Goal: Task Accomplishment & Management: Complete application form

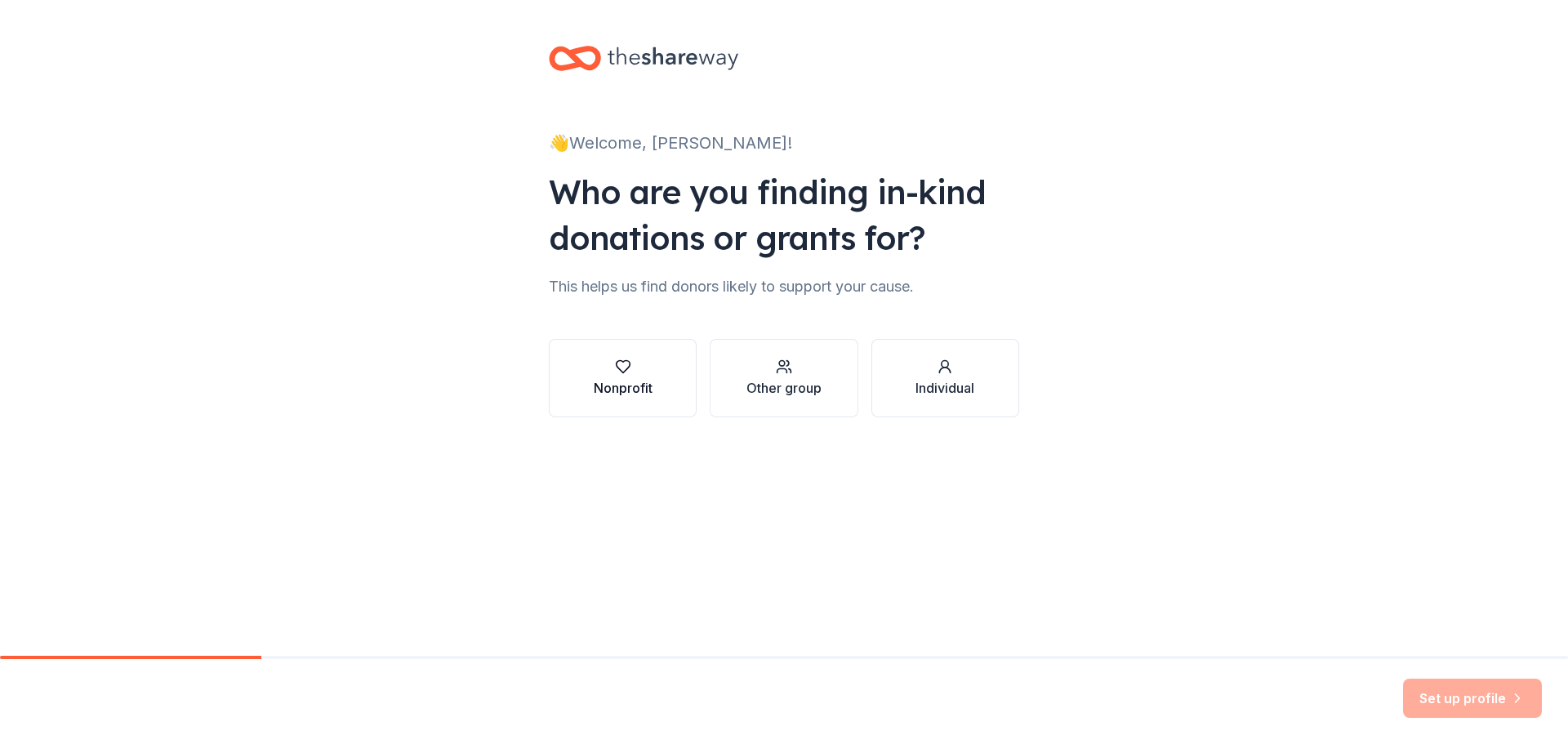
click at [632, 381] on div "Nonprofit" at bounding box center [623, 388] width 58 height 19
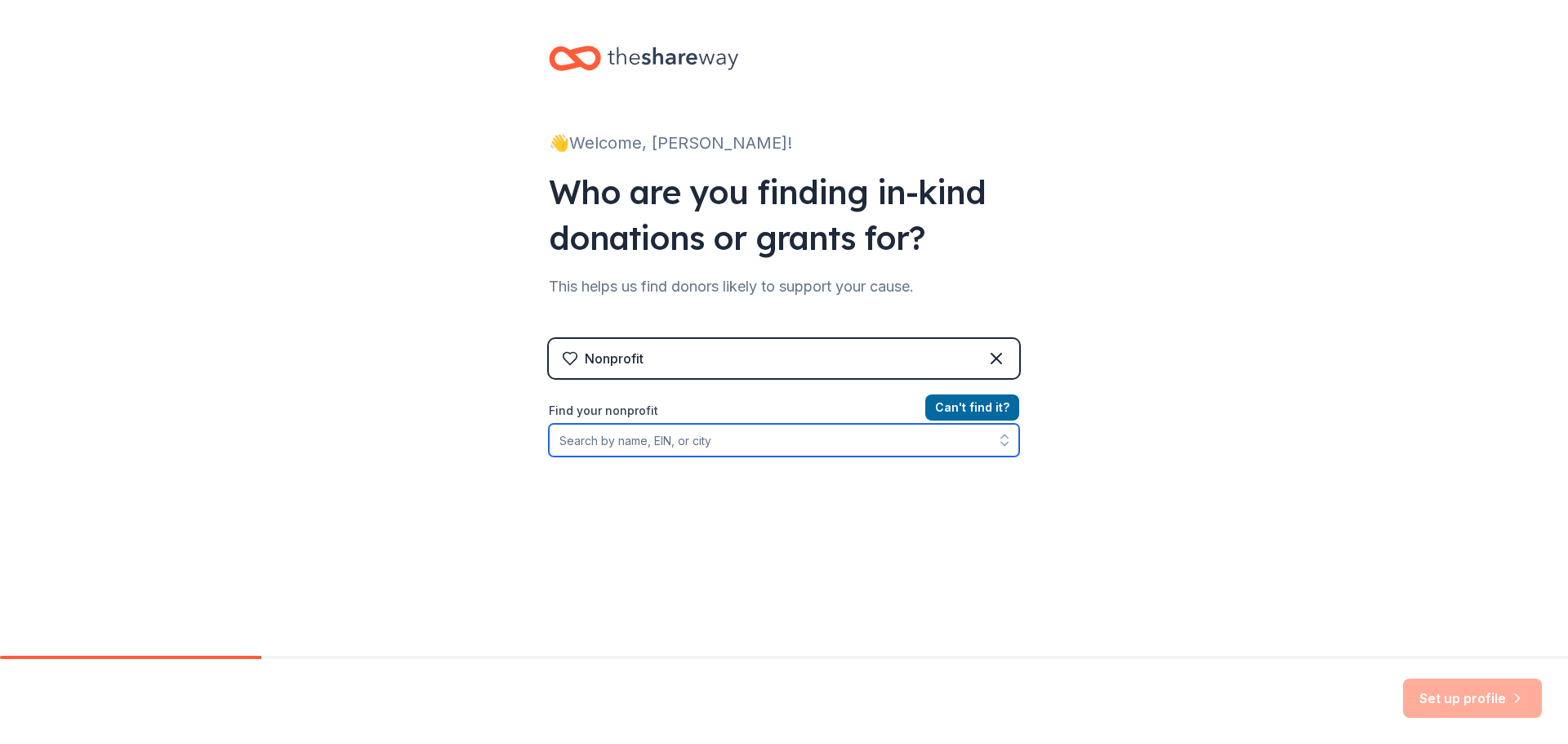
click at [600, 433] on input "Find your nonprofit" at bounding box center [784, 440] width 470 height 33
type input "Frederica Volunteer Fire"
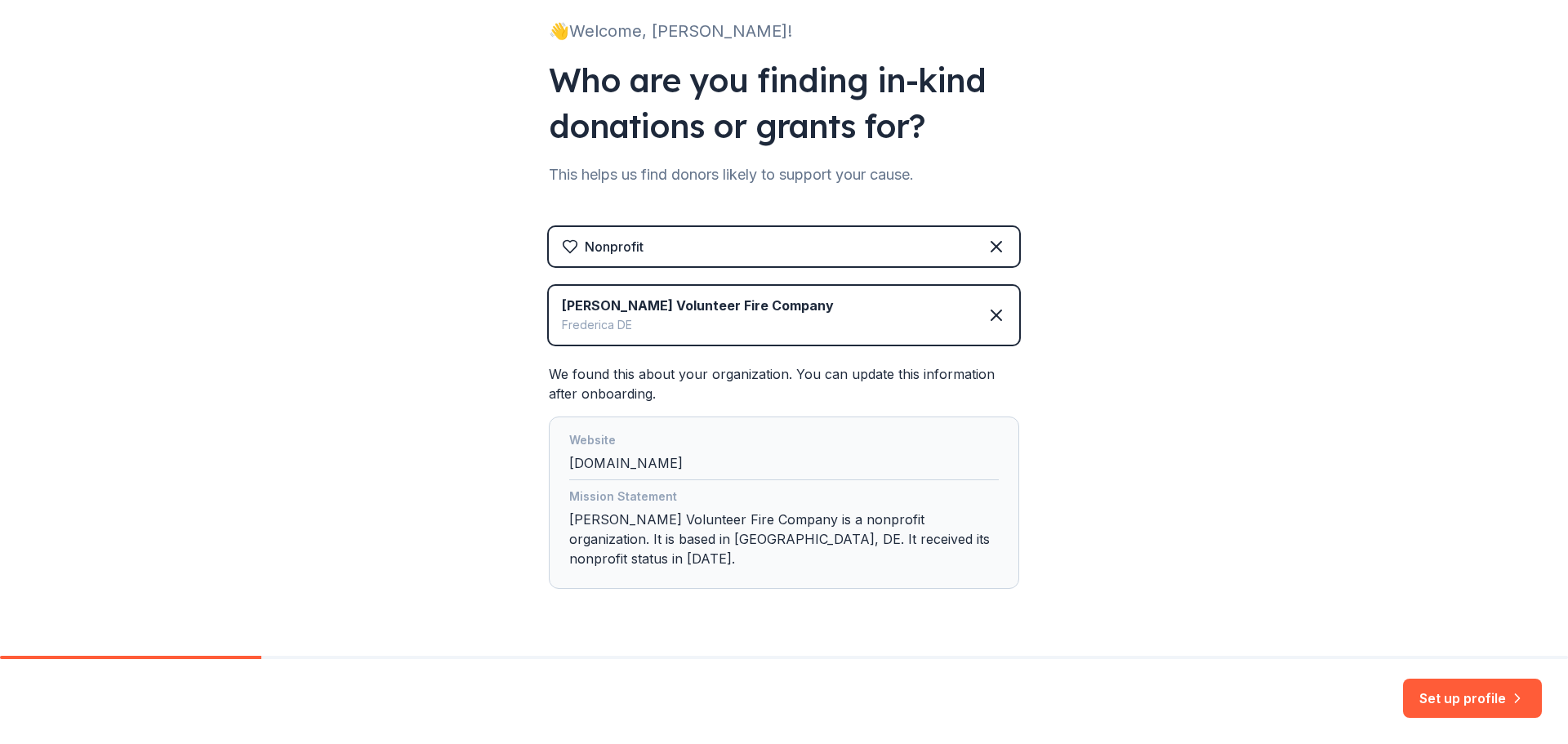
scroll to position [136, 0]
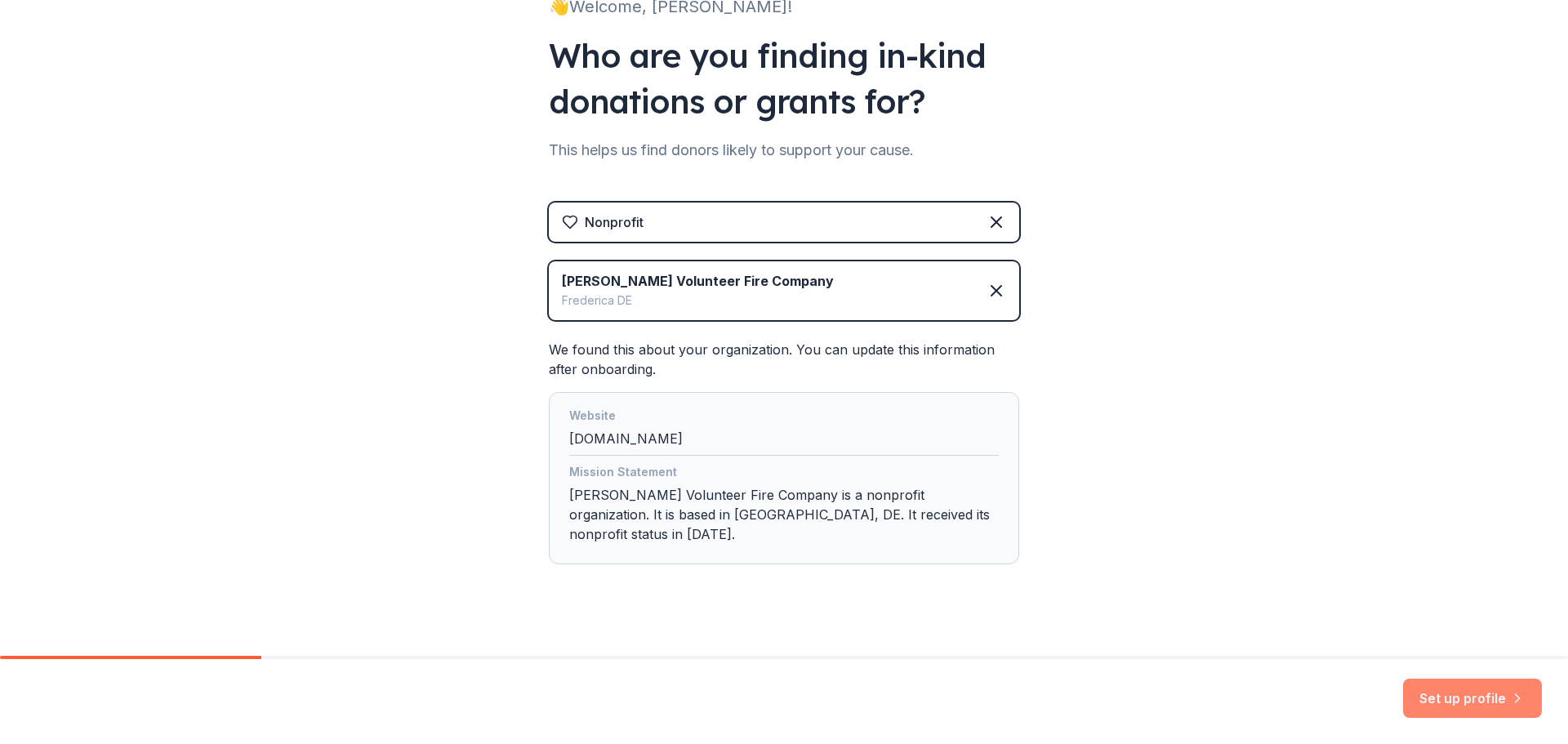
click at [1445, 694] on button "Set up profile" at bounding box center [1472, 698] width 139 height 39
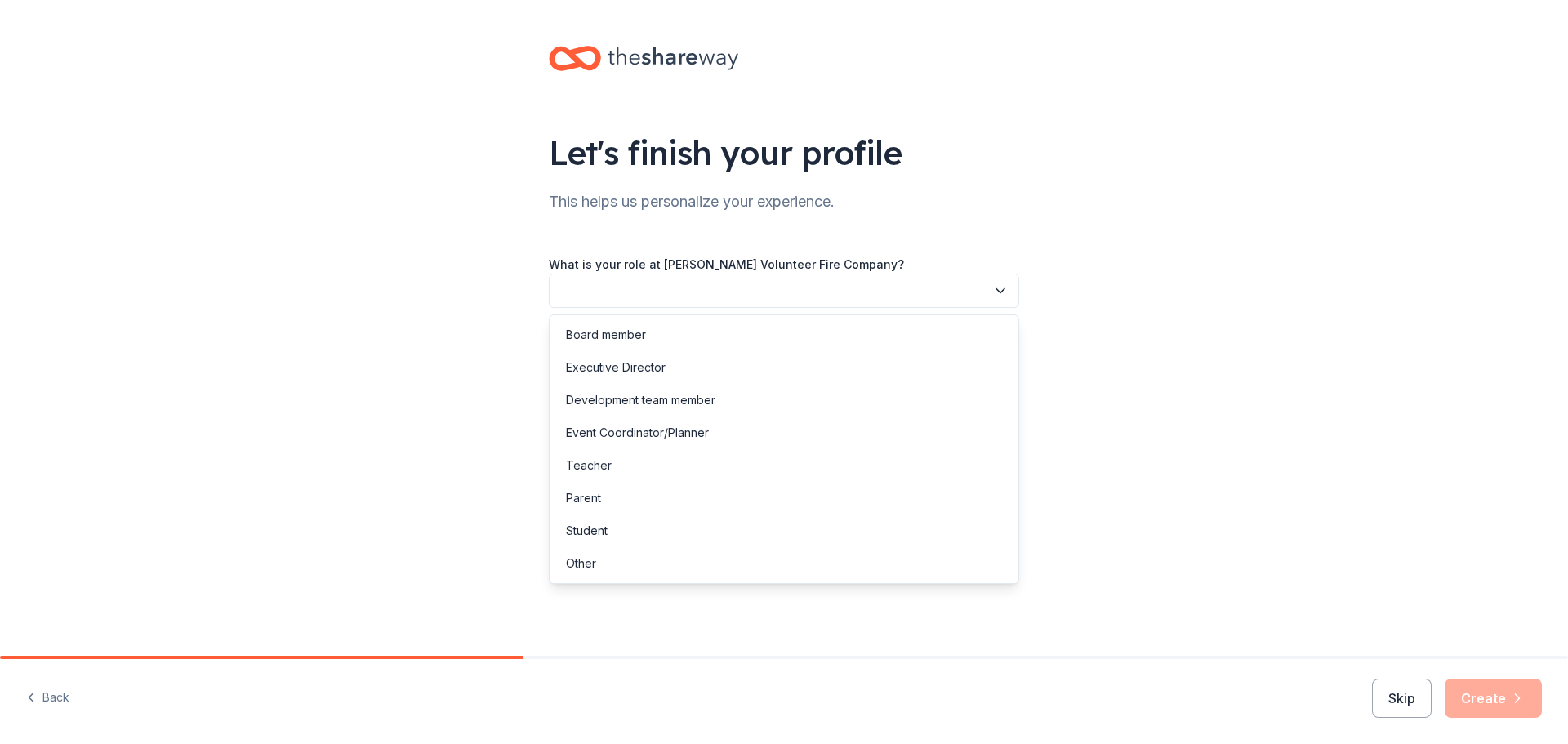
click at [613, 288] on button "button" at bounding box center [784, 290] width 470 height 35
click at [596, 564] on div "Other" at bounding box center [784, 564] width 463 height 33
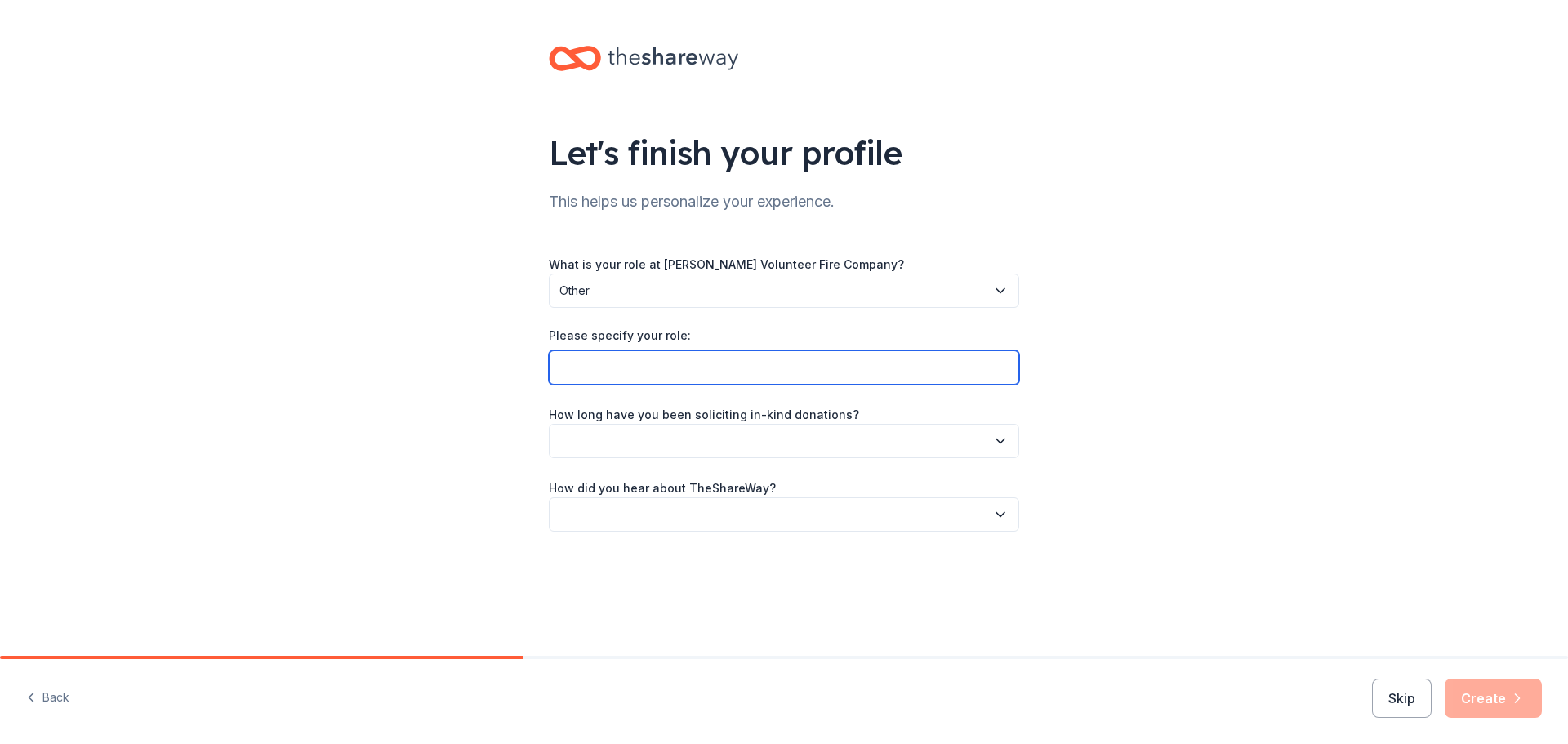
click at [762, 368] on input "Please specify your role:" at bounding box center [784, 367] width 470 height 35
type input "Vice President of the Ladies Auxiliary"
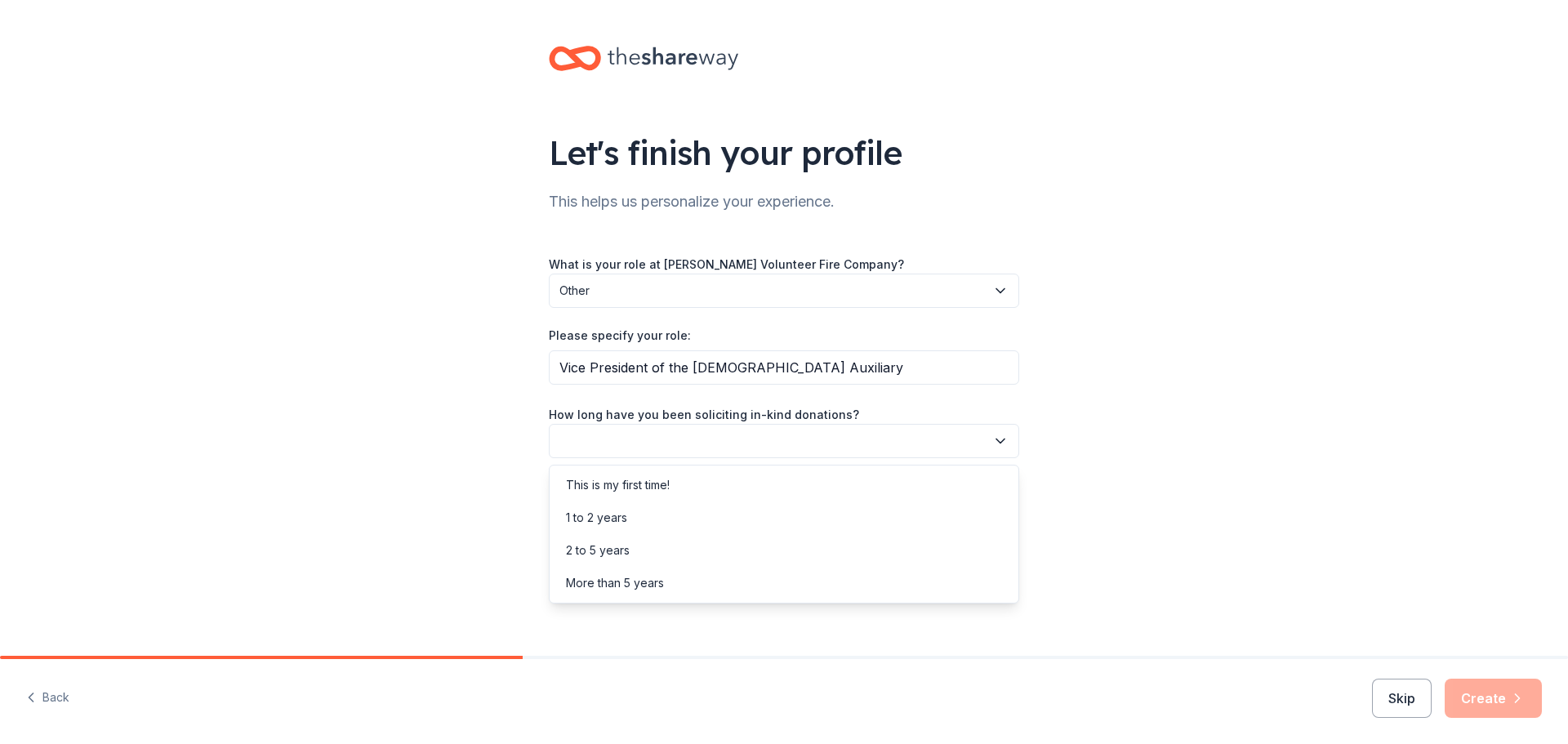
click at [945, 436] on button "button" at bounding box center [784, 441] width 470 height 35
click at [636, 474] on div "This is my first time!" at bounding box center [784, 485] width 463 height 33
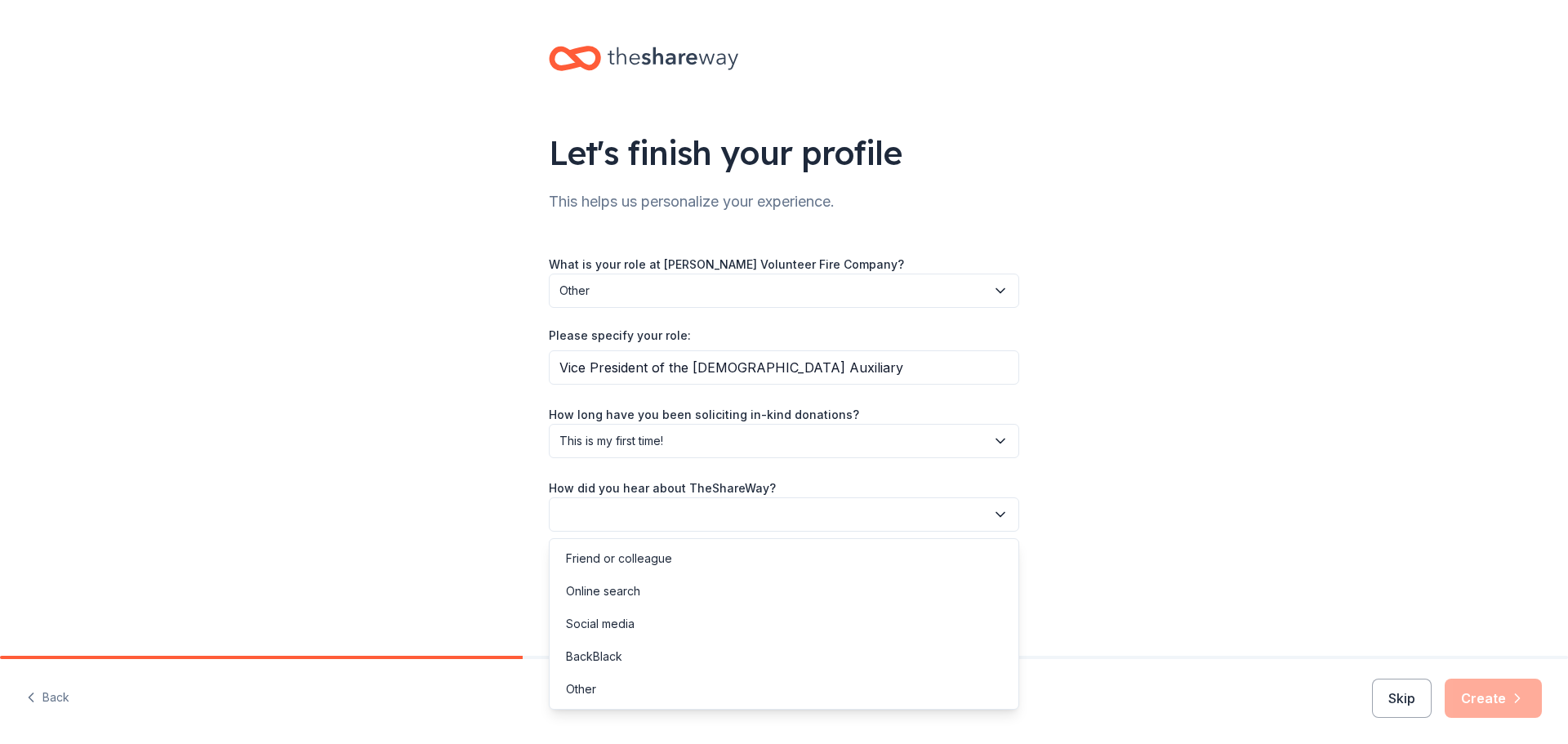
click at [1003, 515] on icon "button" at bounding box center [1000, 514] width 8 height 4
click at [625, 594] on div "Online search" at bounding box center [603, 591] width 74 height 19
click at [1489, 697] on button "Create" at bounding box center [1494, 698] width 97 height 39
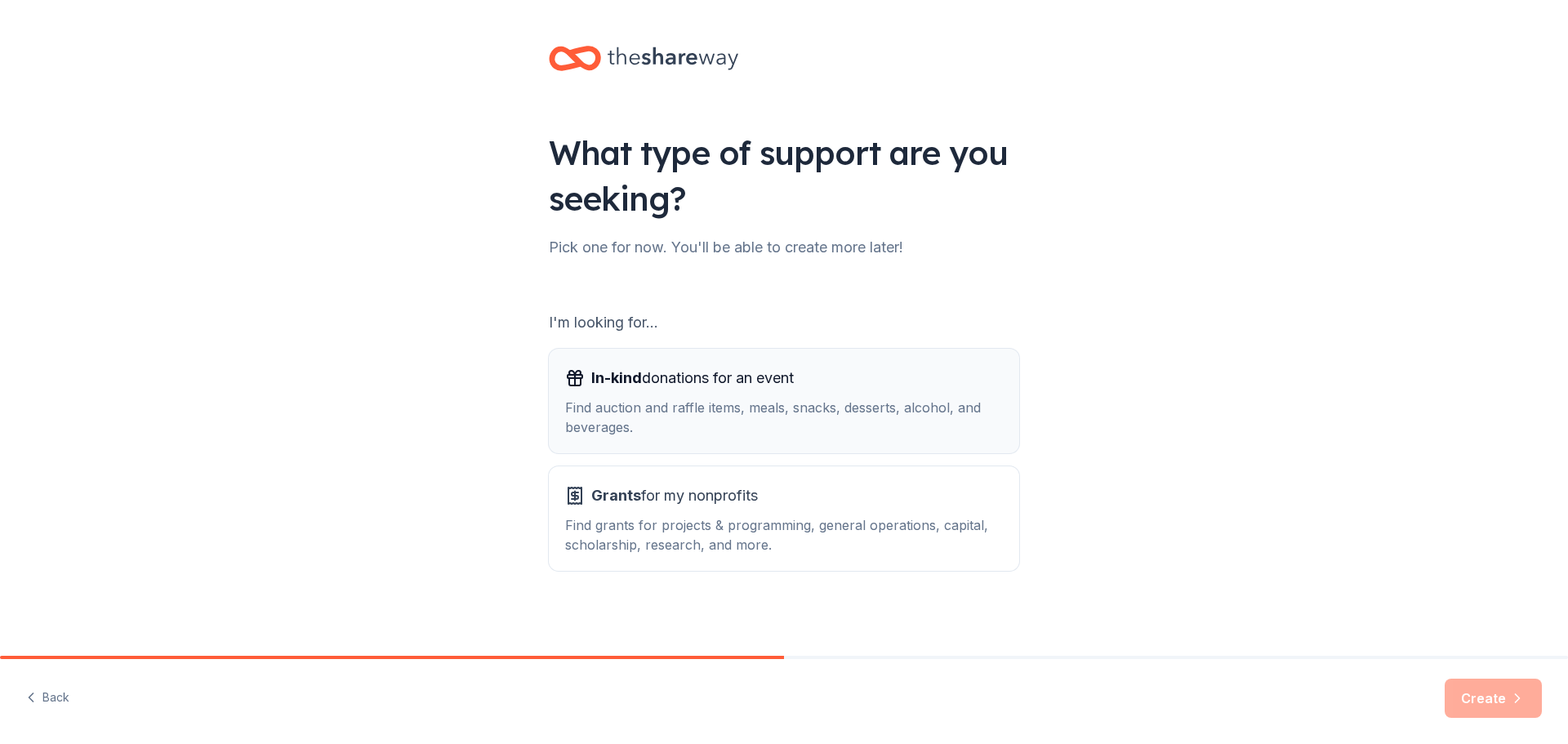
click at [645, 411] on div "Find auction and raffle items, meals, snacks, desserts, alcohol, and beverages." at bounding box center [784, 418] width 438 height 39
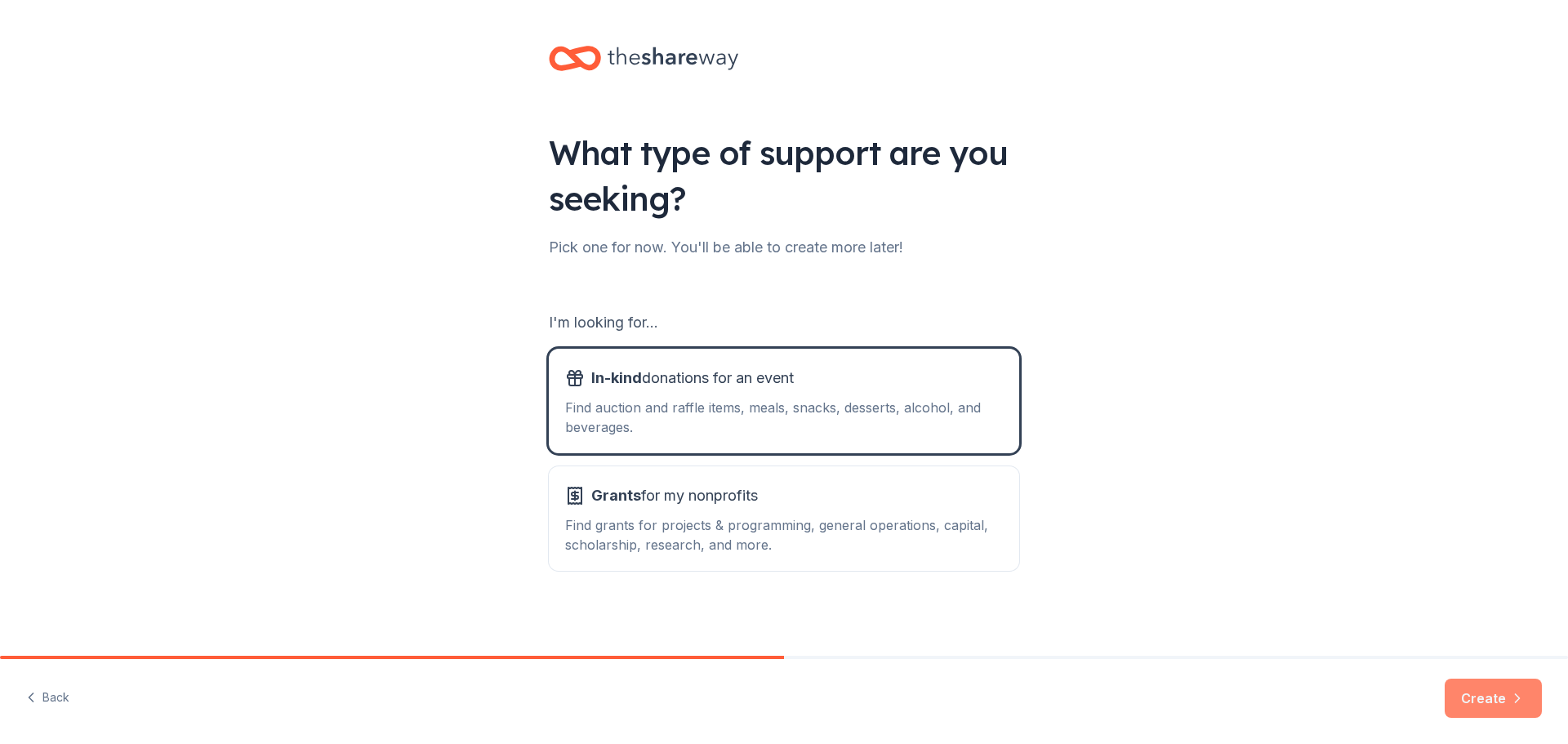
click at [1488, 693] on button "Create" at bounding box center [1494, 698] width 97 height 39
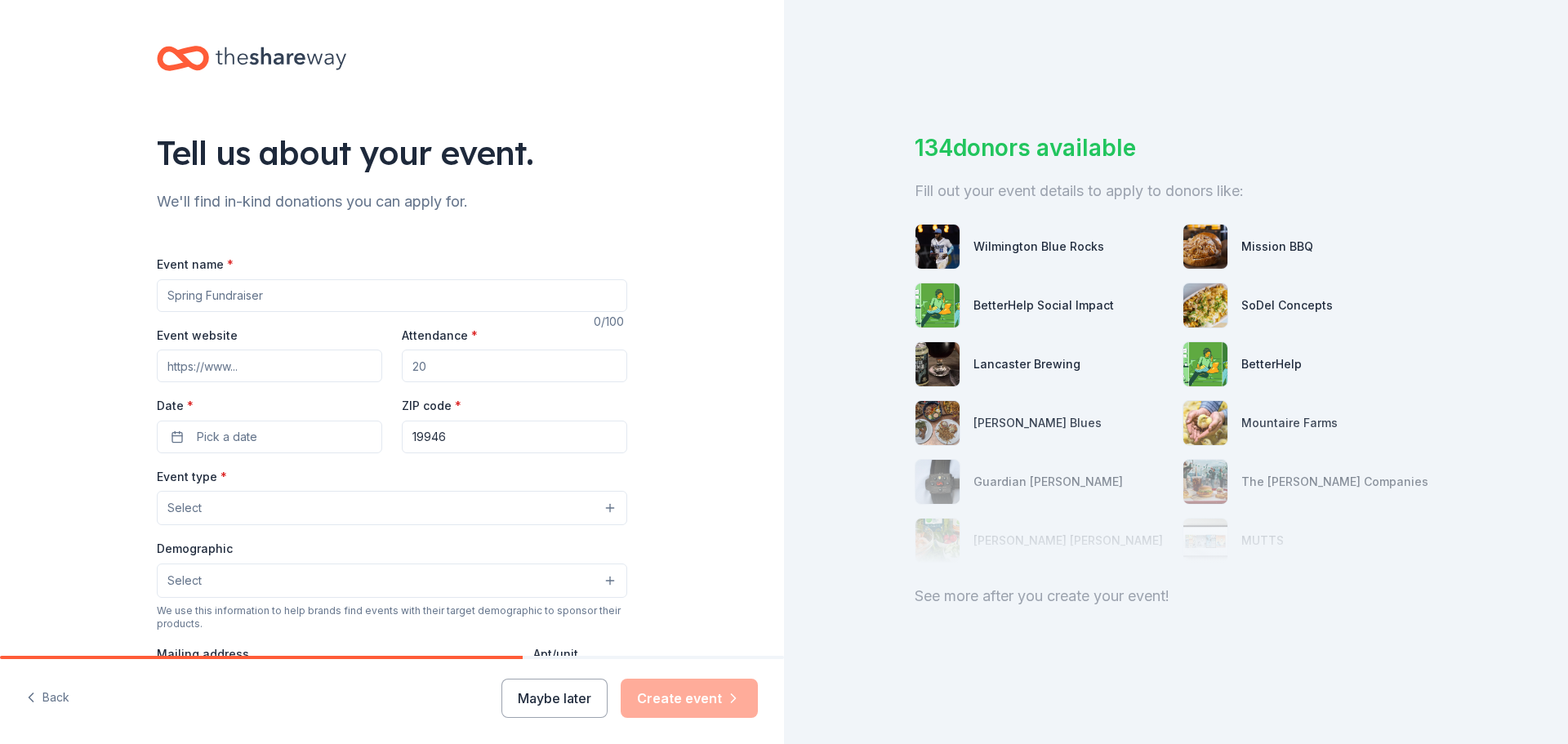
click at [262, 295] on input "Event name *" at bounding box center [392, 295] width 470 height 33
type input "Ouarter Auction"
click at [428, 367] on input "Attendance *" at bounding box center [514, 365] width 226 height 33
type input "50"
click at [250, 432] on button "Pick a date" at bounding box center [269, 437] width 226 height 33
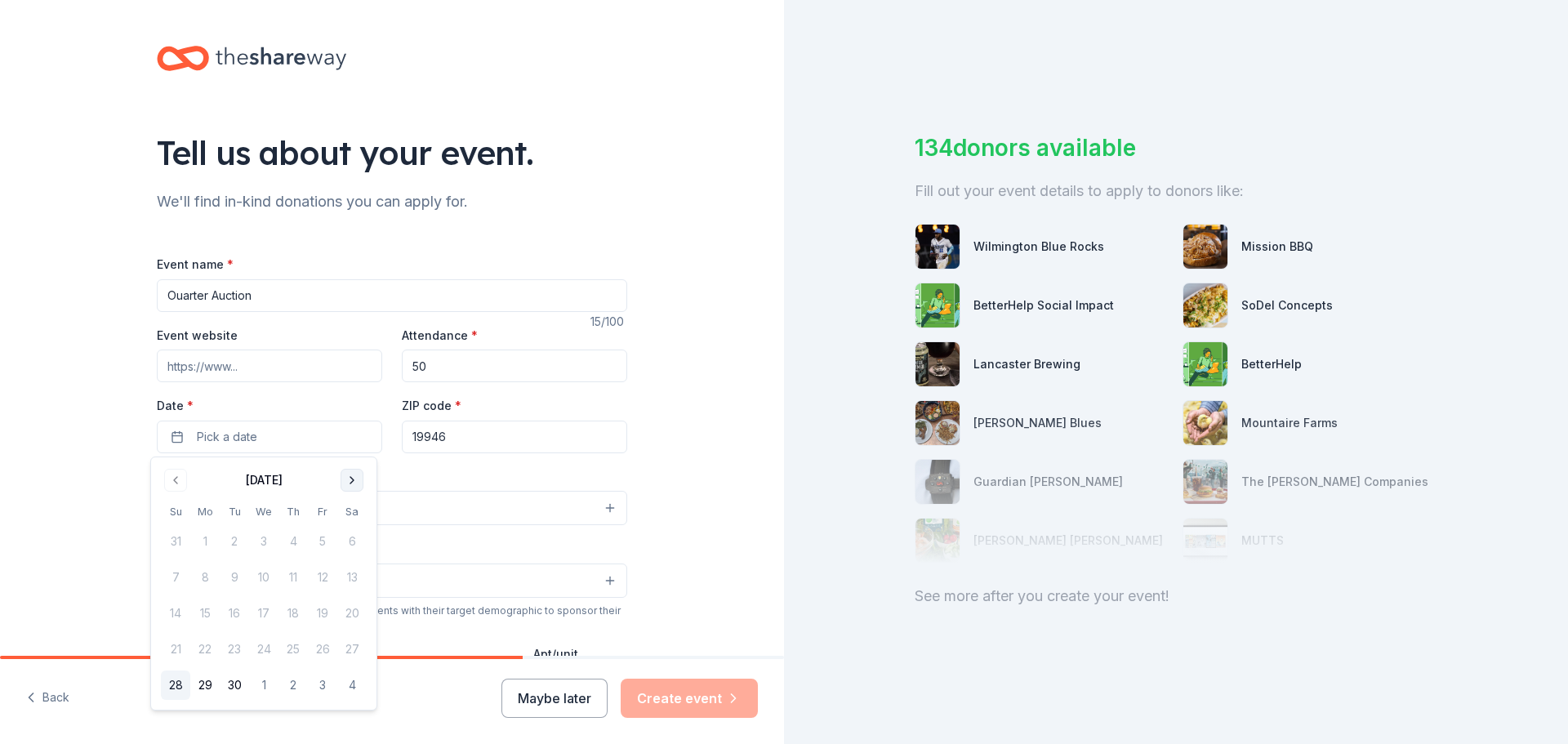
click at [354, 483] on button "Go to next month" at bounding box center [352, 480] width 23 height 23
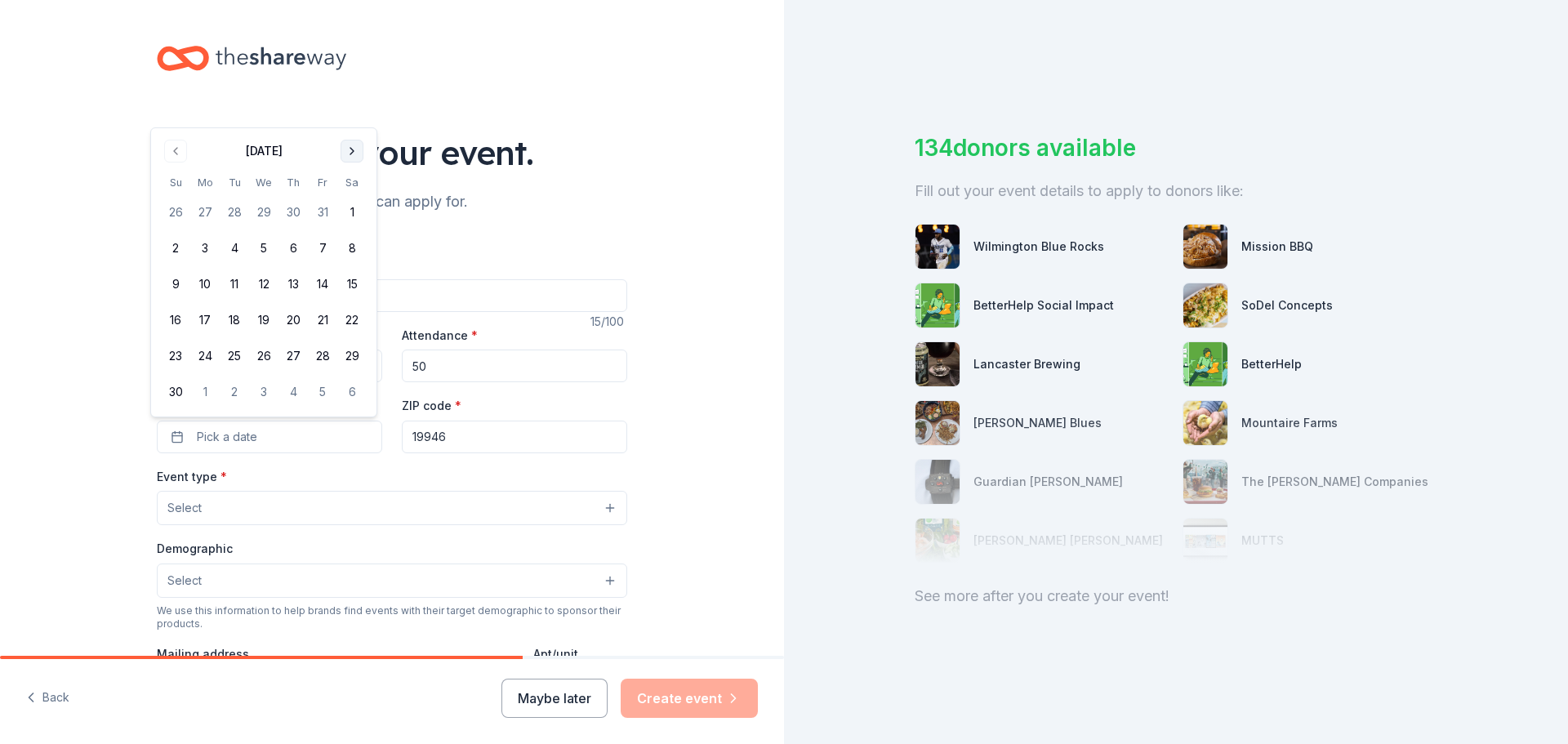
click at [351, 150] on button "Go to next month" at bounding box center [352, 151] width 23 height 23
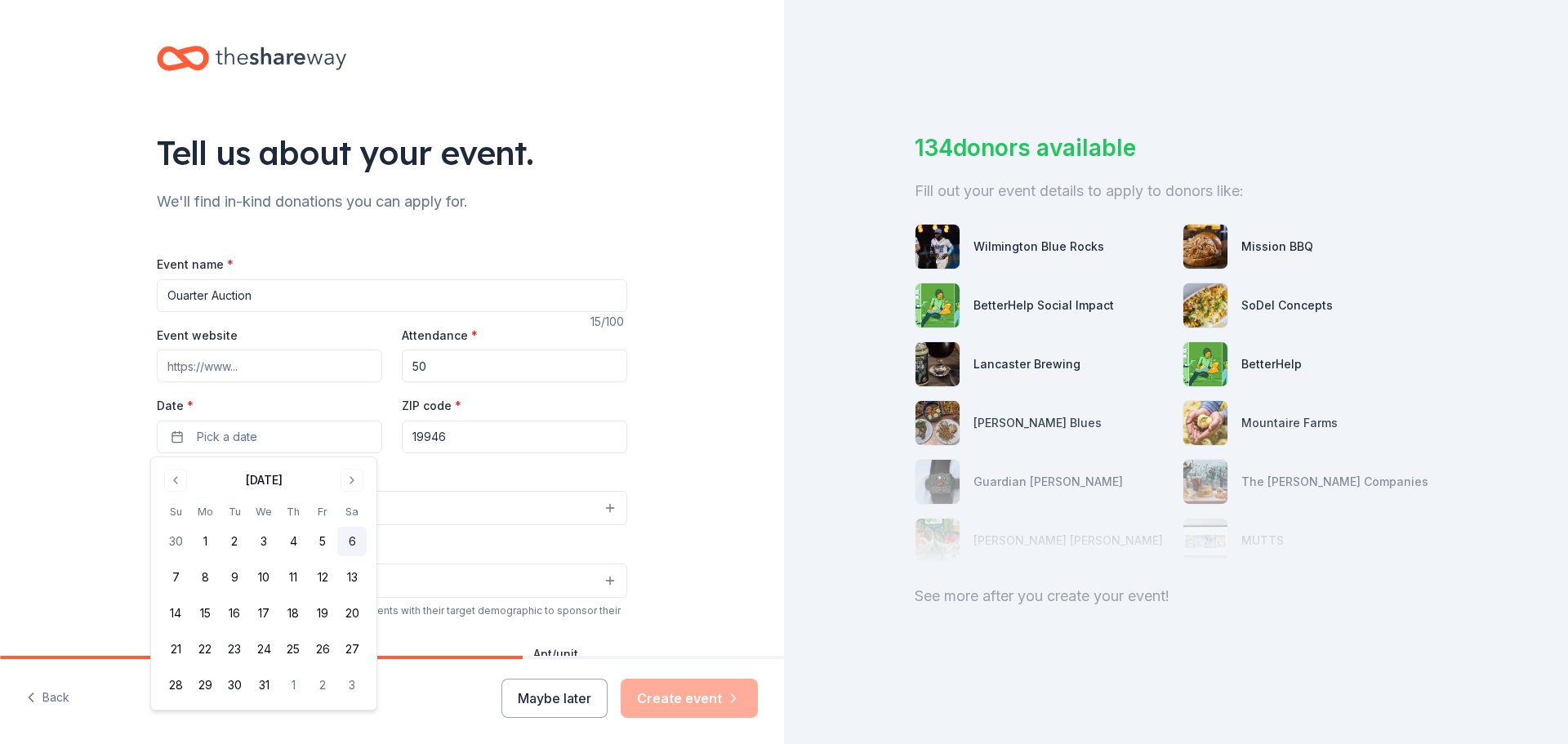
click at [352, 542] on button "6" at bounding box center [351, 541] width 29 height 29
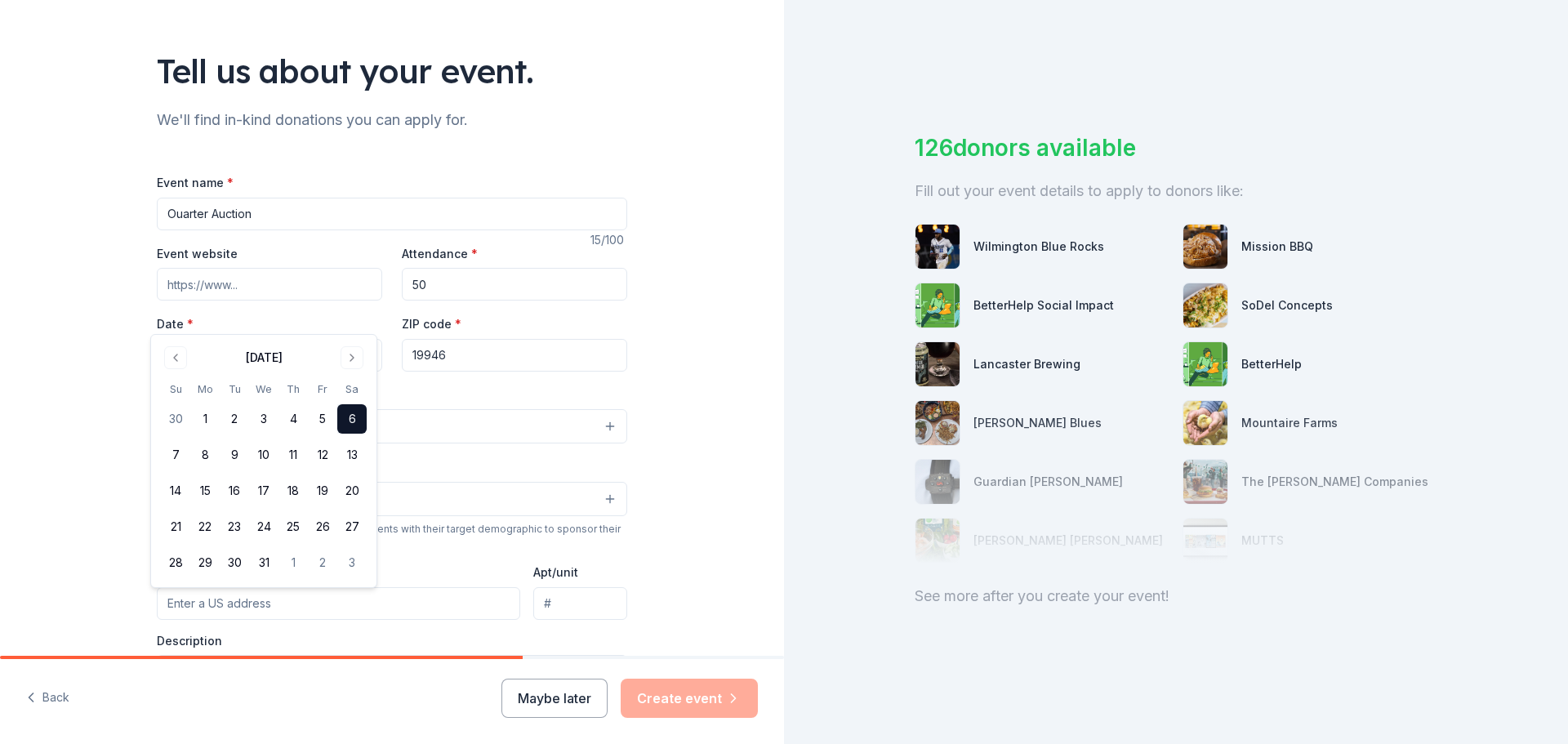
scroll to position [164, 0]
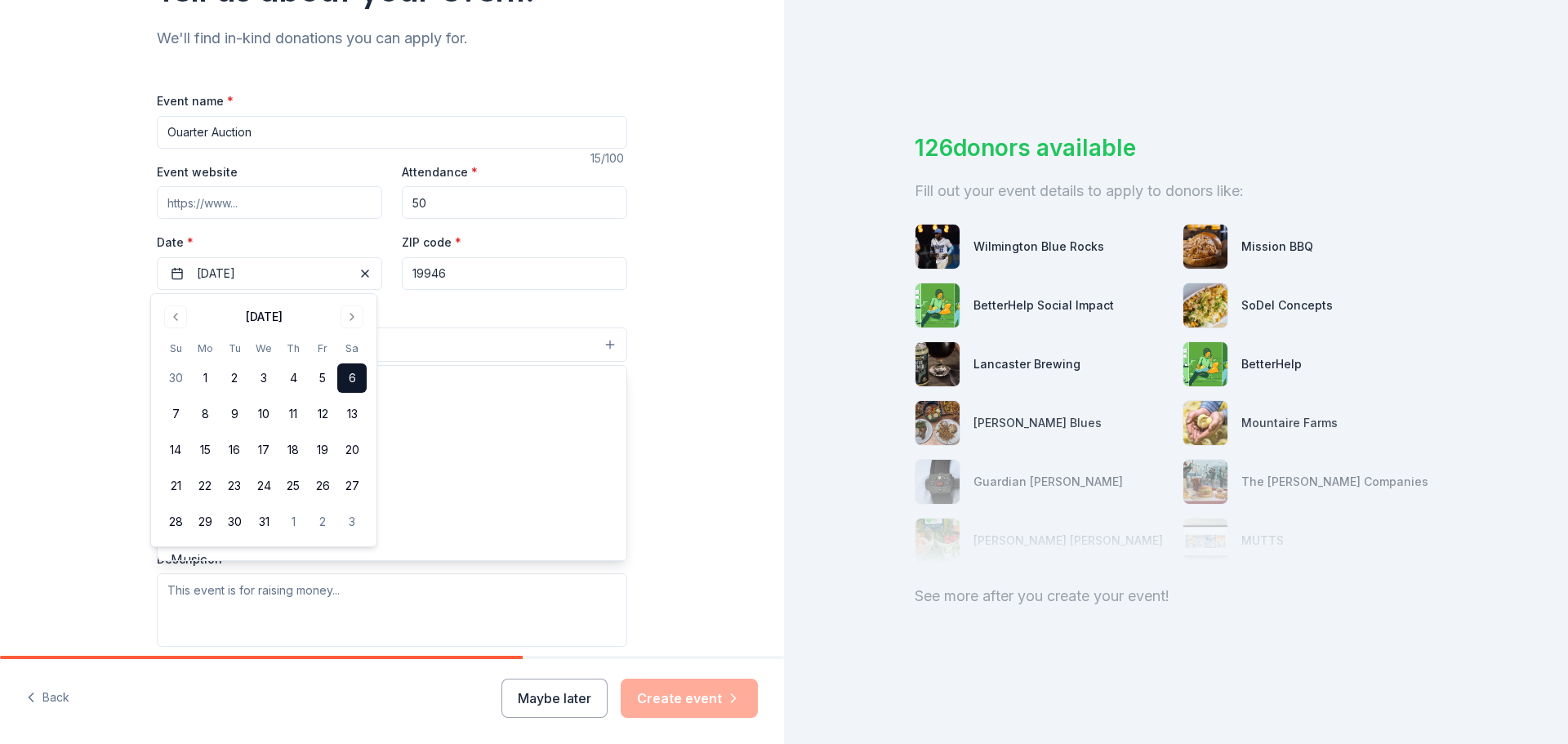
click at [475, 357] on button "Select" at bounding box center [392, 344] width 470 height 35
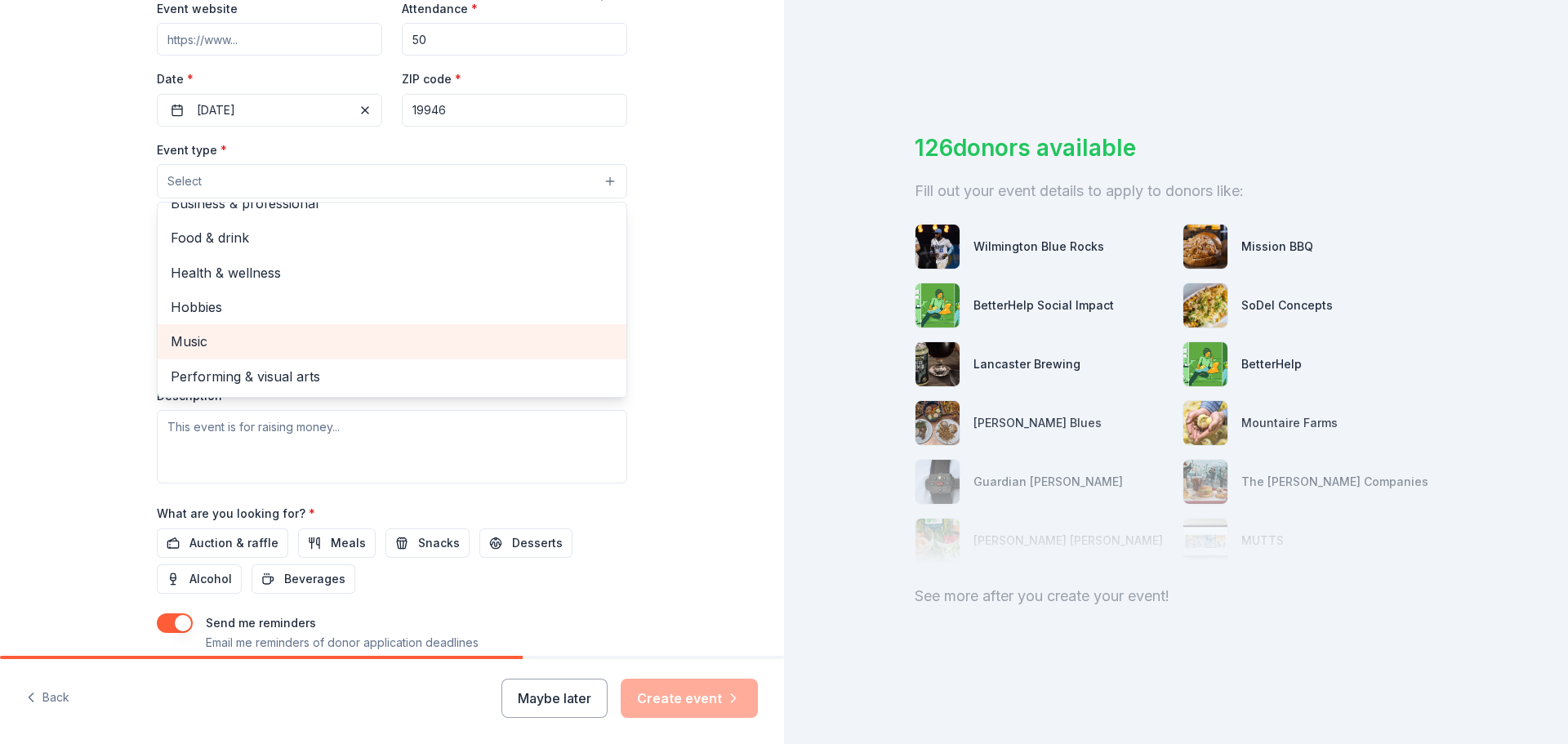
scroll to position [0, 0]
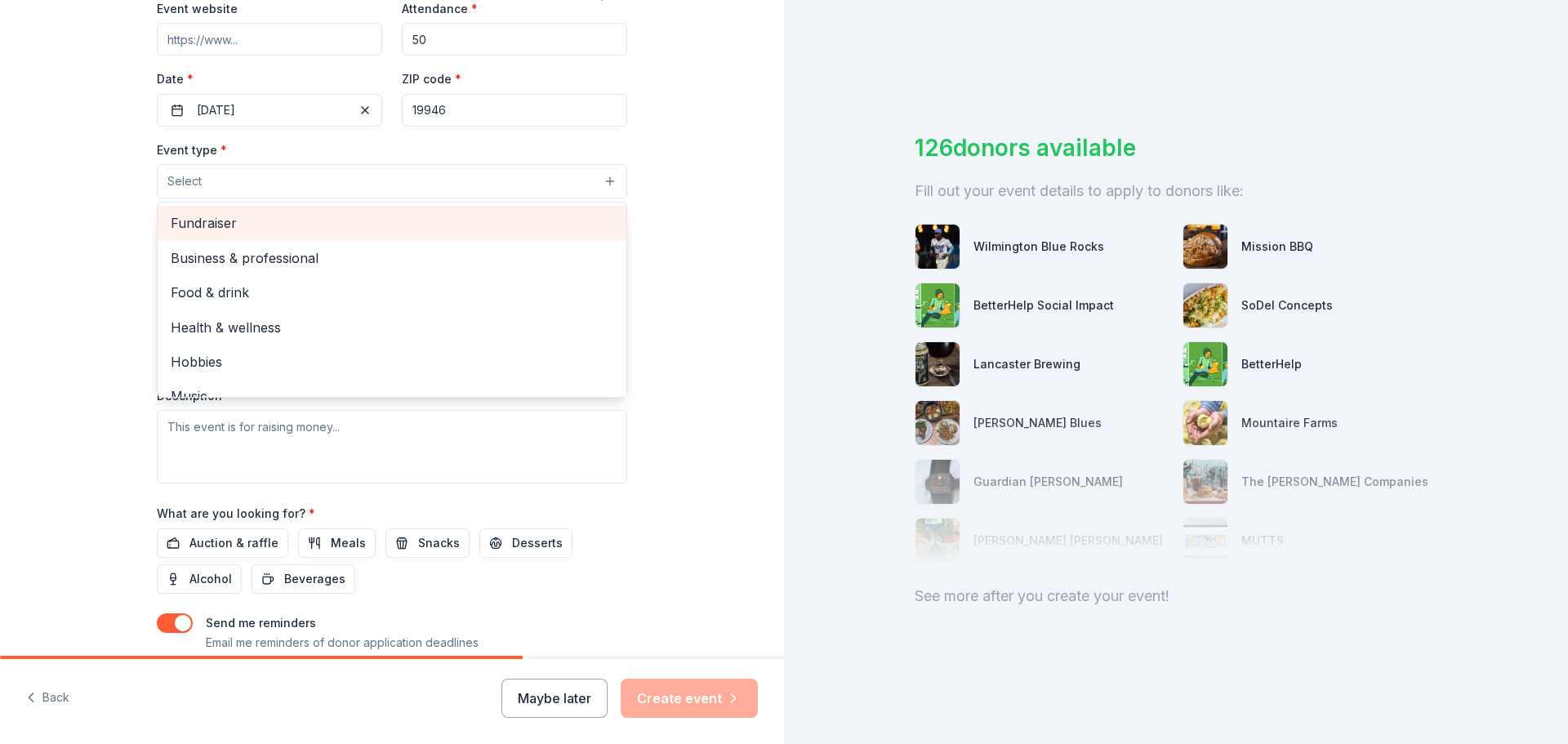
click at [215, 220] on span "Fundraiser" at bounding box center [392, 223] width 442 height 21
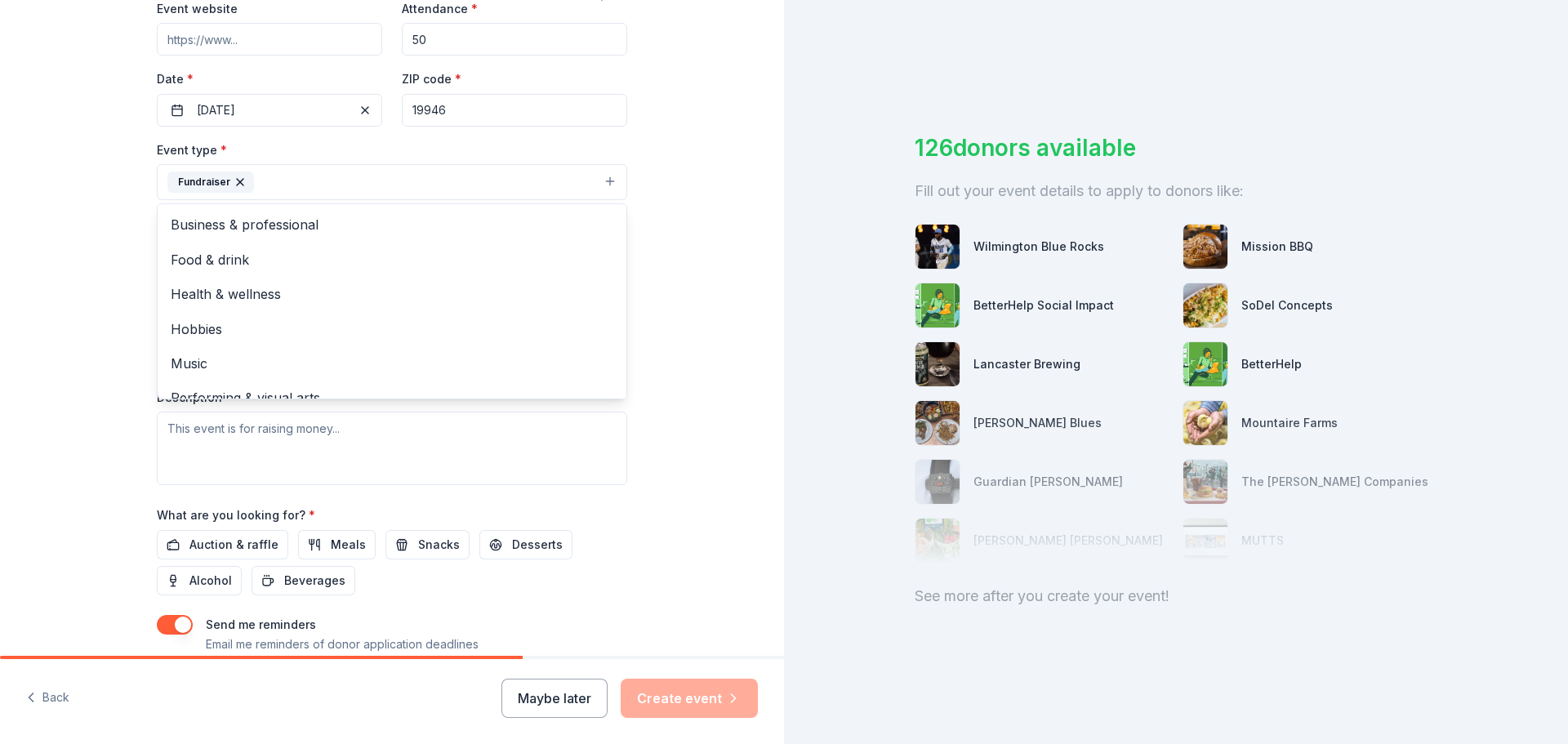
click at [657, 173] on div "Tell us about your event. We'll find in-kind donations you can apply for. Event…" at bounding box center [392, 218] width 784 height 1089
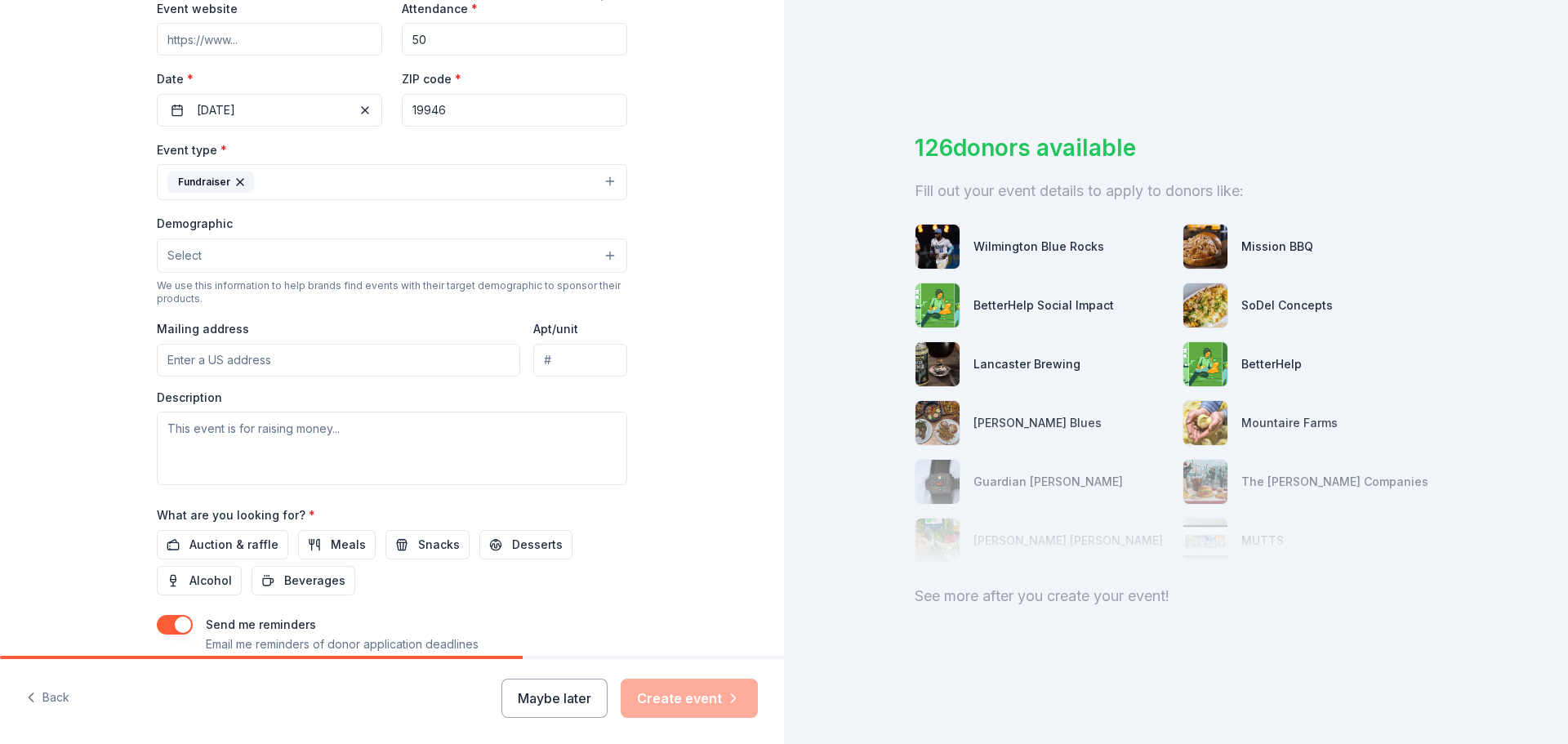
click at [218, 258] on button "Select" at bounding box center [392, 256] width 470 height 35
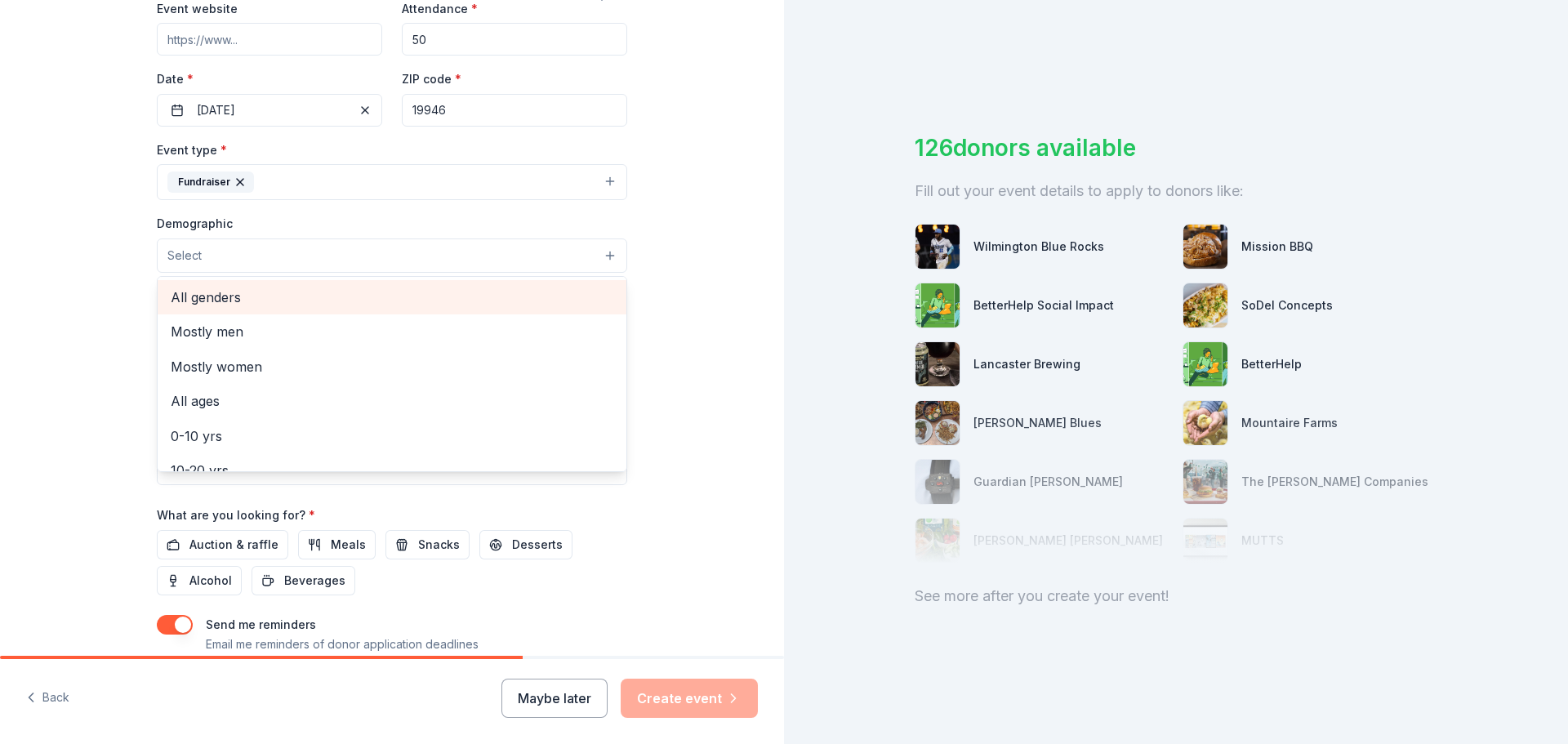
click at [191, 297] on span "All genders" at bounding box center [392, 297] width 442 height 21
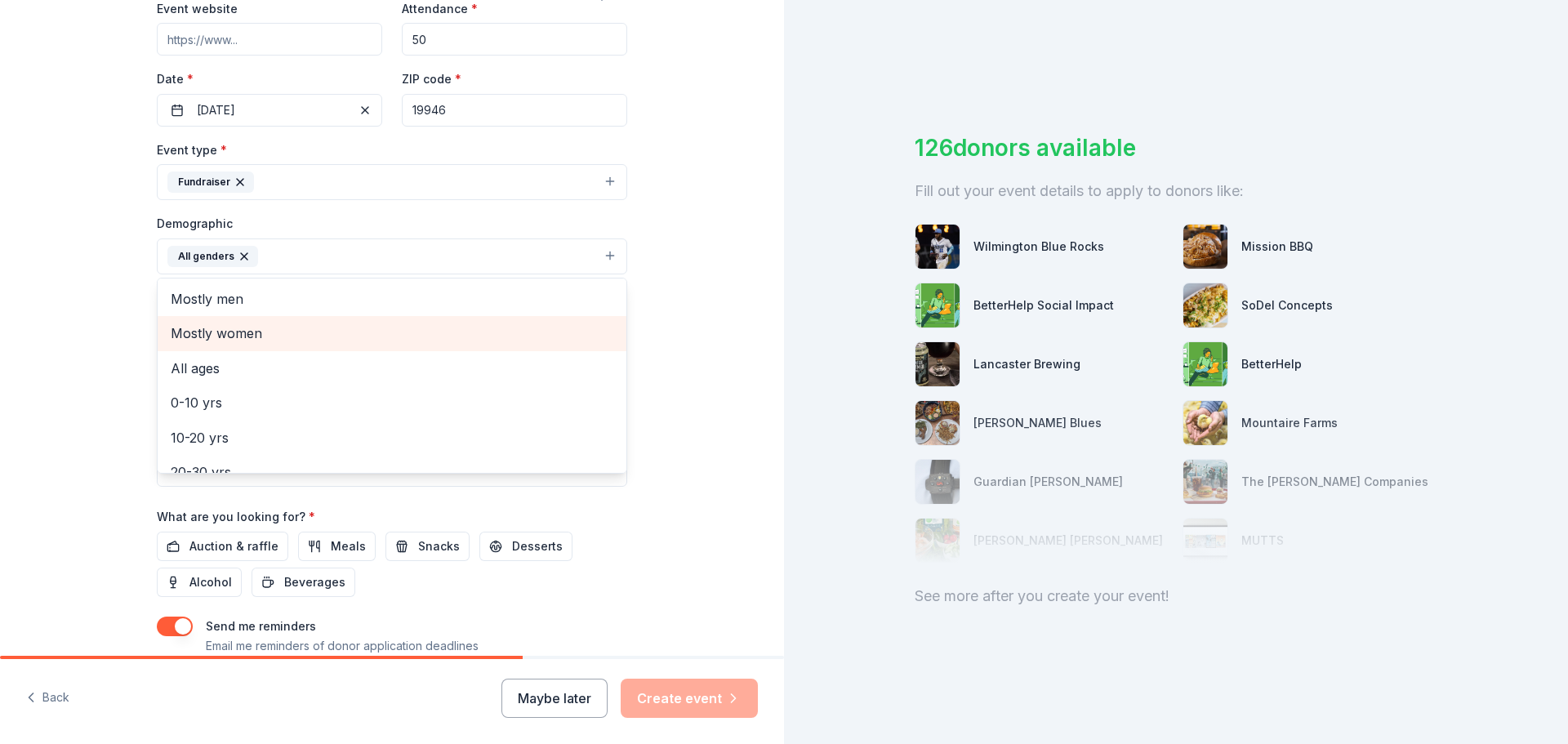
click at [213, 329] on span "Mostly women" at bounding box center [392, 334] width 442 height 21
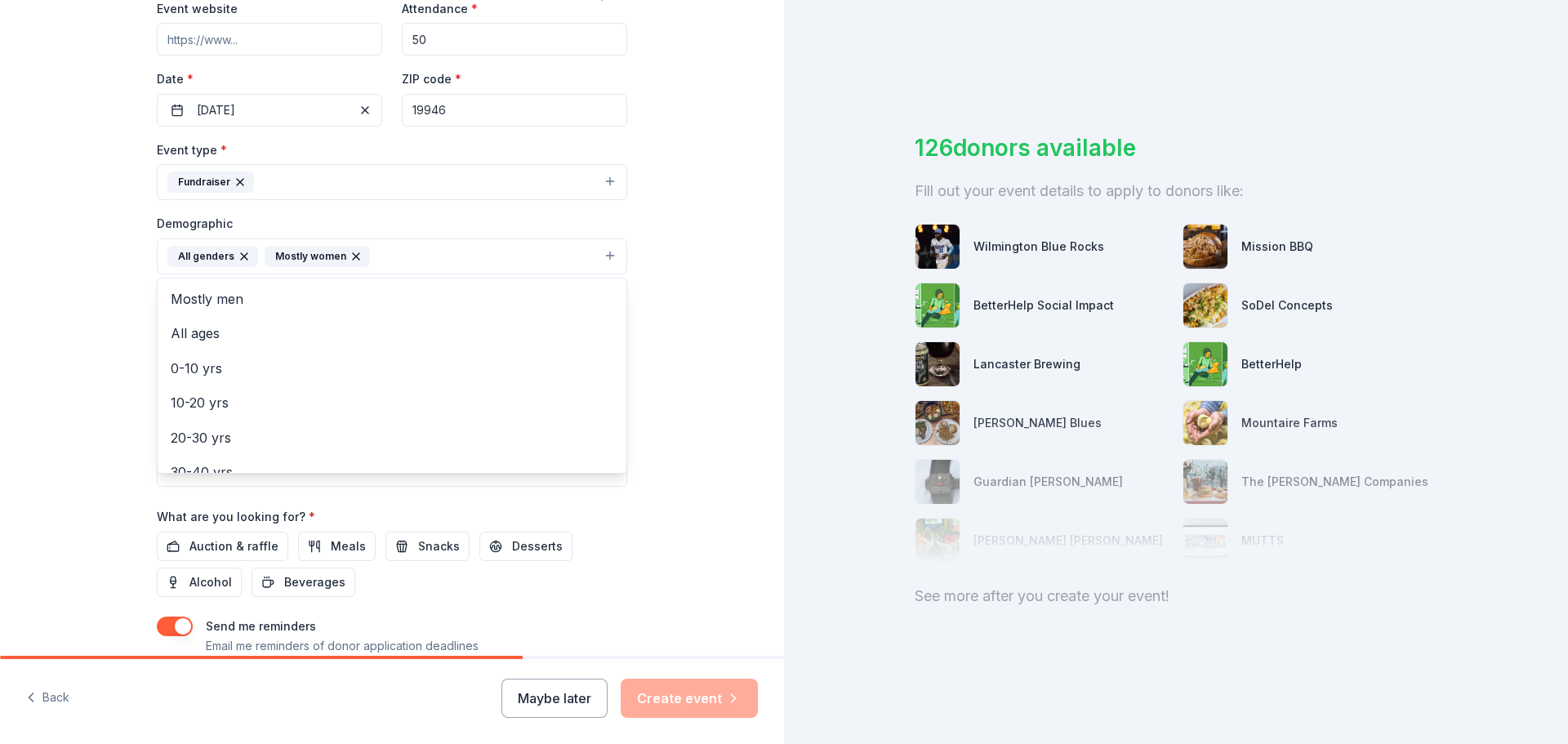
click at [649, 364] on div "Tell us about your event. We'll find in-kind donations you can apply for. Event…" at bounding box center [392, 219] width 784 height 1091
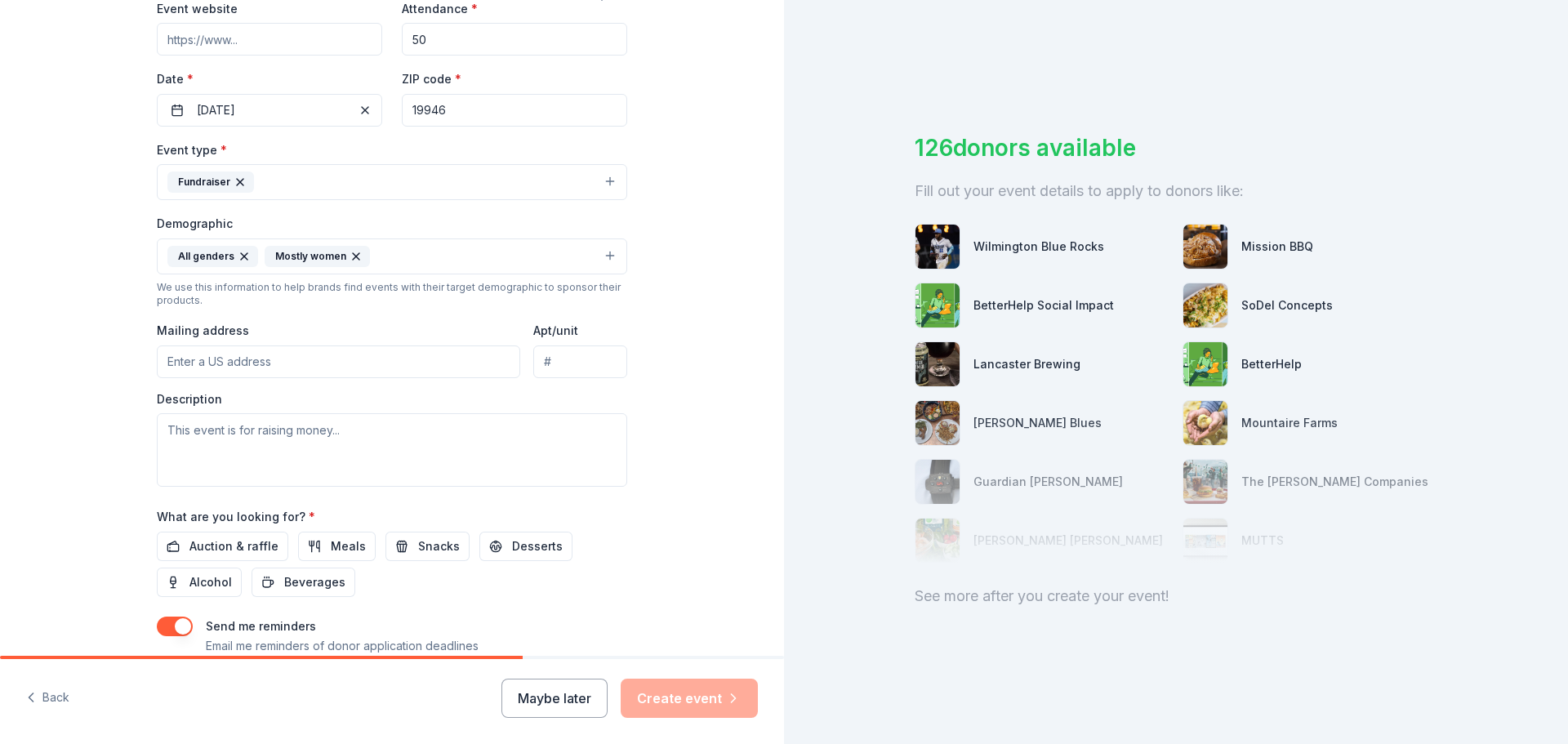
click at [246, 360] on input "Mailing address" at bounding box center [338, 362] width 363 height 33
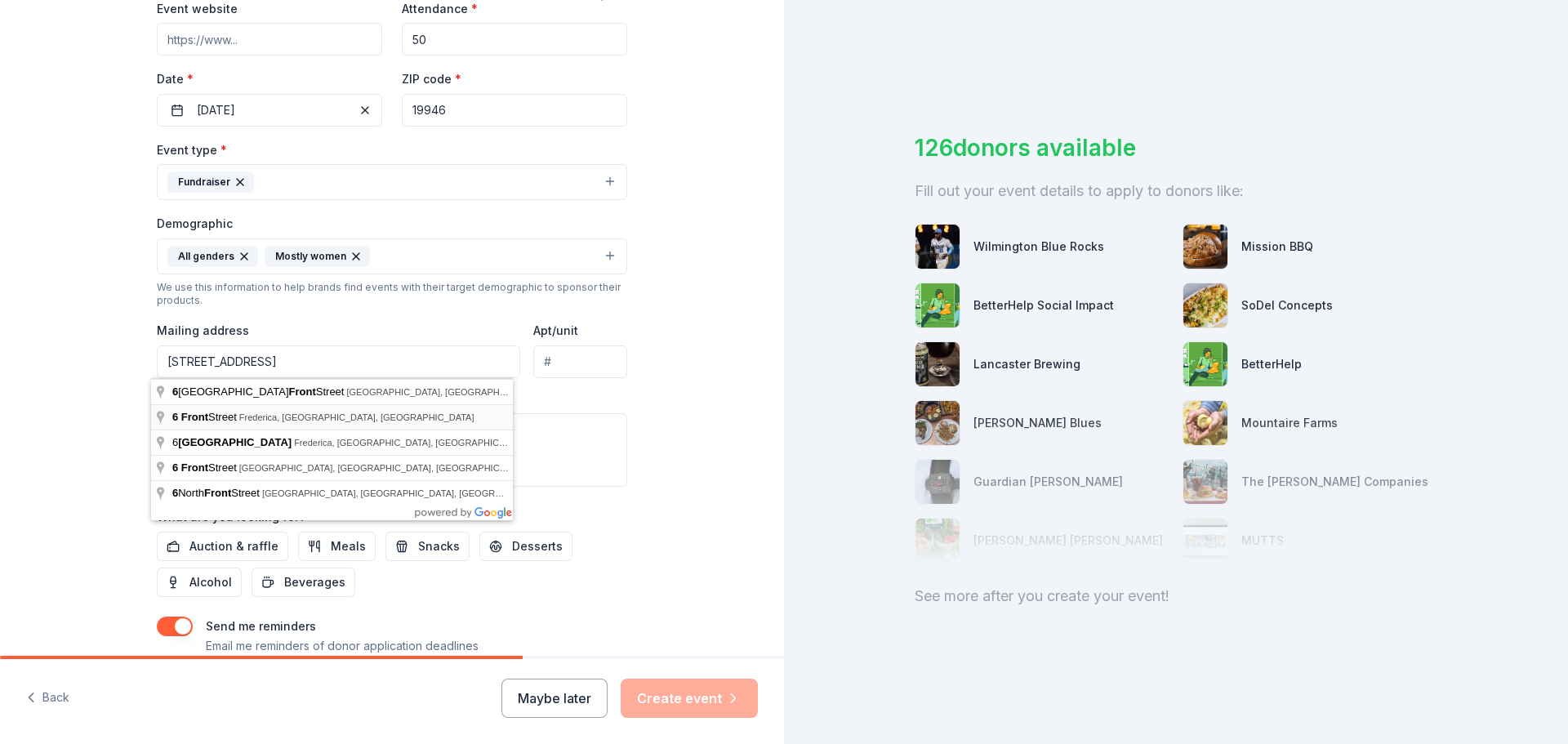
type input "6 Front Street, Frederica, DE, 19946"
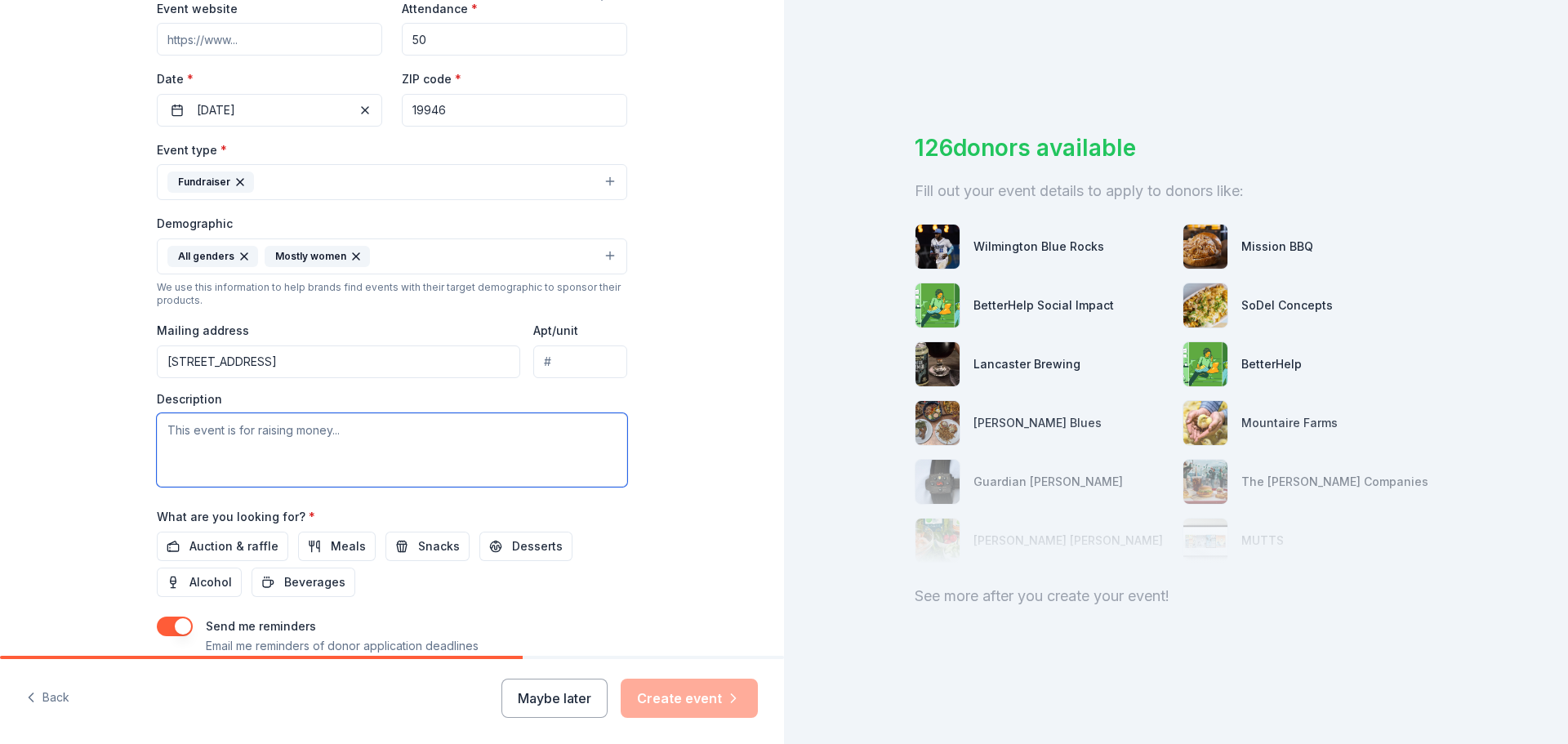
click at [342, 433] on textarea at bounding box center [392, 449] width 470 height 73
click at [331, 432] on textarea "To enrich screen reader interactions, please activate Accessibility in Grammarl…" at bounding box center [392, 449] width 470 height 73
drag, startPoint x: 157, startPoint y: 432, endPoint x: 610, endPoint y: 434, distance: 453.0
click at [610, 434] on textarea "To enrich screen reader interactions, please activate Accessibility in Grammarl…" at bounding box center [392, 449] width 470 height 73
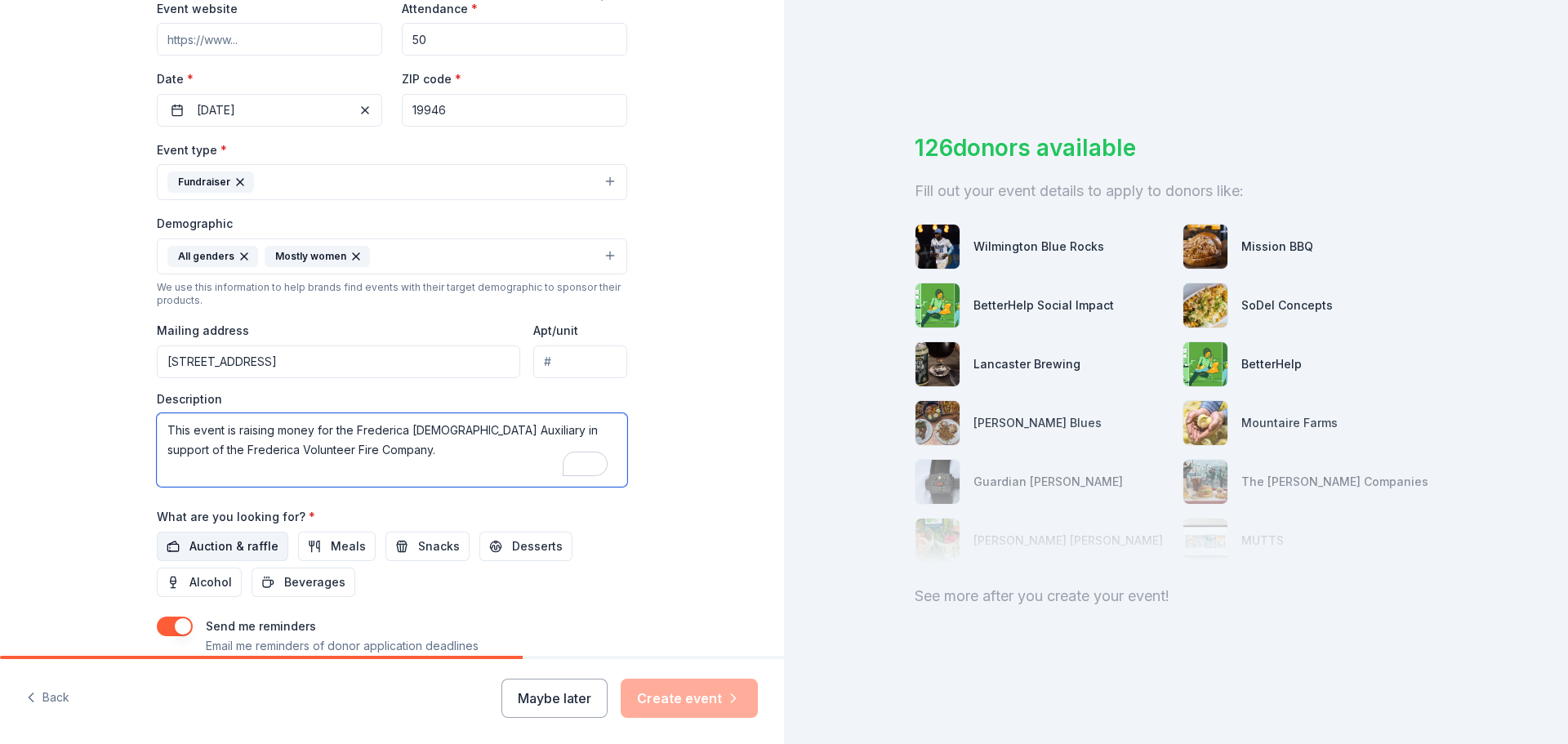
type textarea "This event is raising money for the Frederica [DEMOGRAPHIC_DATA] Auxiliary in s…"
click at [230, 544] on span "Auction & raffle" at bounding box center [233, 547] width 89 height 19
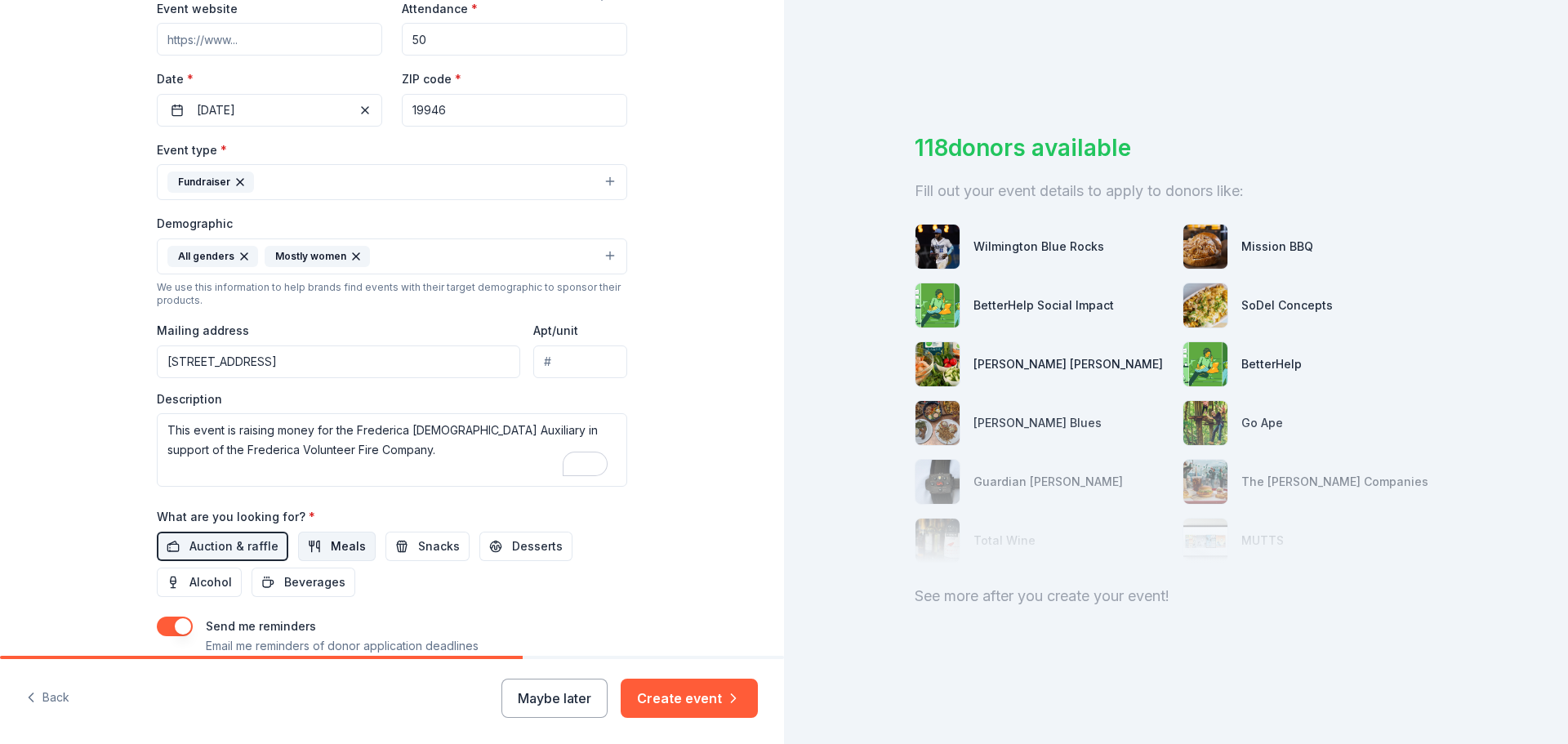
click at [331, 543] on span "Meals" at bounding box center [348, 547] width 35 height 19
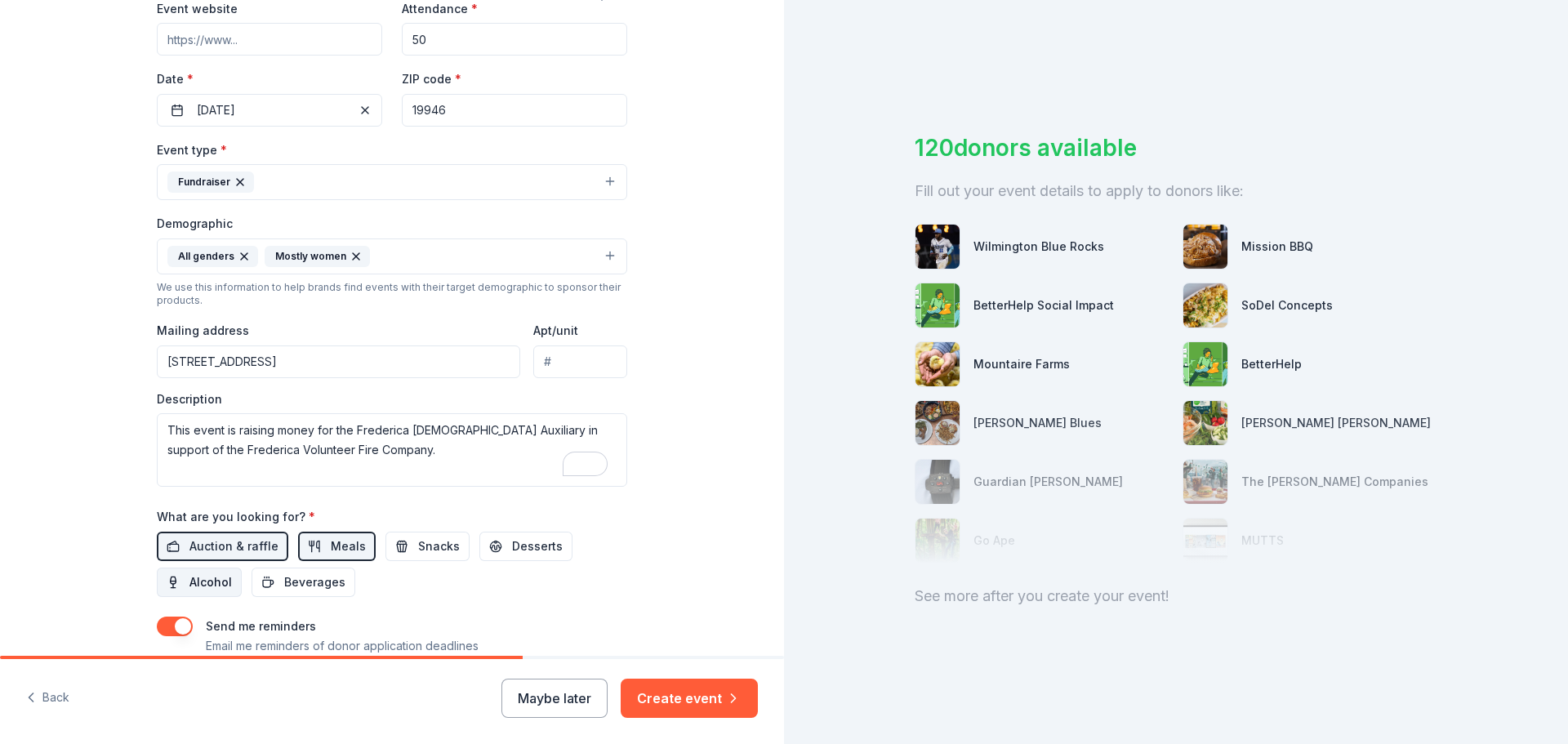
click at [198, 580] on span "Alcohol" at bounding box center [210, 582] width 42 height 19
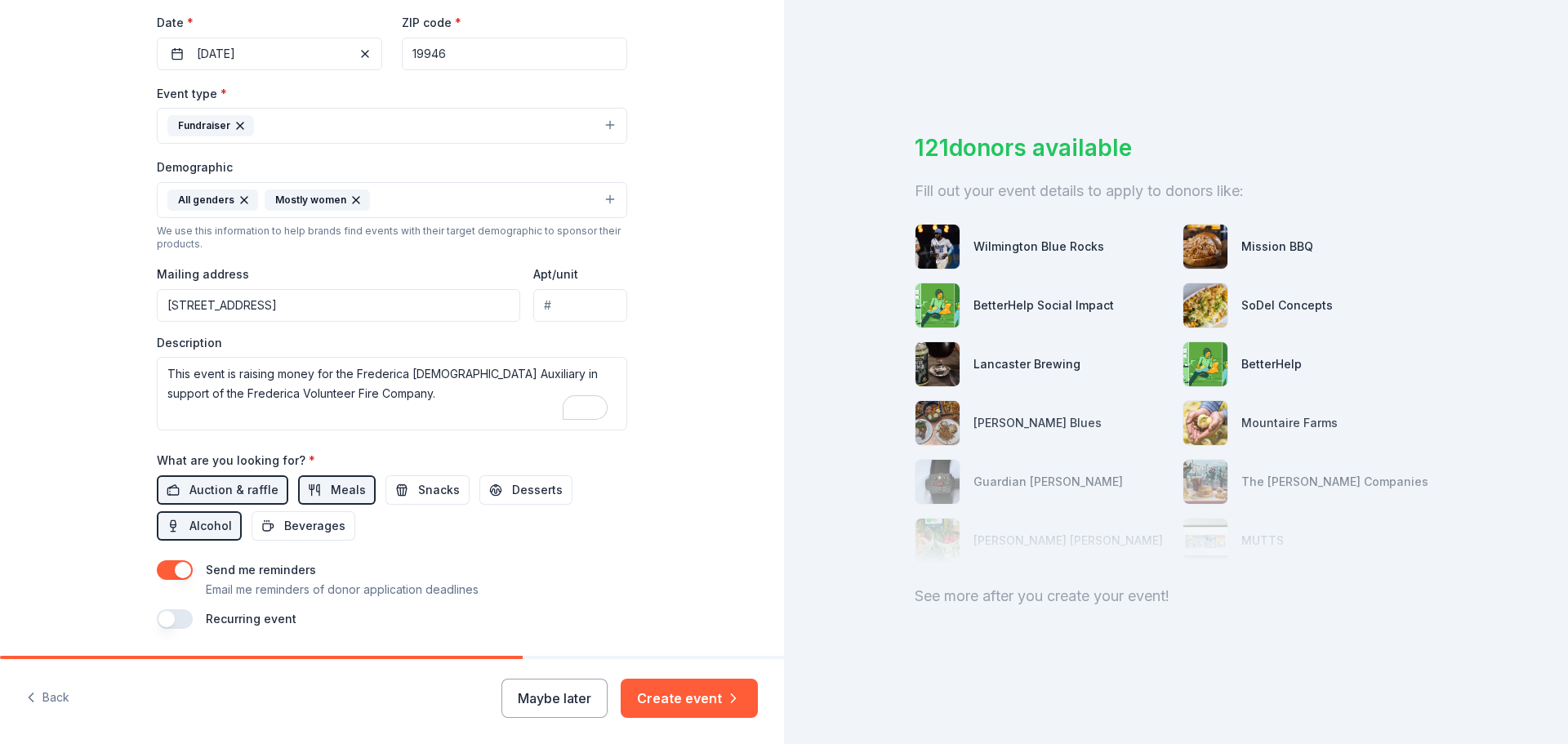
scroll to position [409, 0]
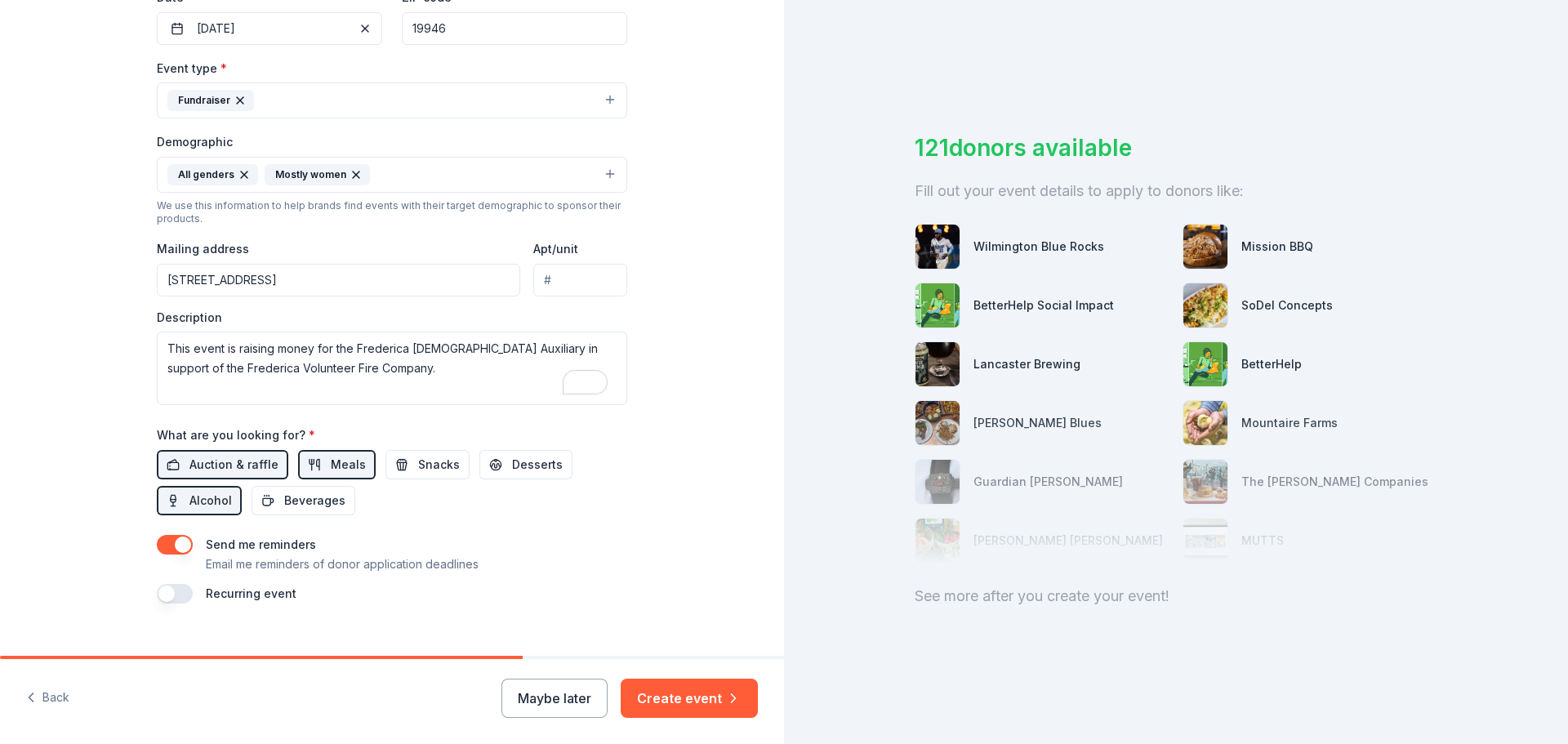
click at [180, 599] on button "button" at bounding box center [174, 594] width 36 height 19
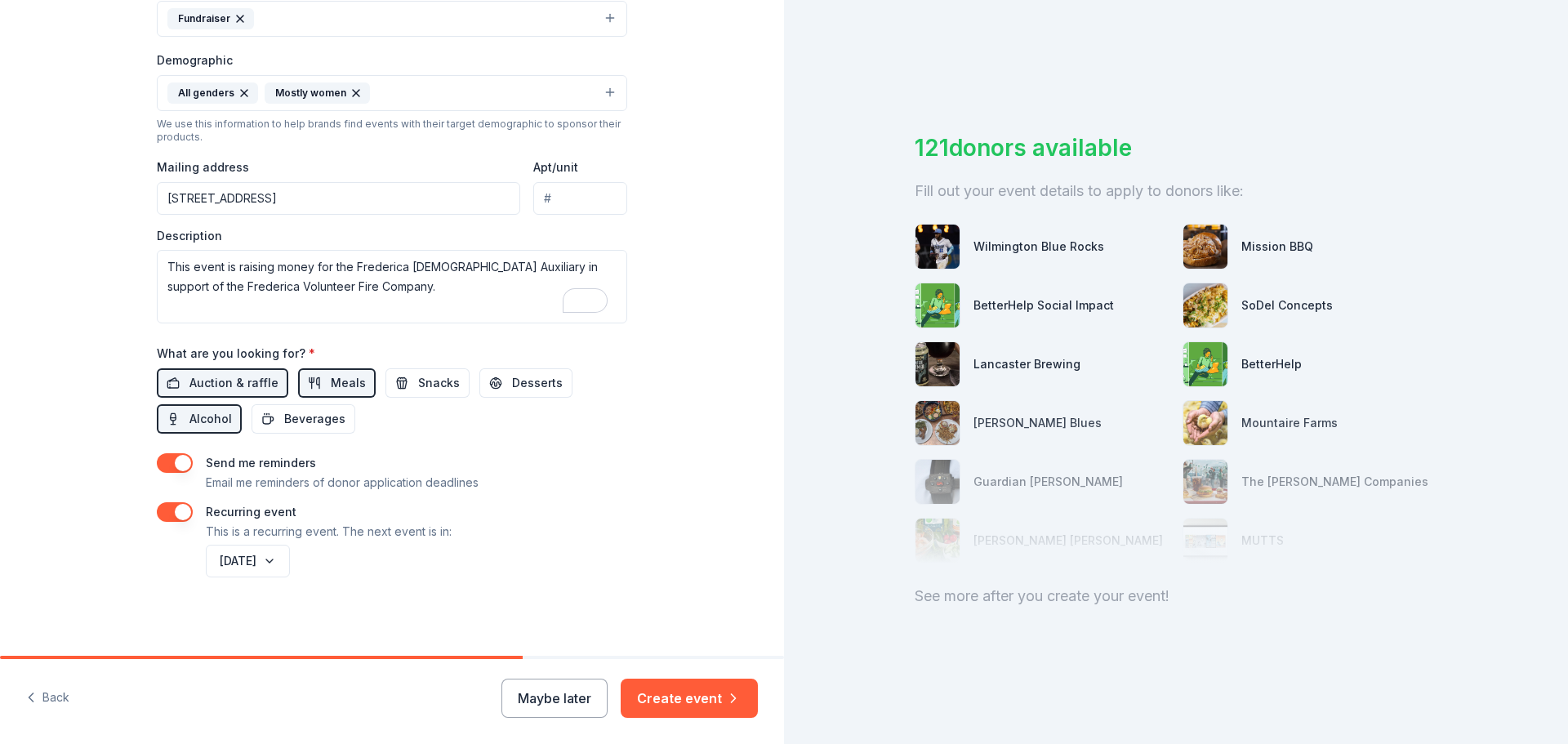
scroll to position [0, 0]
click at [669, 699] on button "Create event" at bounding box center [689, 698] width 137 height 39
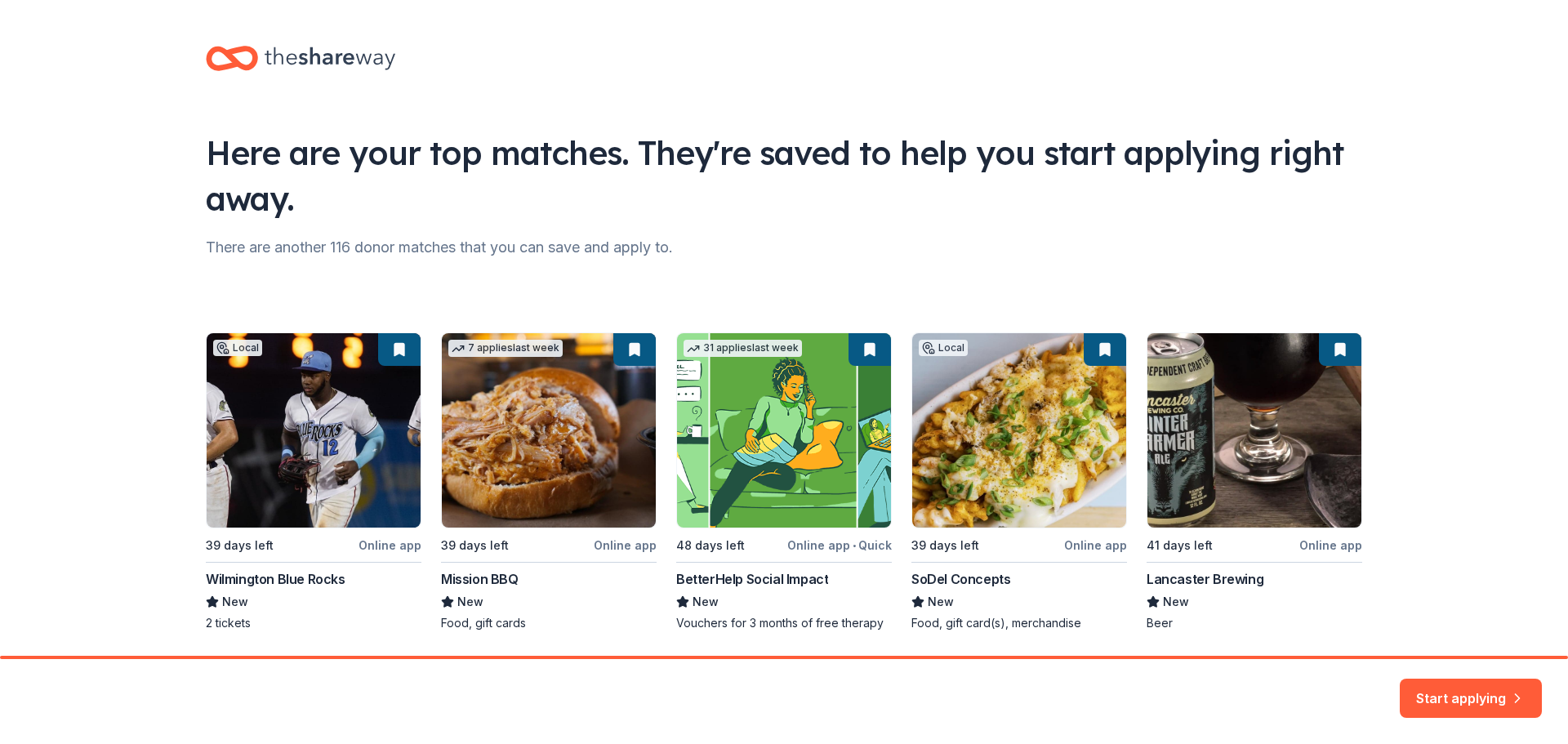
click at [380, 547] on div "Local 39 days left Online app Wilmington Blue Rocks New 2 tickets 7 applies las…" at bounding box center [784, 482] width 1157 height 299
click at [225, 585] on div "Local 39 days left Online app Wilmington Blue Rocks New 2 tickets 7 applies las…" at bounding box center [784, 482] width 1157 height 299
click at [301, 349] on div "Local 39 days left Online app Wilmington Blue Rocks New 2 tickets 7 applies las…" at bounding box center [784, 482] width 1157 height 299
click at [1438, 686] on button "Start applying" at bounding box center [1471, 688] width 142 height 39
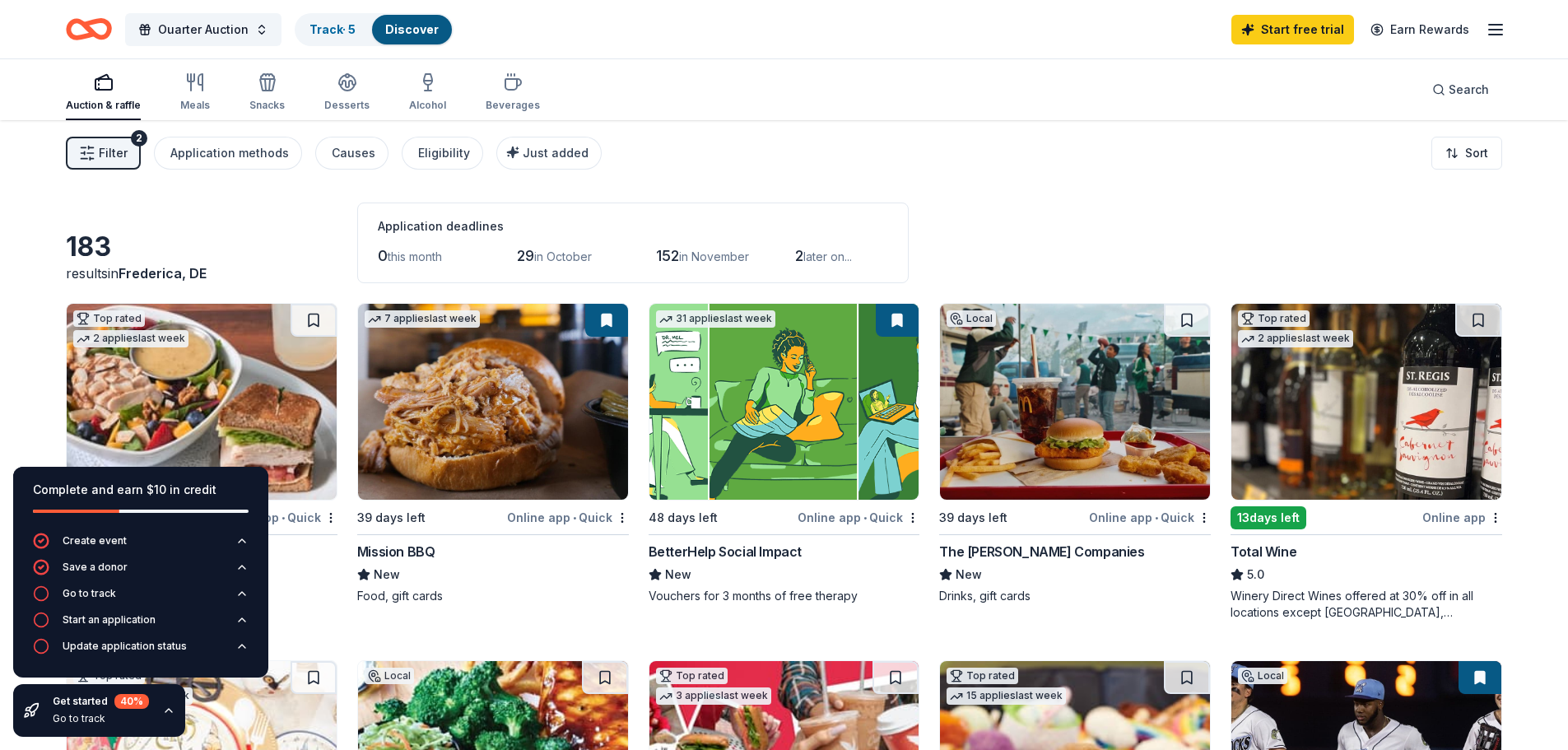
click at [711, 149] on div "Filter 2 Application methods Causes Eligibility Just added Sort" at bounding box center [784, 153] width 1568 height 66
click at [193, 385] on img at bounding box center [201, 402] width 270 height 196
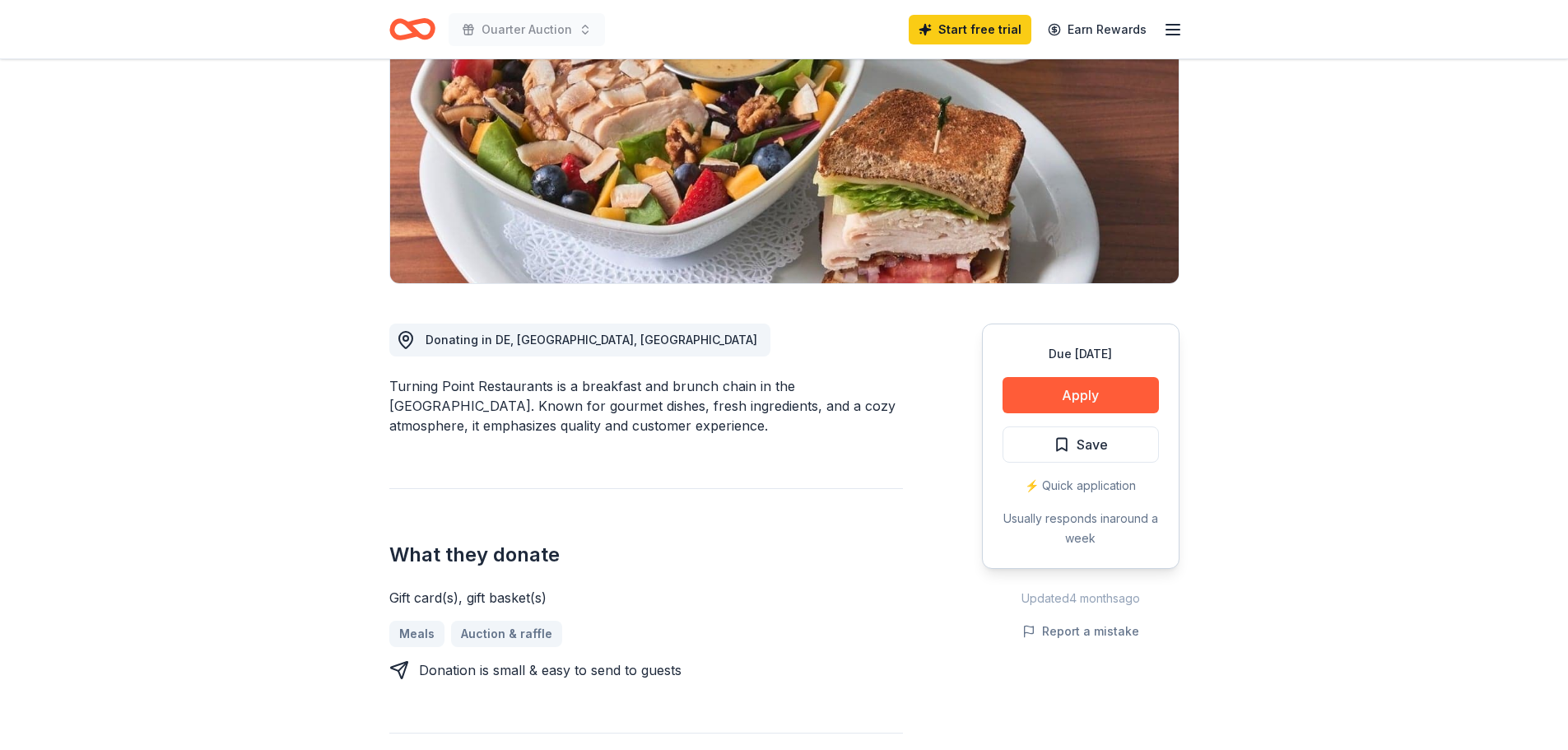
scroll to position [247, 0]
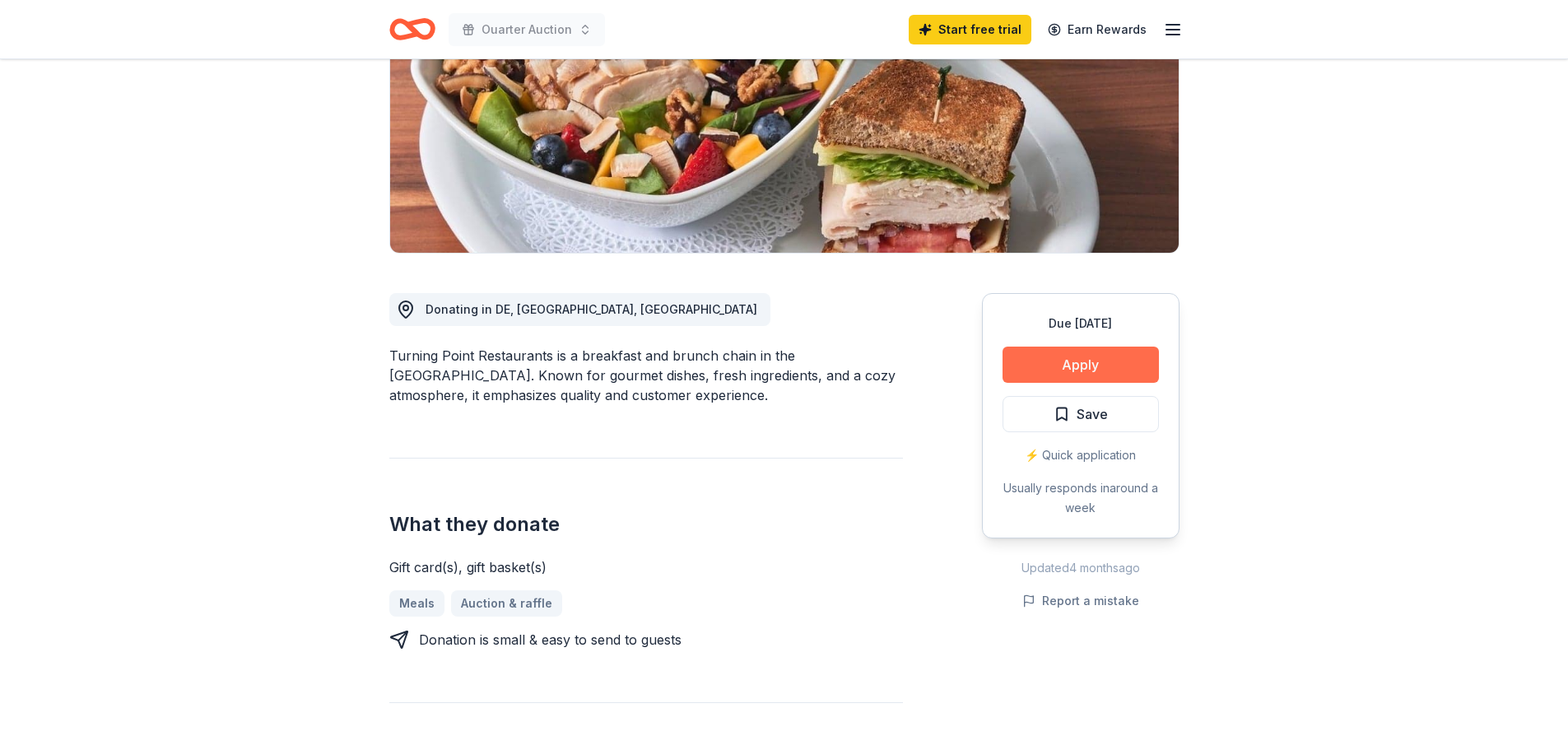
click at [1035, 362] on button "Apply" at bounding box center [1080, 365] width 156 height 37
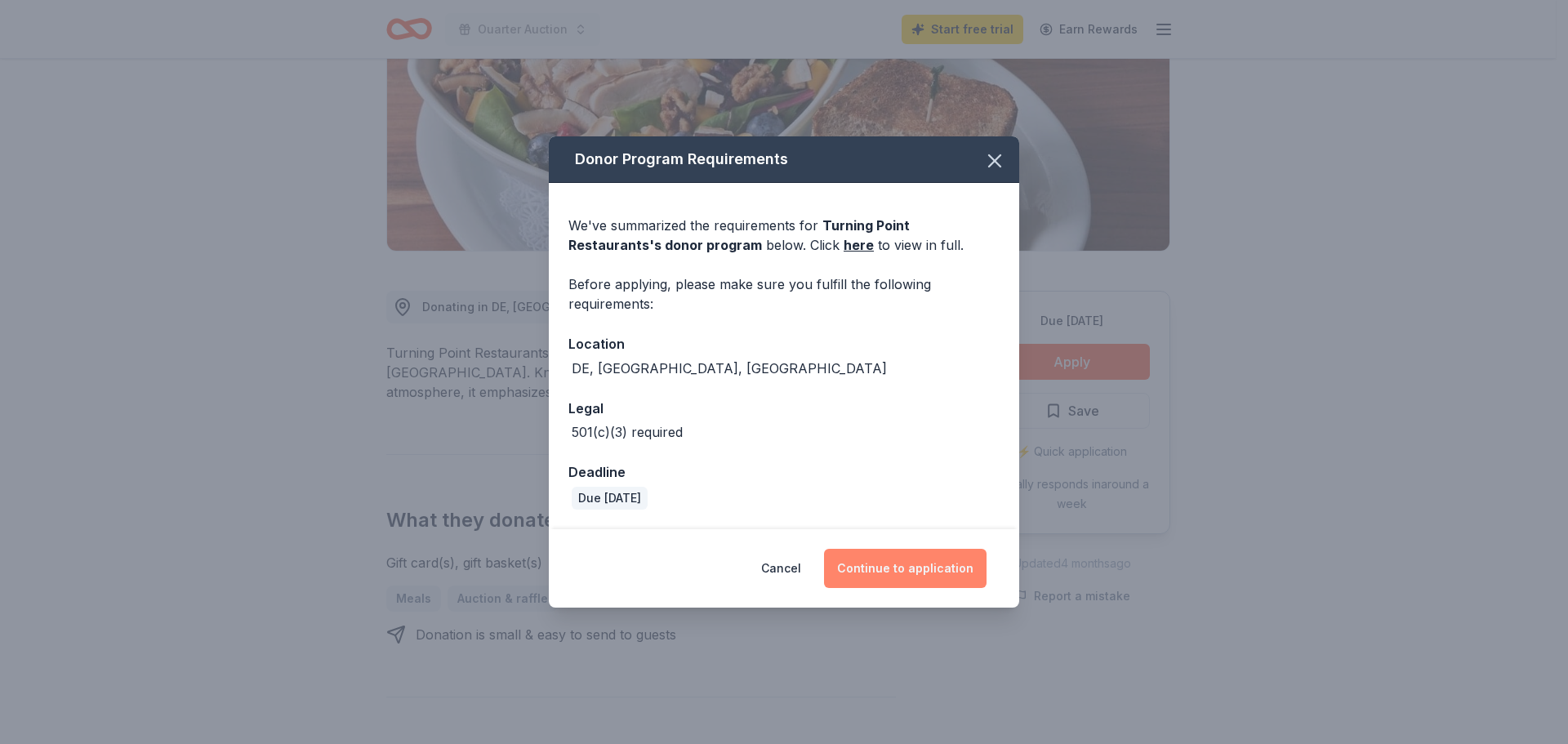
click at [918, 568] on button "Continue to application" at bounding box center [906, 569] width 163 height 39
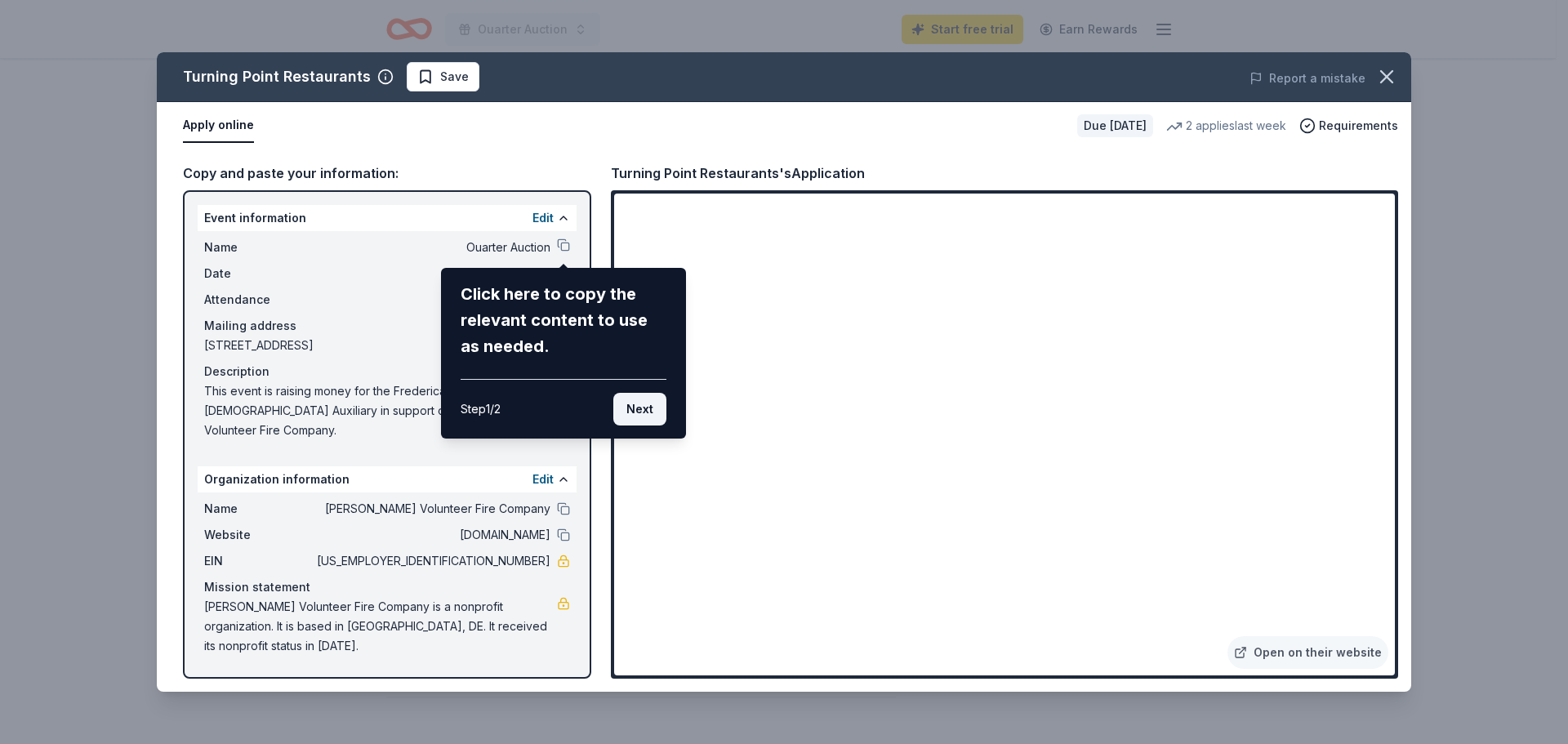
click at [640, 411] on button "Next" at bounding box center [639, 409] width 53 height 33
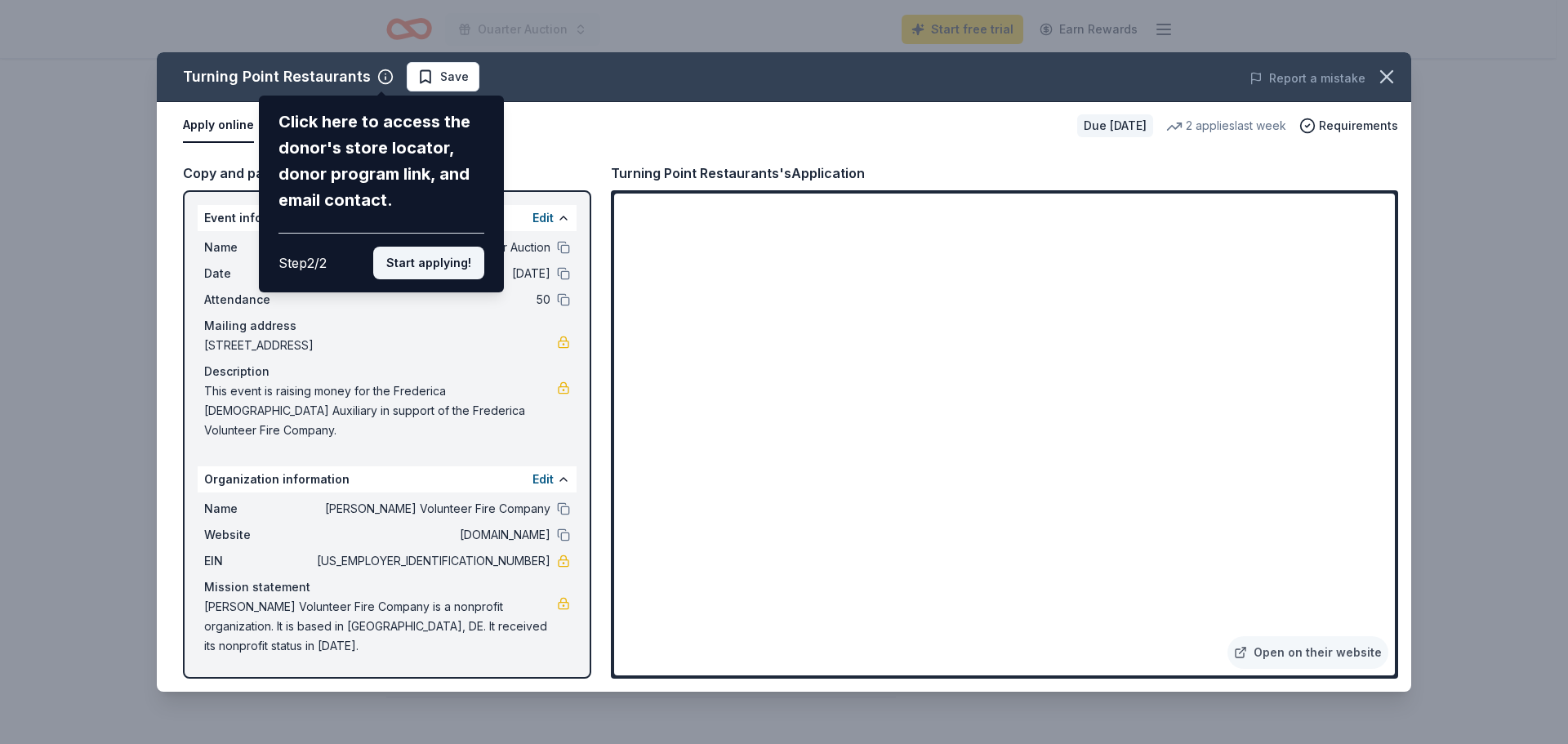
click at [433, 264] on button "Start applying!" at bounding box center [429, 263] width 111 height 33
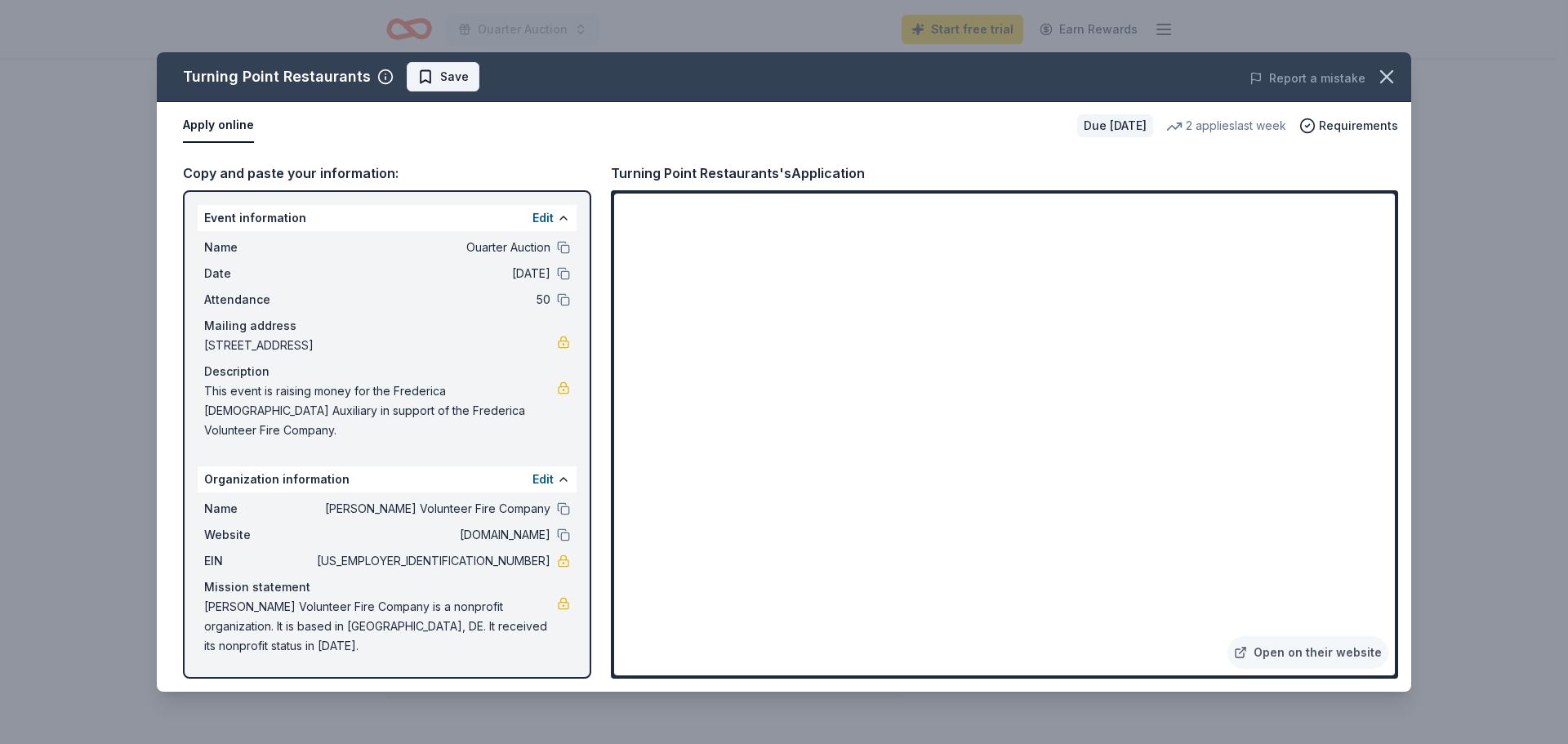
click at [443, 80] on span "Save" at bounding box center [455, 77] width 28 height 19
click at [1388, 76] on icon "button" at bounding box center [1387, 76] width 11 height 12
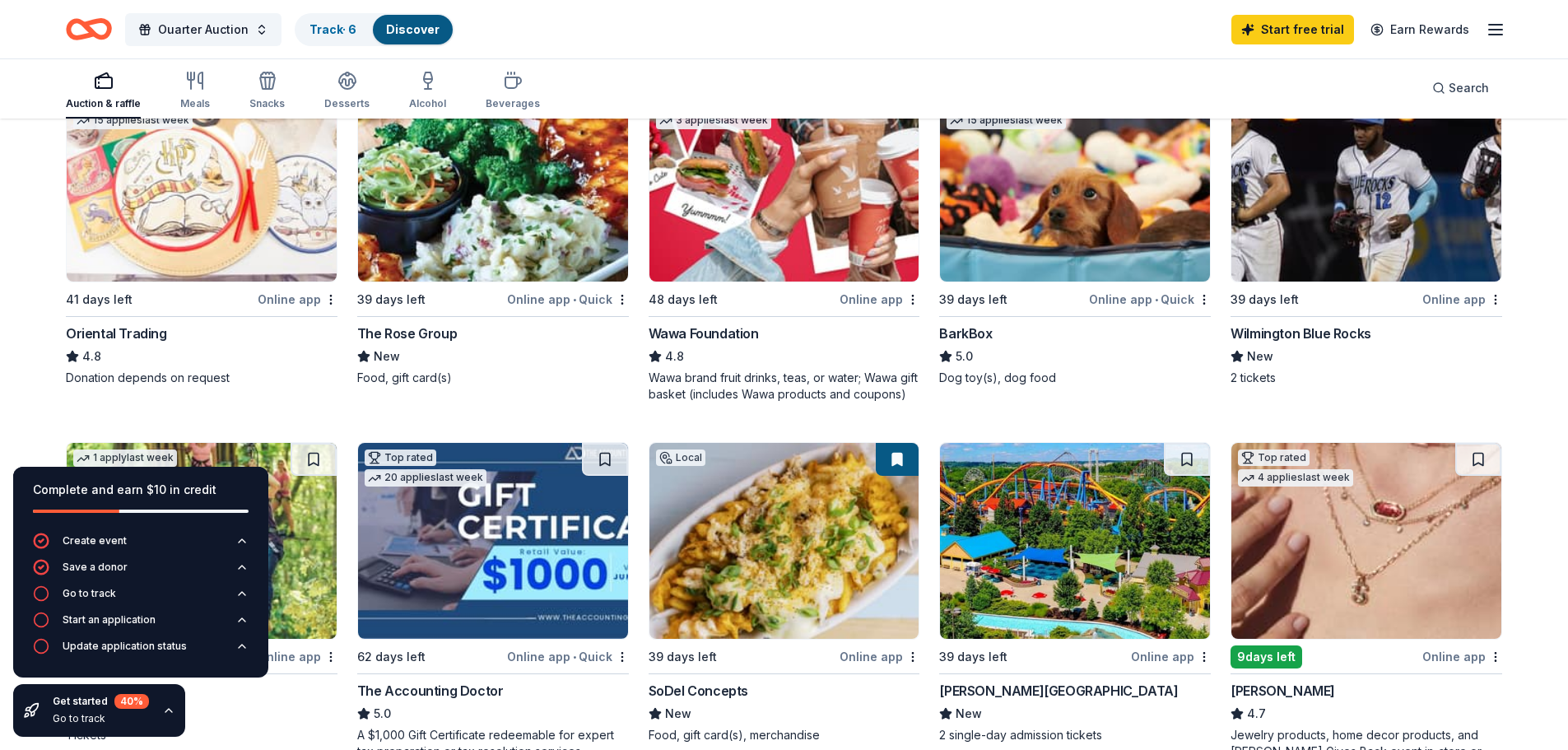
scroll to position [576, 0]
click at [1297, 268] on img at bounding box center [1366, 183] width 270 height 196
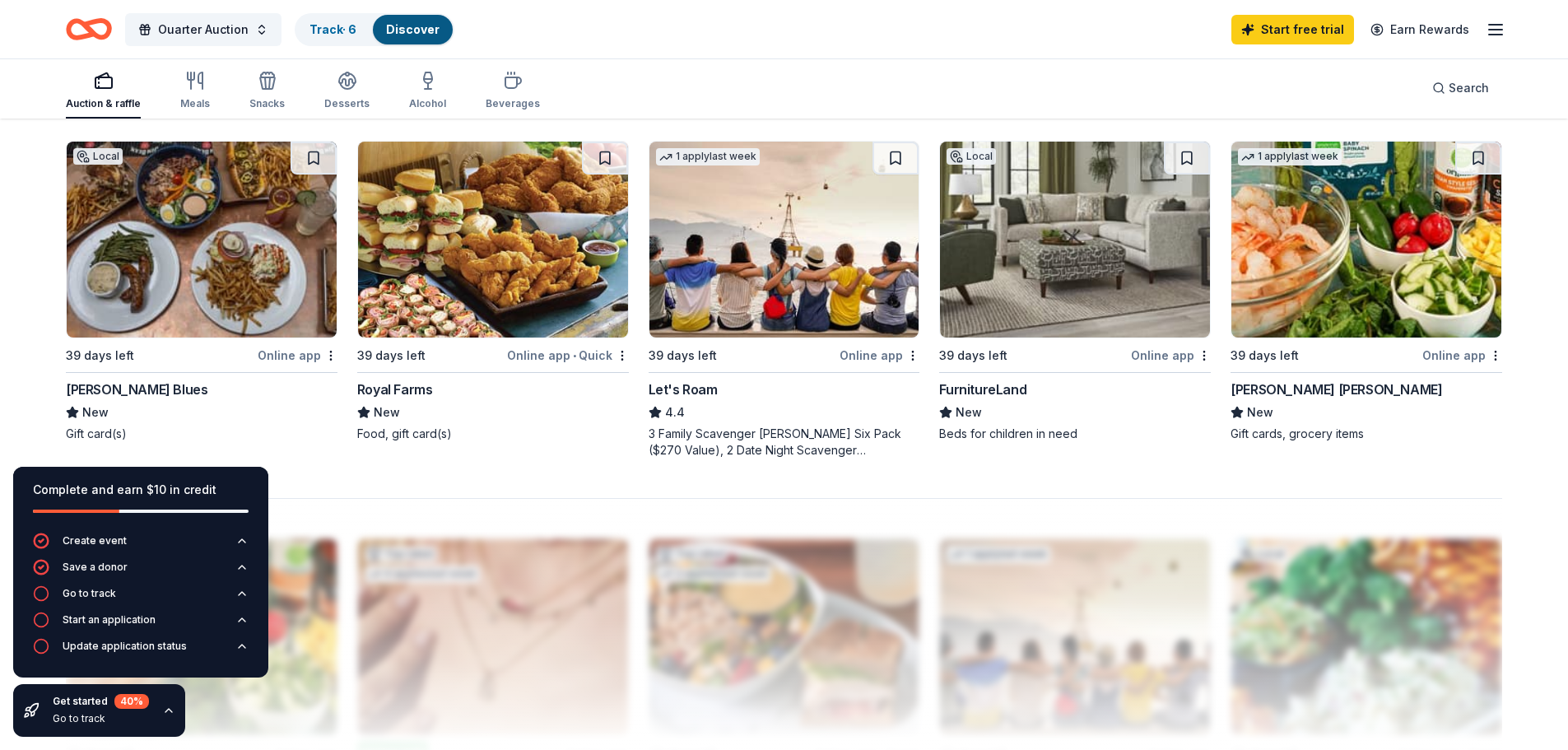
scroll to position [1235, 0]
click at [481, 240] on img at bounding box center [493, 239] width 270 height 196
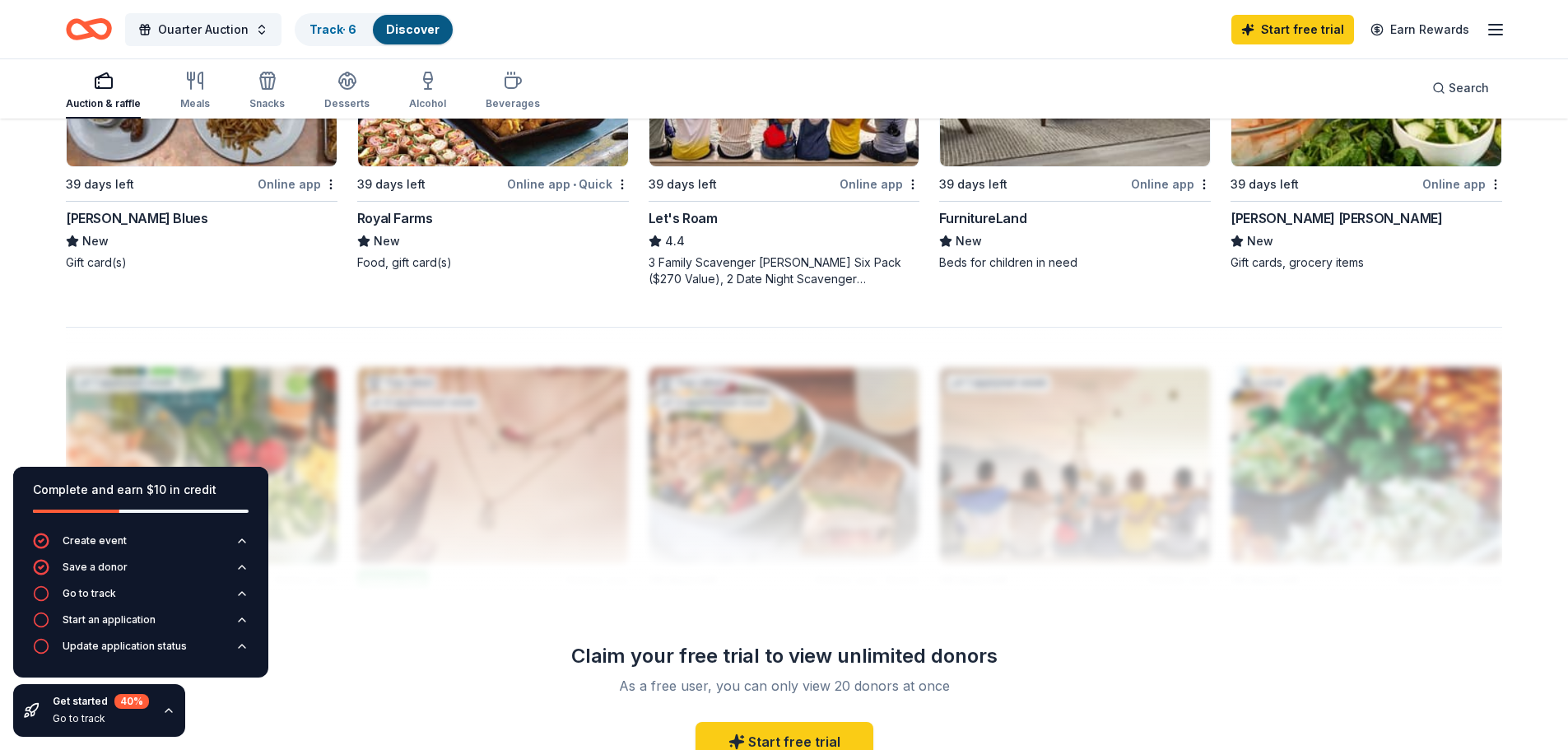
scroll to position [1400, 0]
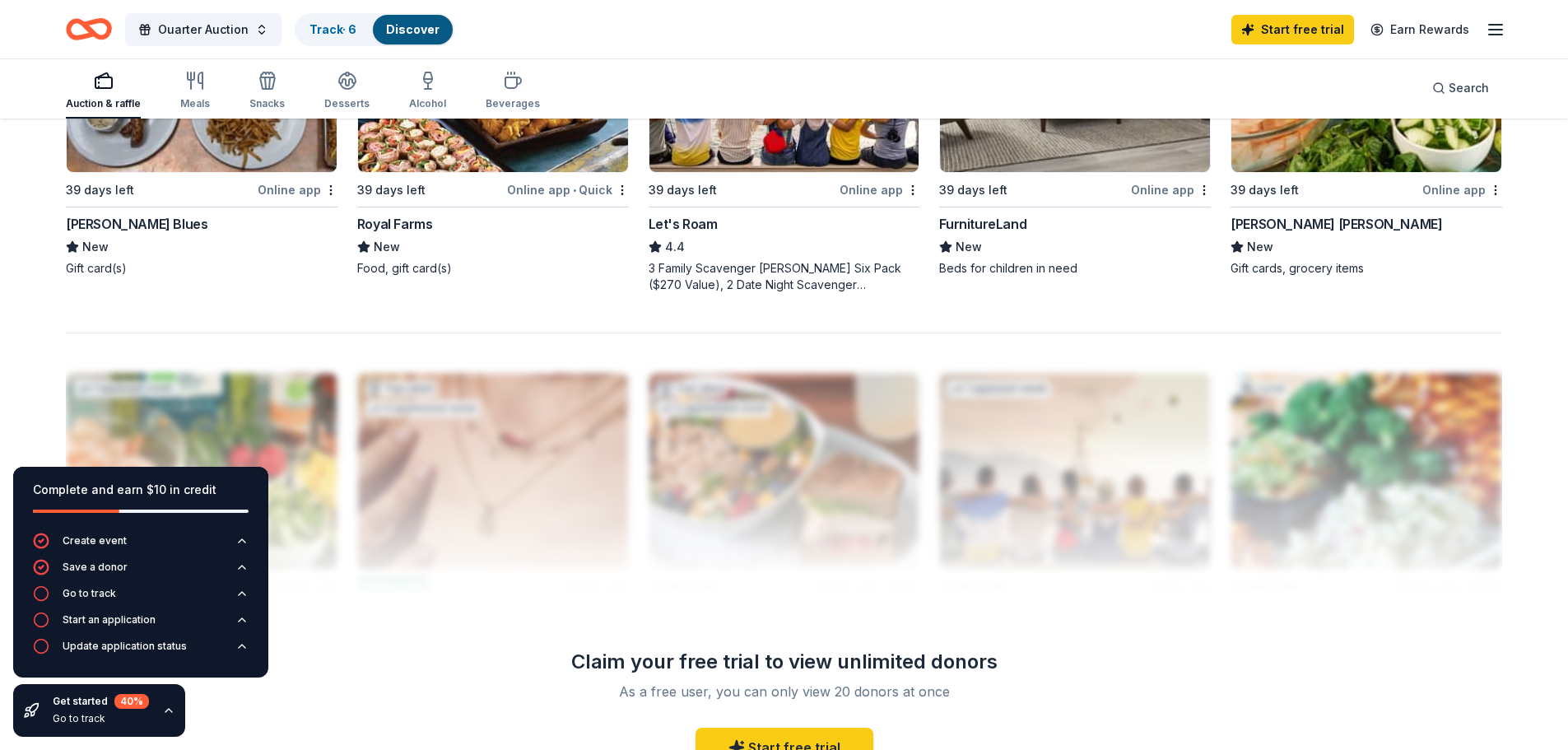
click at [171, 142] on img at bounding box center [201, 74] width 270 height 196
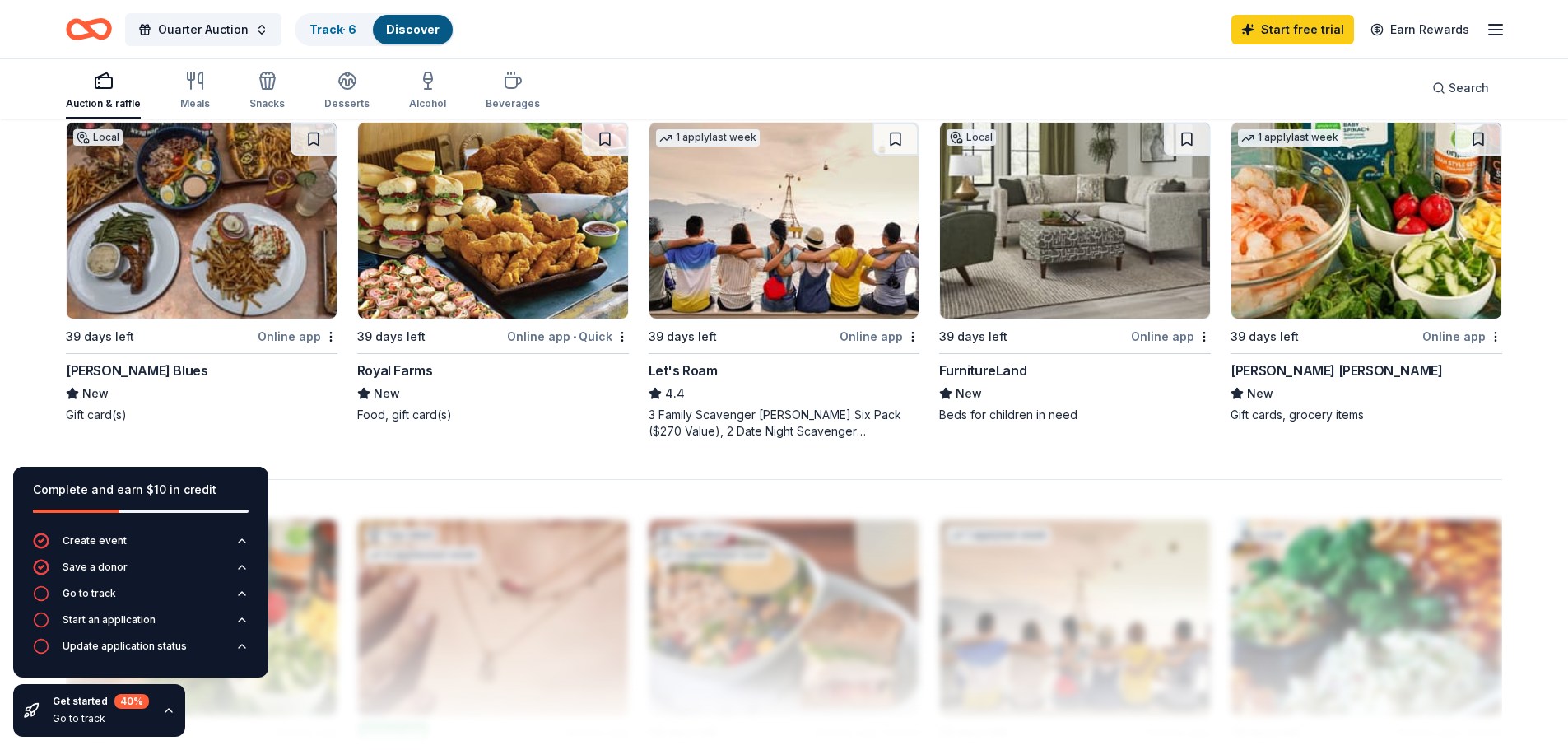
scroll to position [1235, 0]
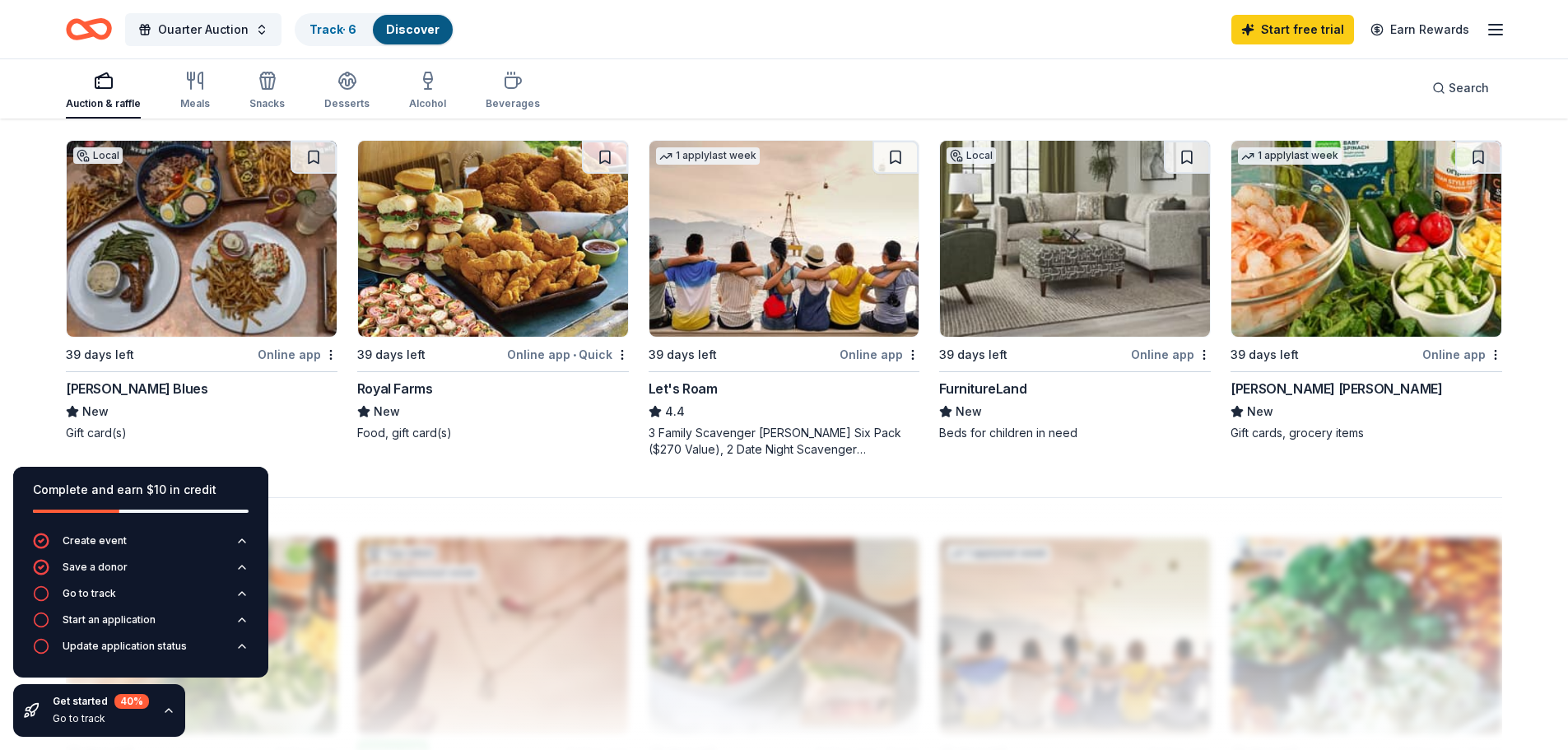
click at [681, 388] on div "Let's Roam" at bounding box center [684, 389] width 70 height 20
click at [1377, 306] on img at bounding box center [1366, 239] width 270 height 196
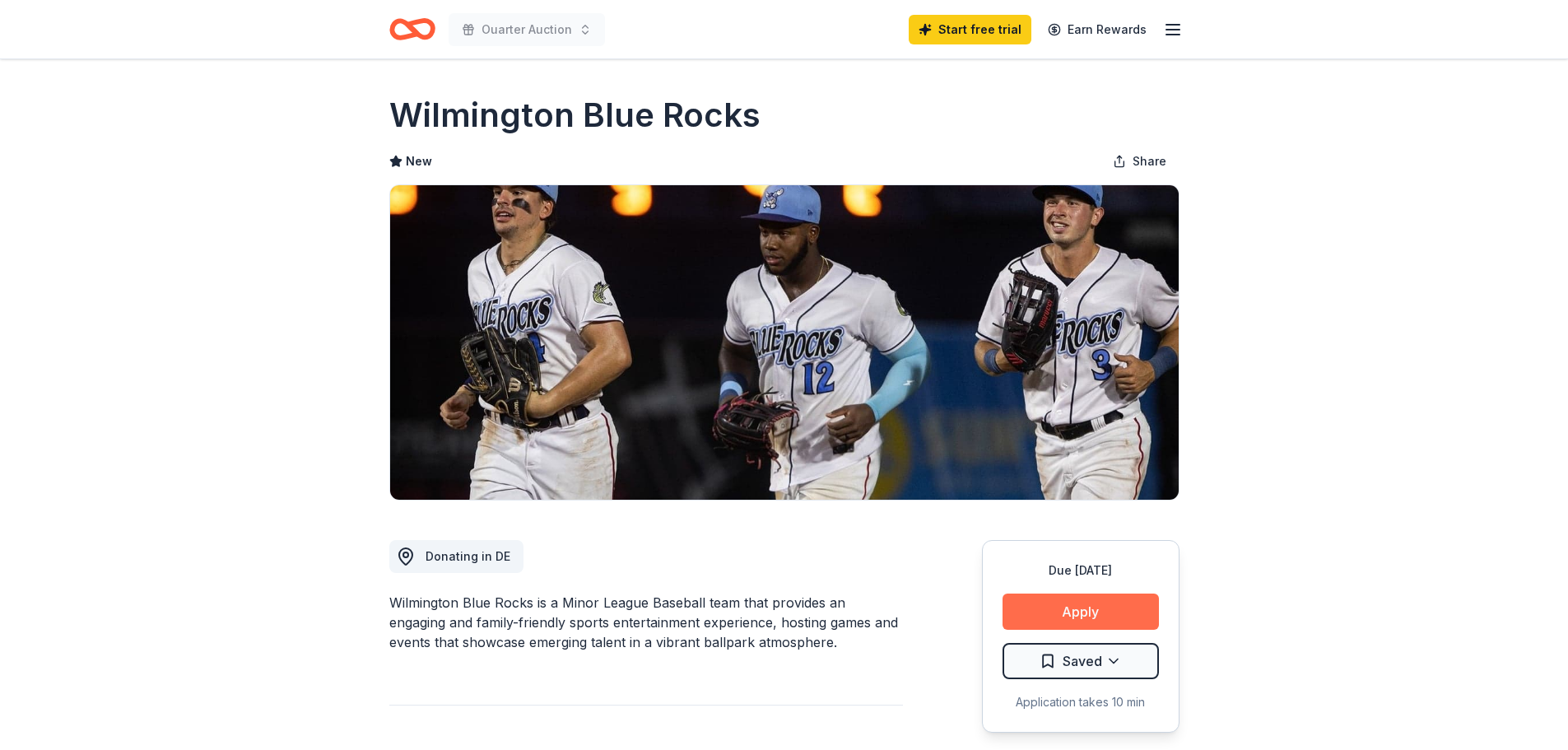
click at [1089, 613] on button "Apply" at bounding box center [1080, 612] width 156 height 37
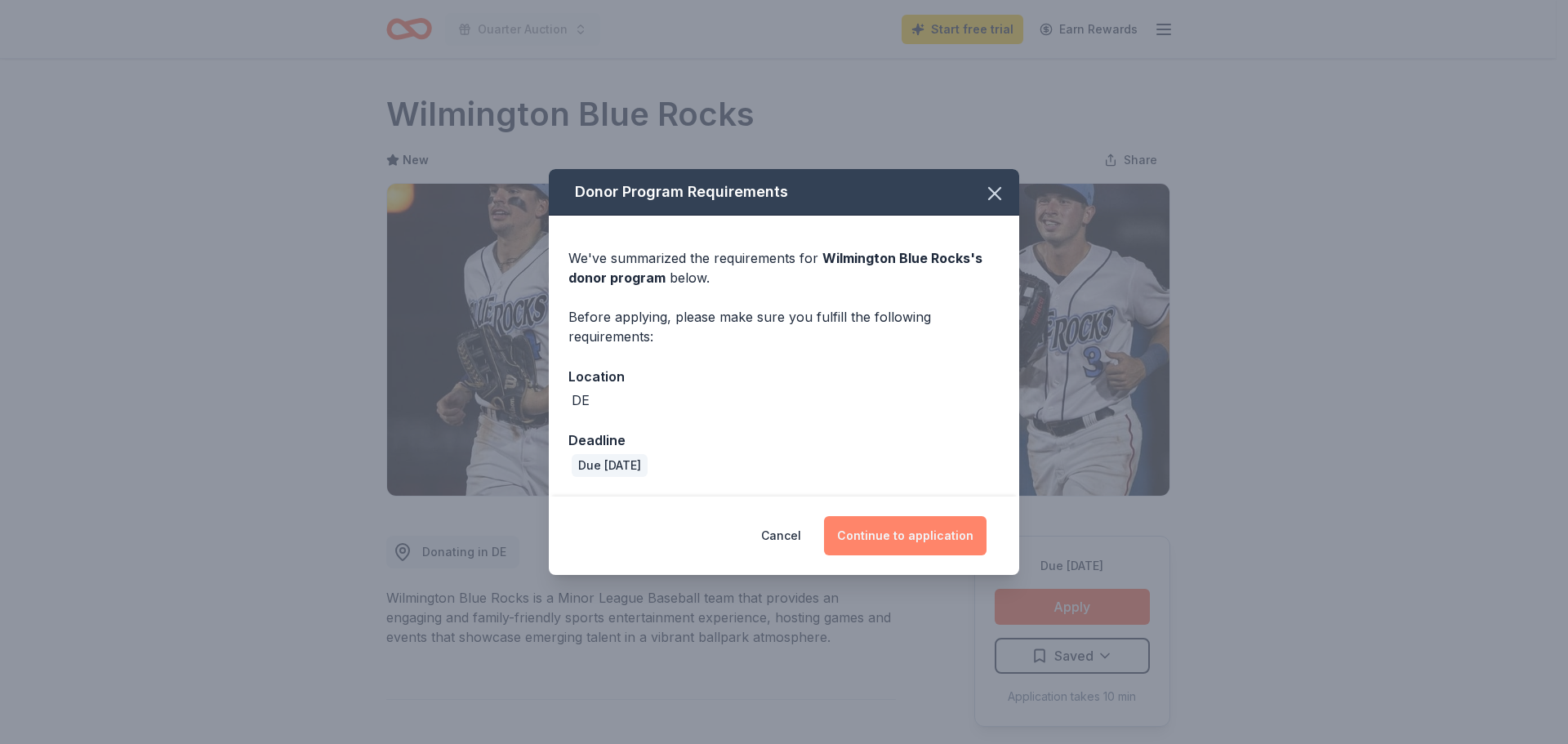
click at [898, 541] on button "Continue to application" at bounding box center [906, 536] width 163 height 39
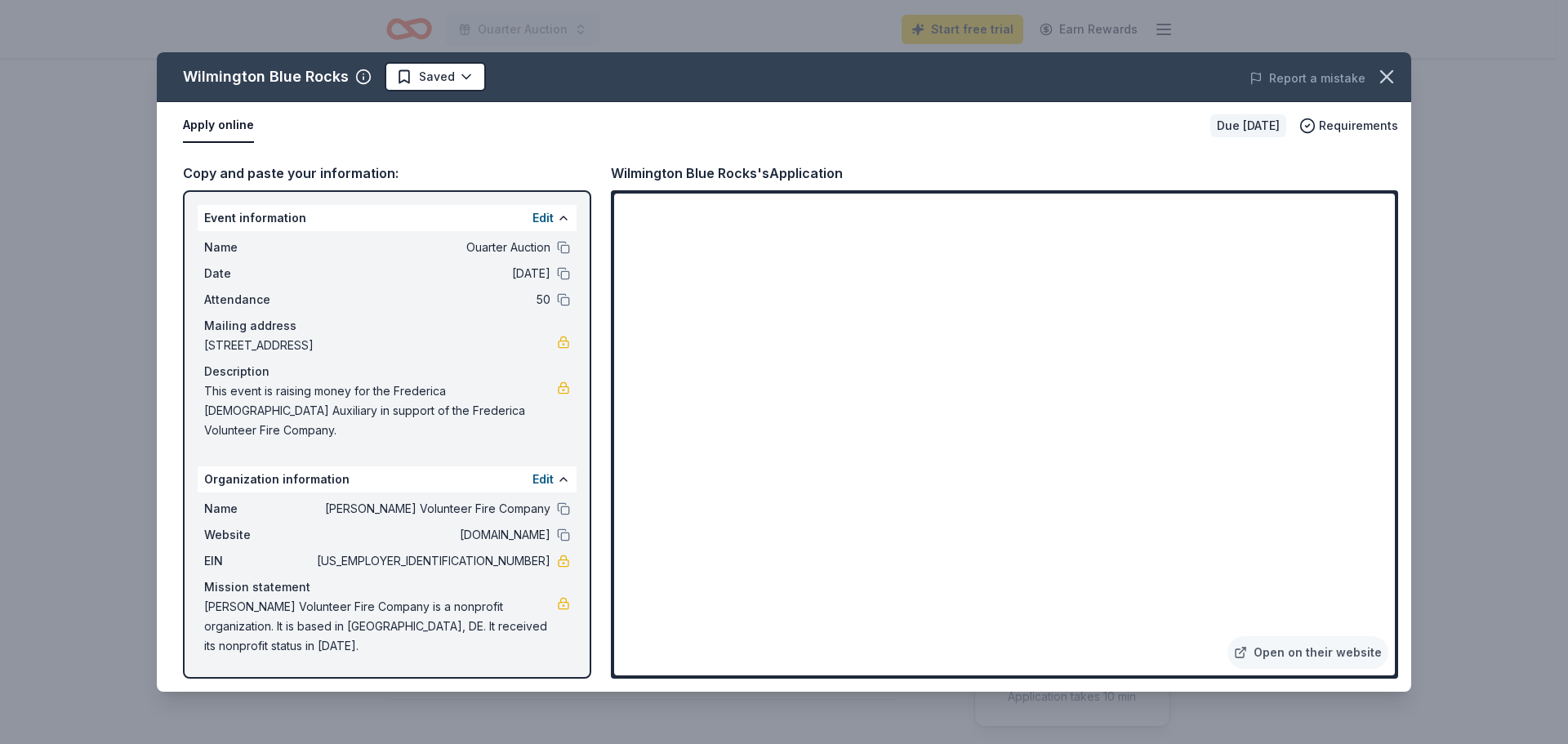
drag, startPoint x: 464, startPoint y: 249, endPoint x: 532, endPoint y: 249, distance: 68.0
click at [532, 248] on span "Ouarter Auction" at bounding box center [432, 248] width 237 height 19
click at [538, 209] on button "Edit" at bounding box center [543, 218] width 21 height 19
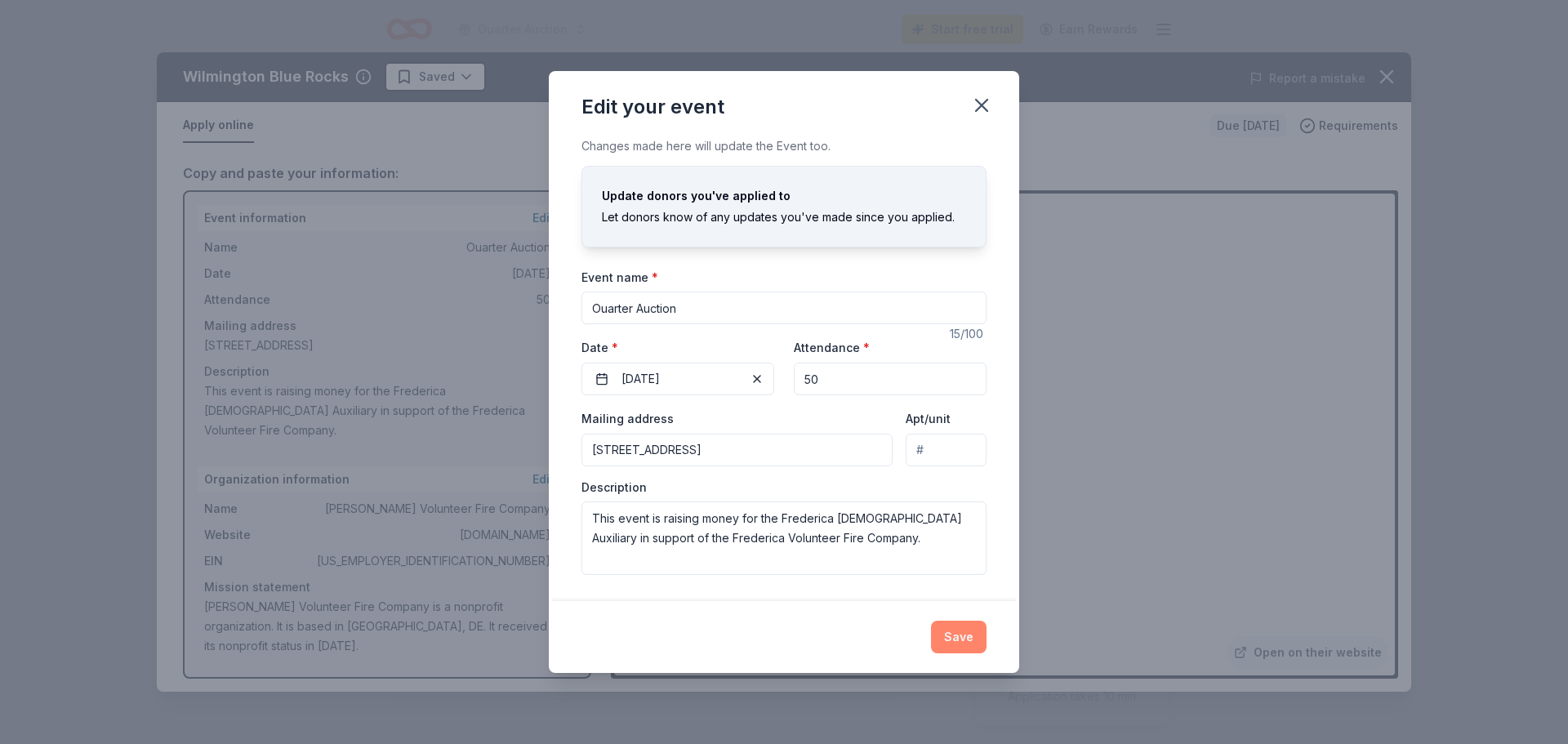
click at [954, 640] on button "Save" at bounding box center [959, 637] width 56 height 33
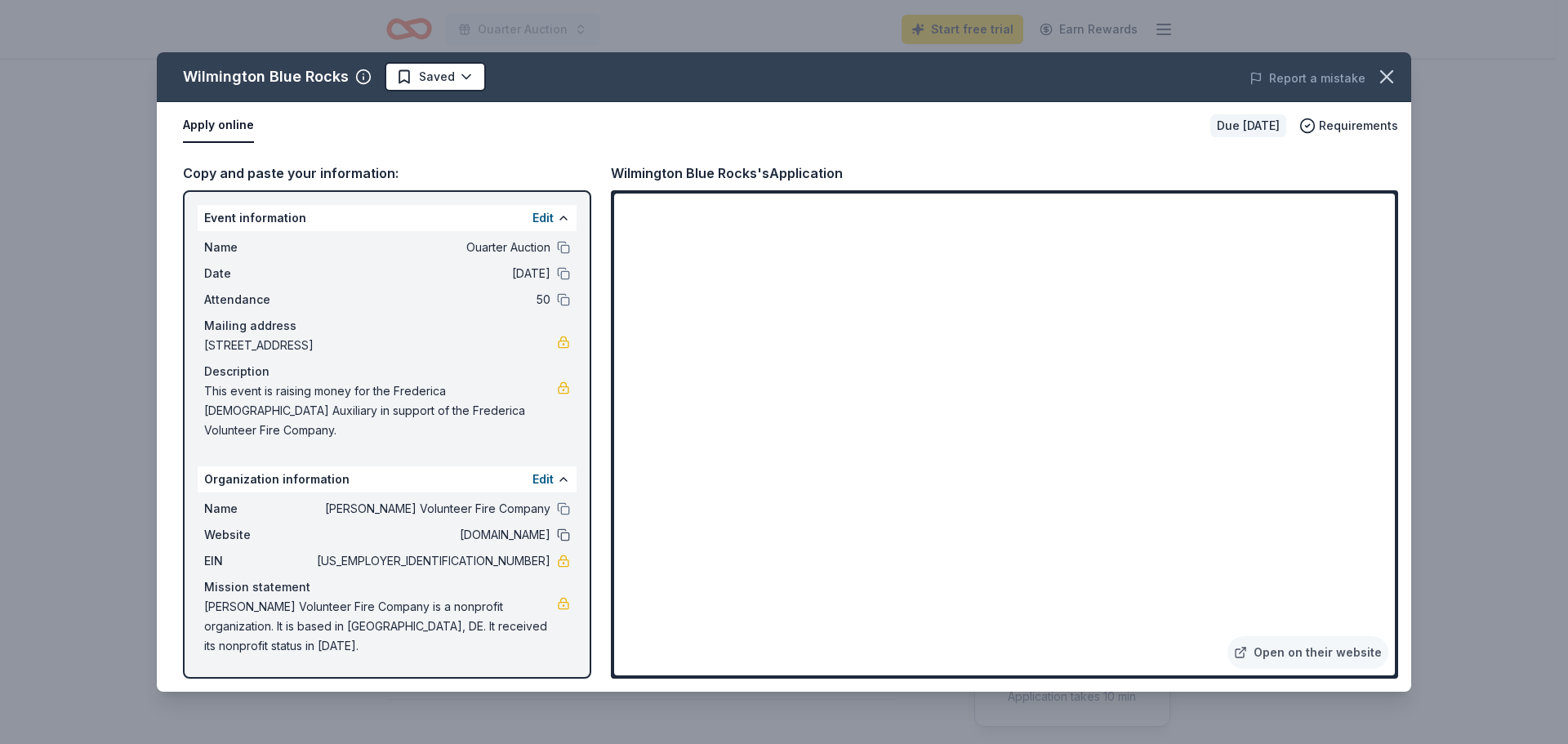
click at [564, 528] on button at bounding box center [563, 534] width 13 height 13
drag, startPoint x: 555, startPoint y: 515, endPoint x: 455, endPoint y: 518, distance: 100.0
click at [455, 525] on div "Website fredericavfc.com" at bounding box center [387, 535] width 366 height 19
click at [528, 525] on span "fredericavfc.com" at bounding box center [432, 535] width 237 height 19
click at [507, 525] on span "fredericavfc.com" at bounding box center [432, 535] width 237 height 19
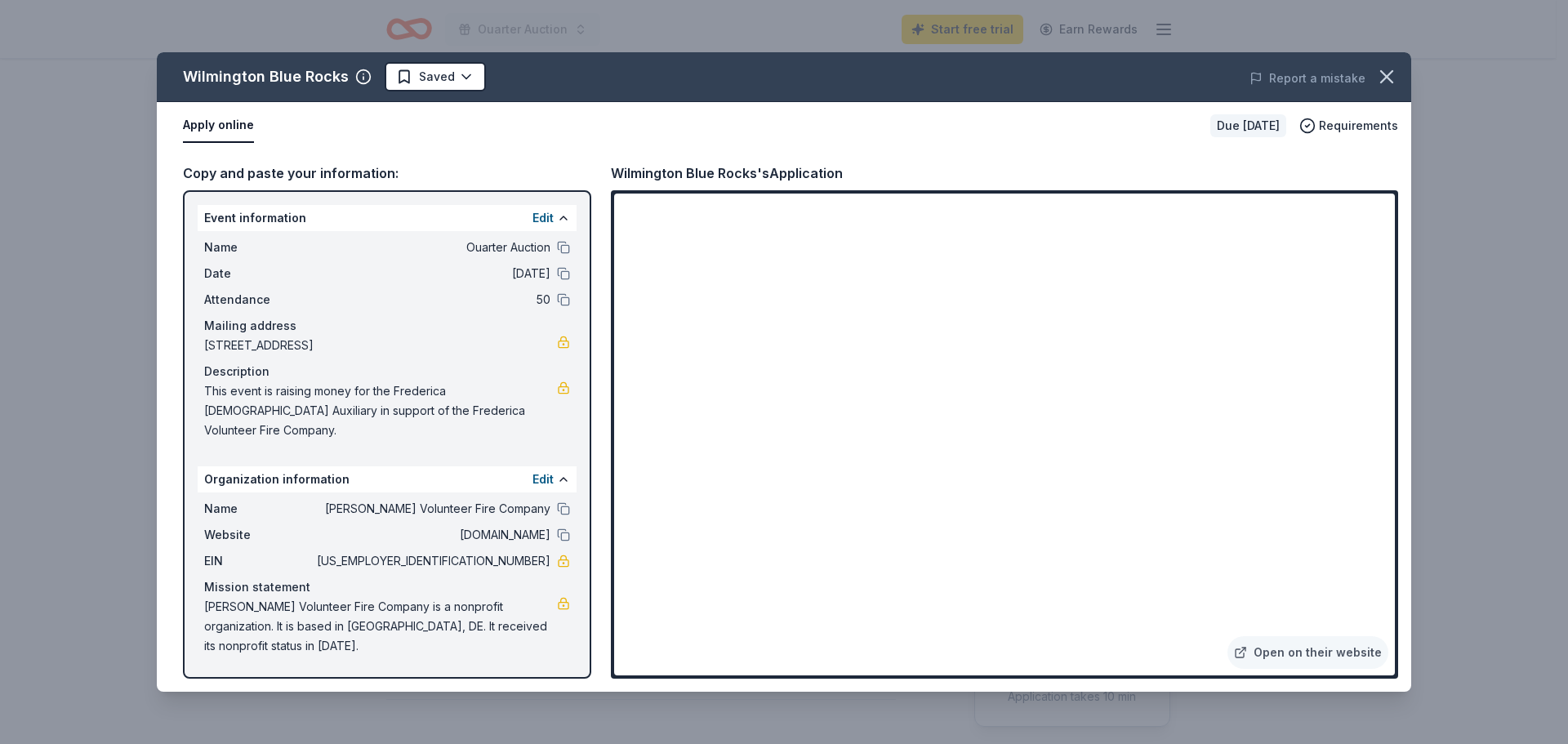
click at [465, 525] on span "[DOMAIN_NAME]" at bounding box center [432, 535] width 237 height 19
click at [1393, 81] on icon "button" at bounding box center [1387, 77] width 23 height 23
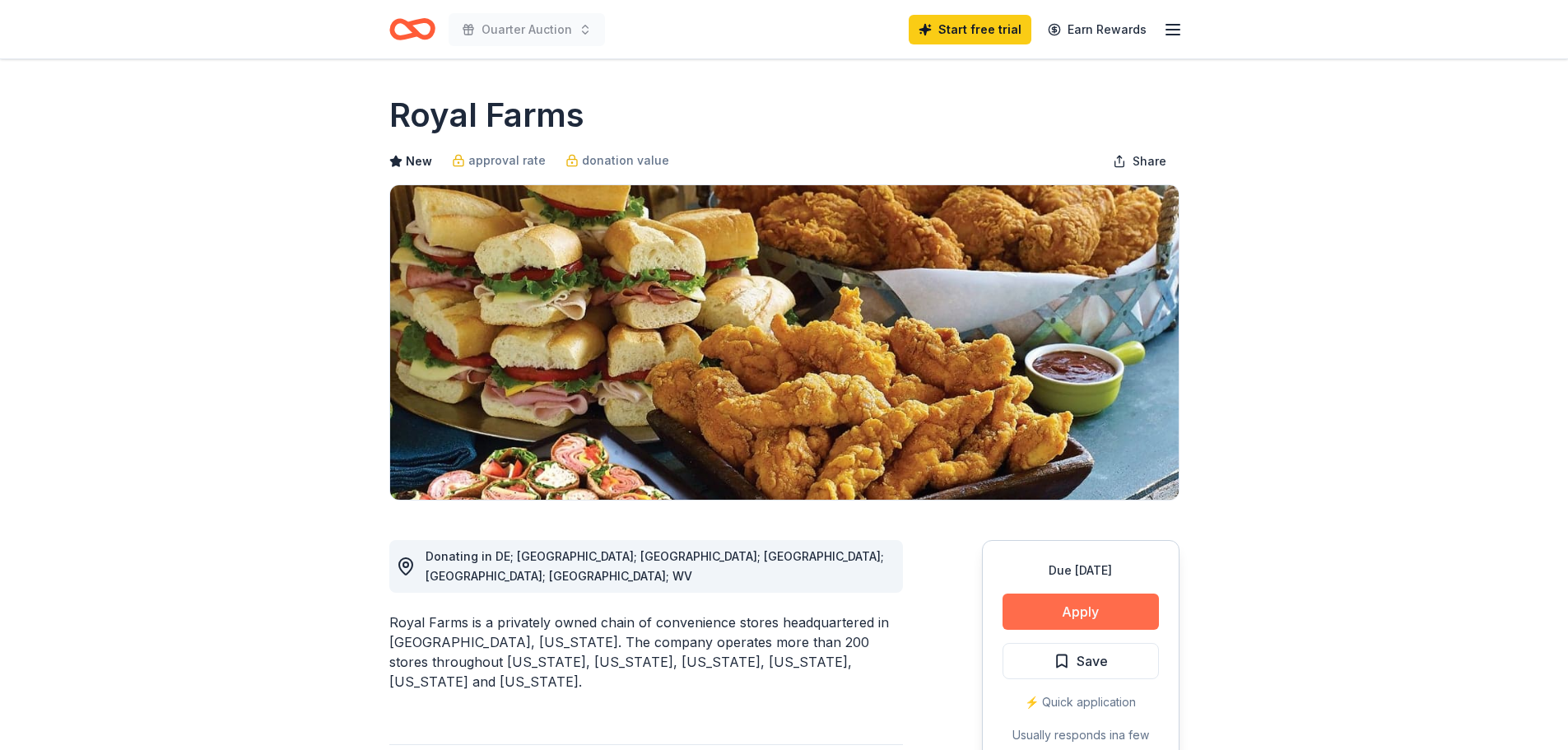
click at [1075, 621] on button "Apply" at bounding box center [1080, 612] width 156 height 37
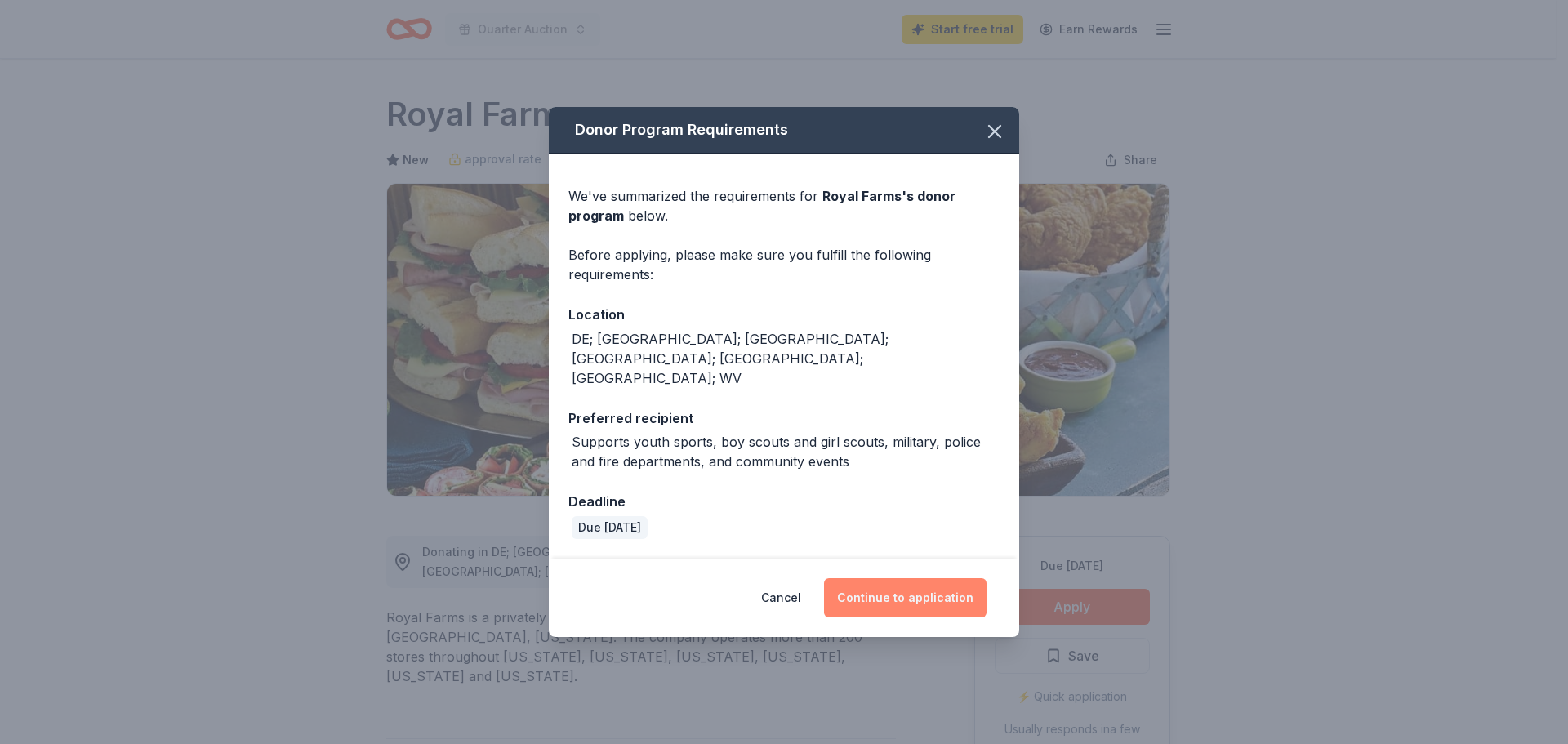
click at [944, 579] on button "Continue to application" at bounding box center [906, 598] width 163 height 39
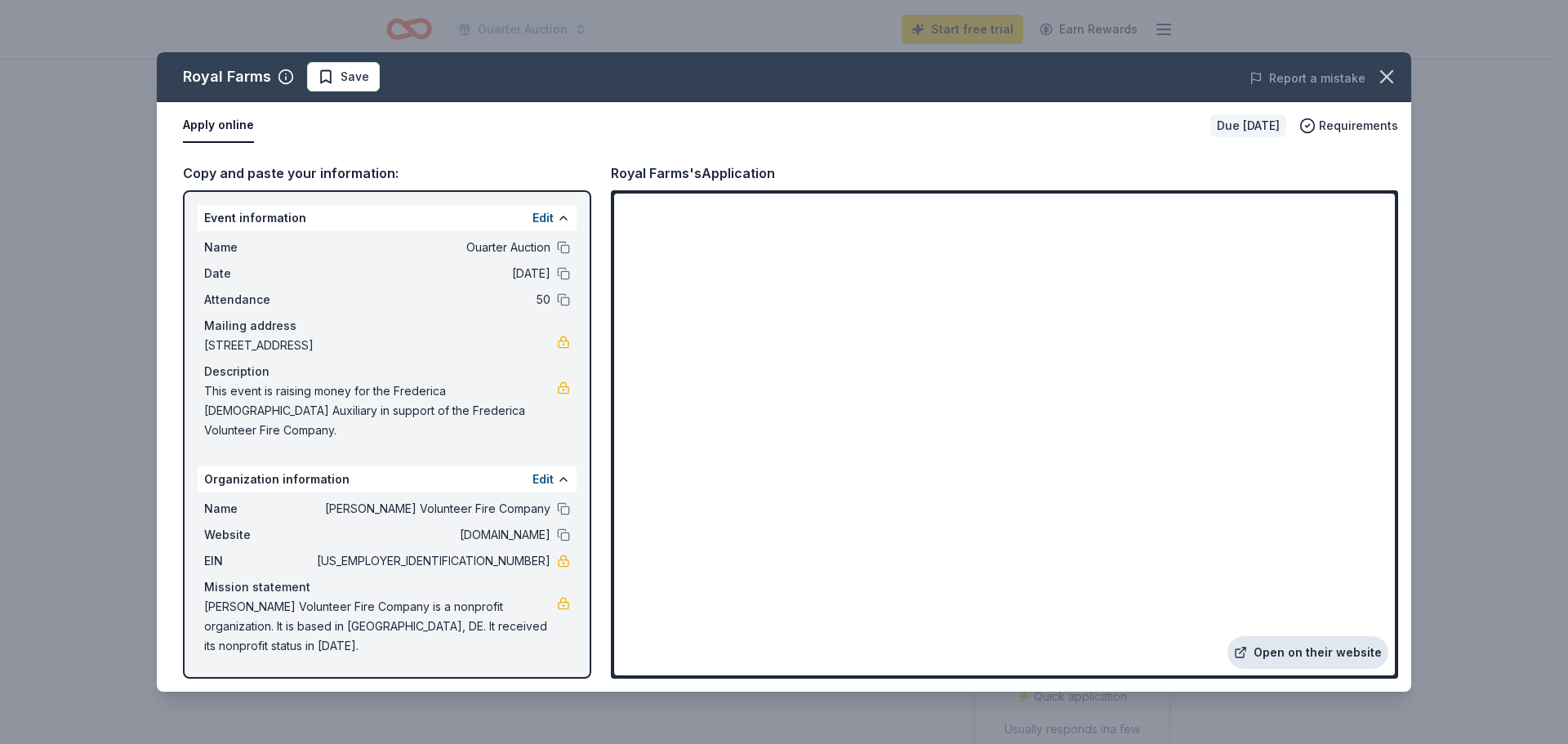
click at [1285, 651] on link "Open on their website" at bounding box center [1308, 652] width 161 height 33
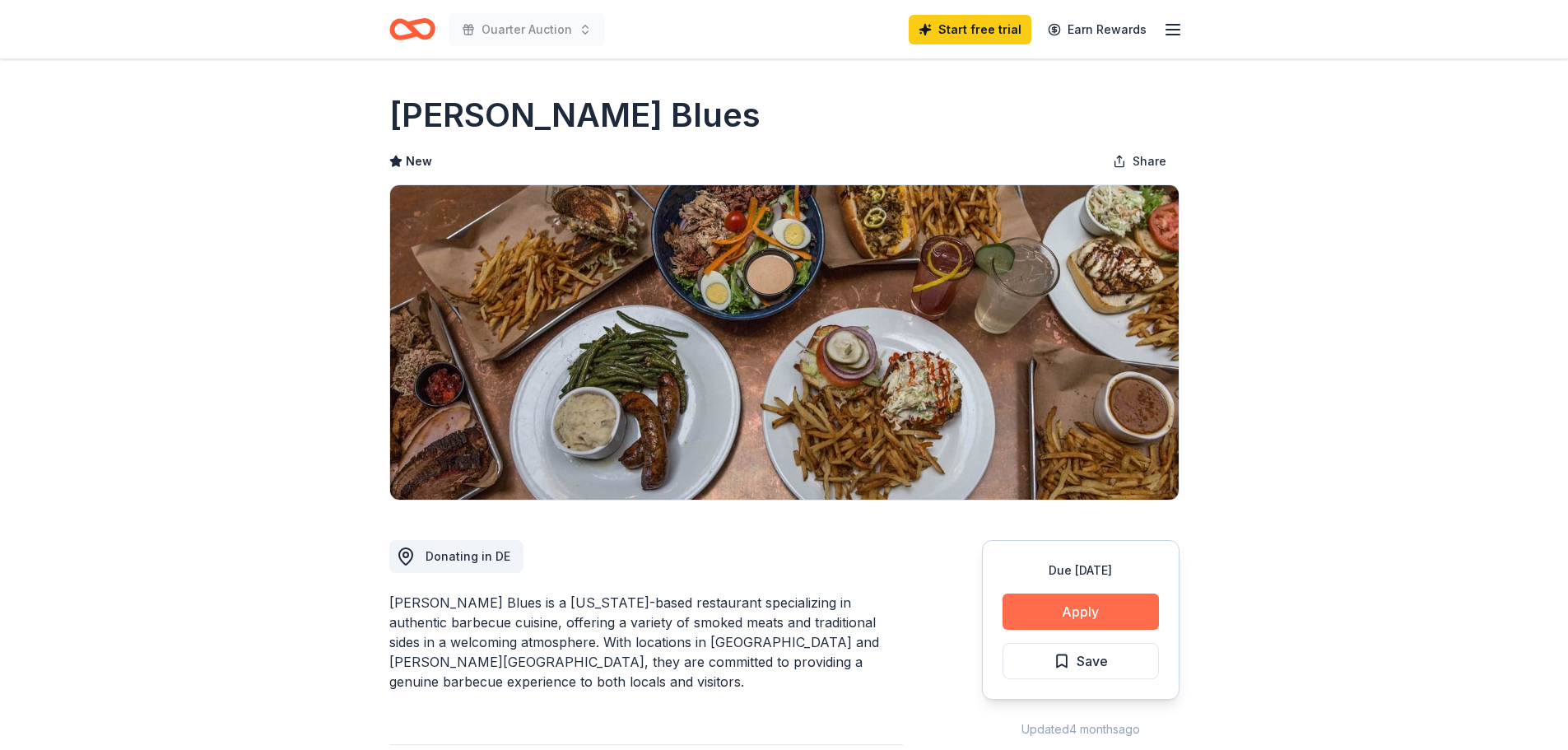
click at [1031, 607] on button "Apply" at bounding box center [1080, 612] width 156 height 37
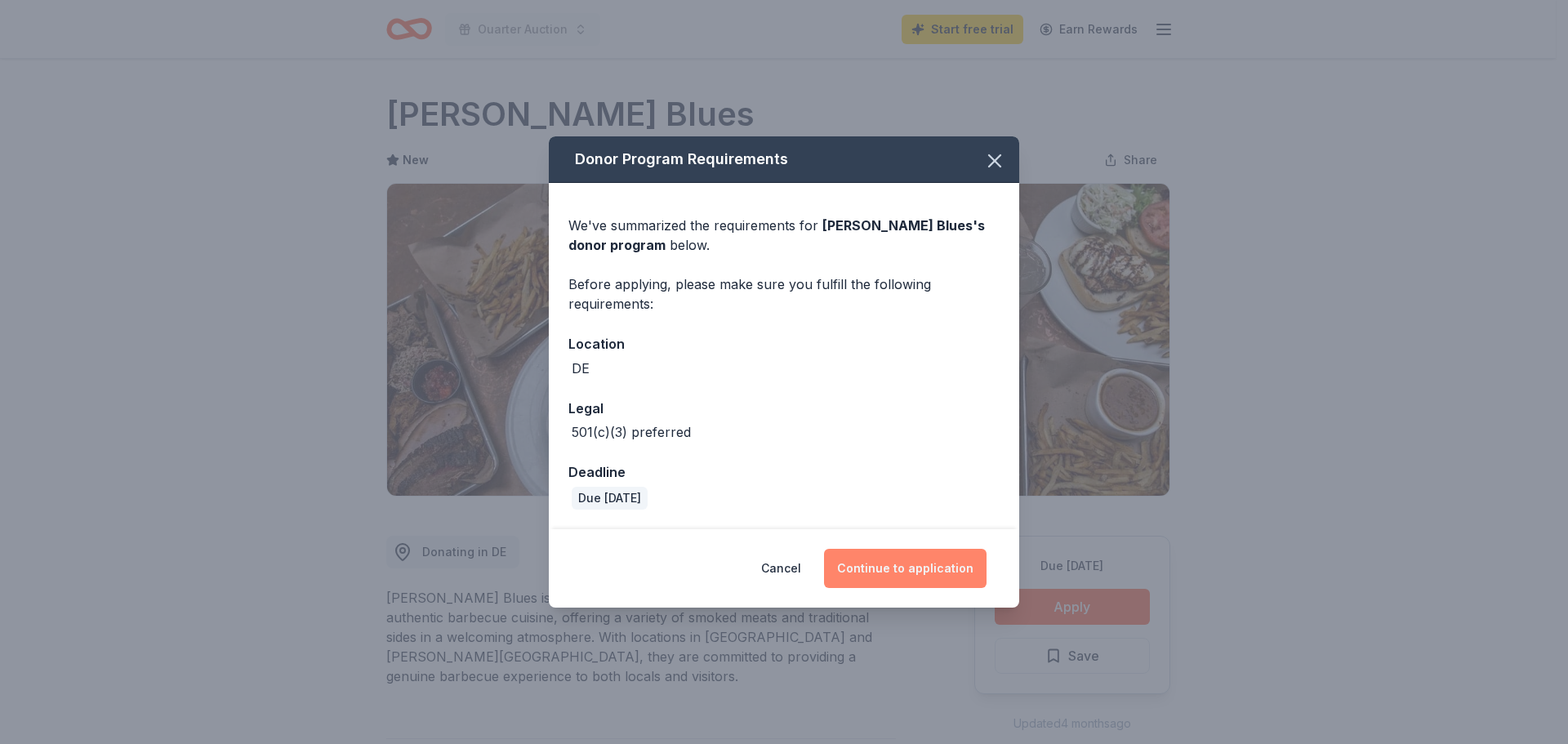
click at [883, 571] on button "Continue to application" at bounding box center [906, 569] width 163 height 39
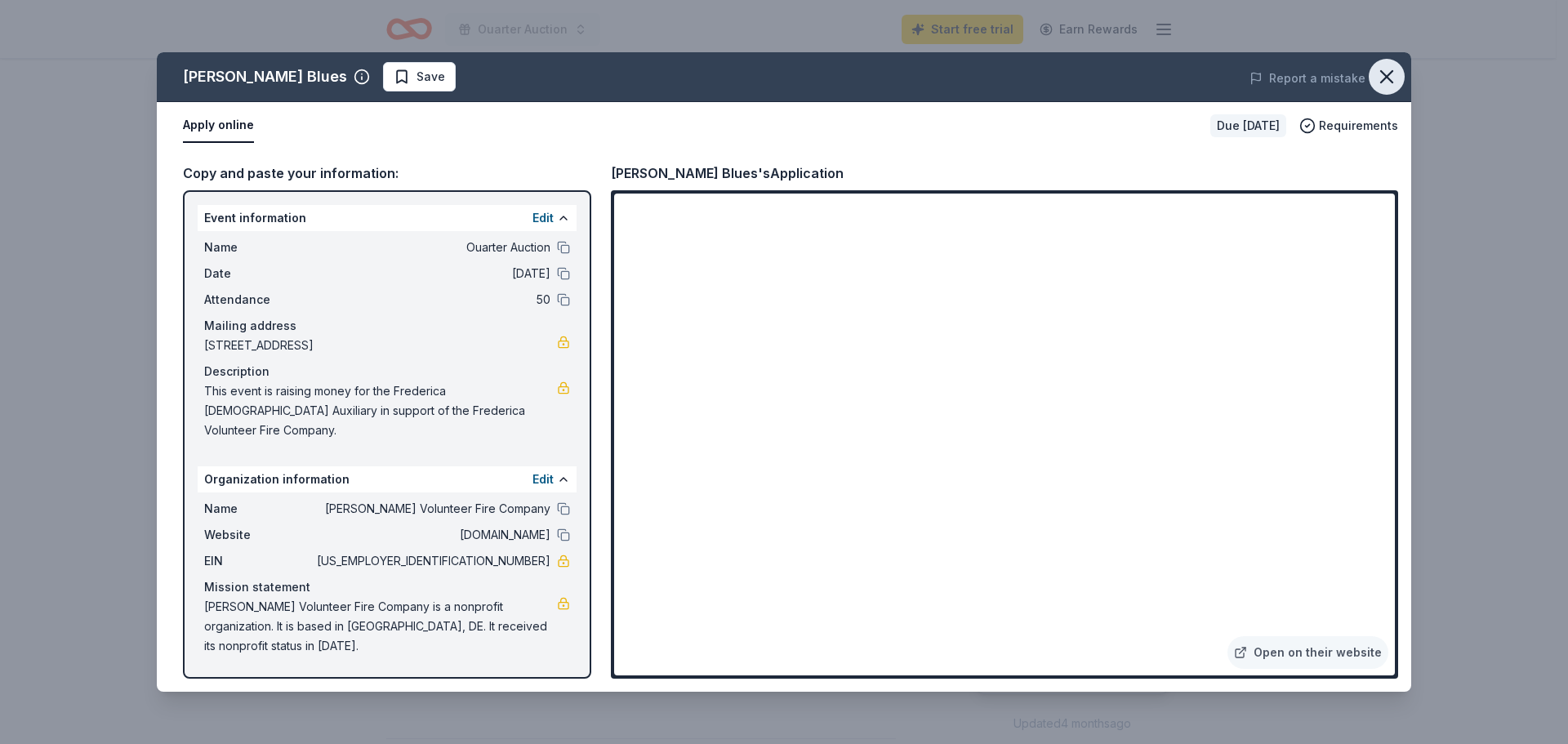
click at [1393, 73] on icon "button" at bounding box center [1387, 77] width 23 height 23
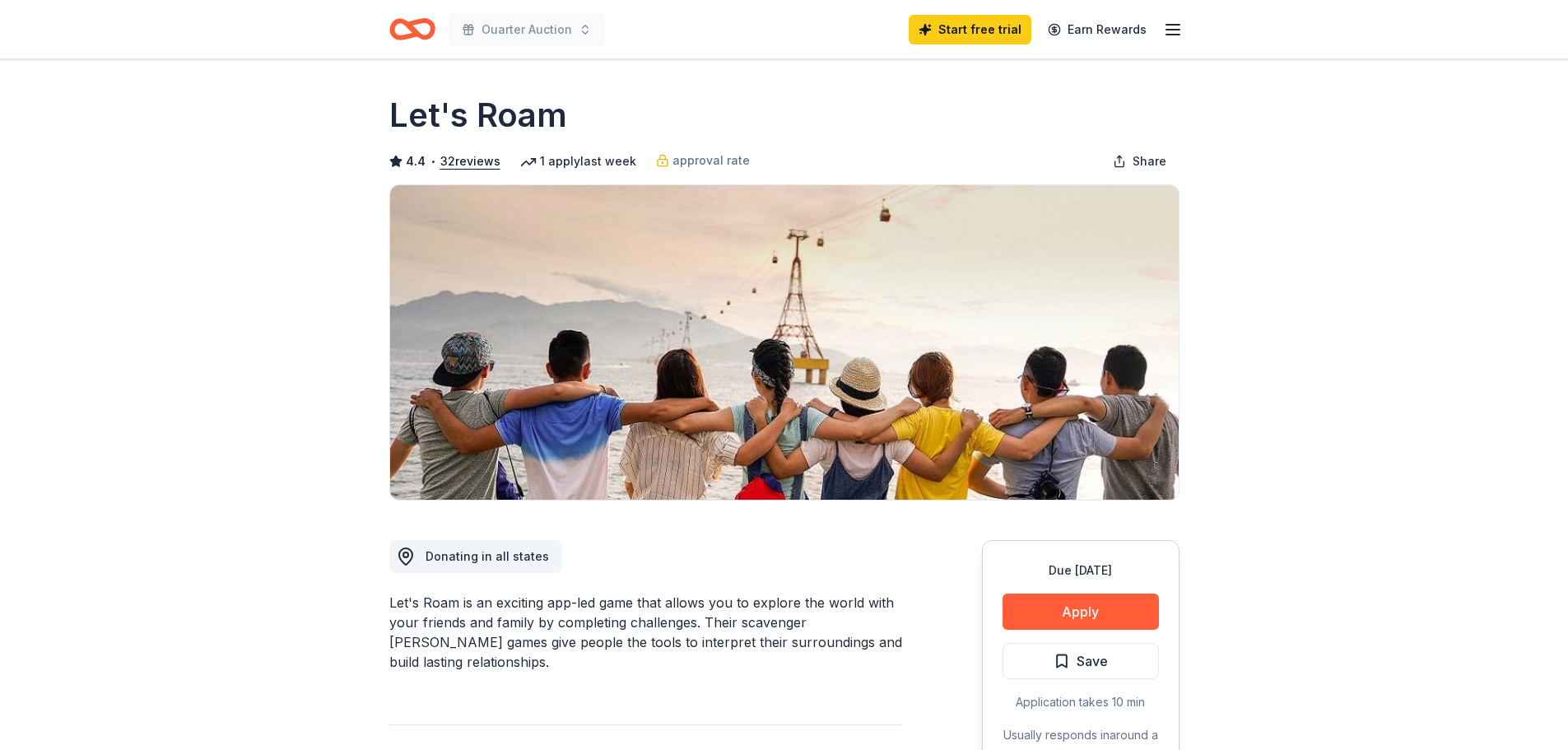
drag, startPoint x: 387, startPoint y: 103, endPoint x: 595, endPoint y: 112, distance: 208.2
drag, startPoint x: 572, startPoint y: 111, endPoint x: 323, endPoint y: 112, distance: 249.0
click at [1123, 607] on button "Apply" at bounding box center [1080, 612] width 156 height 37
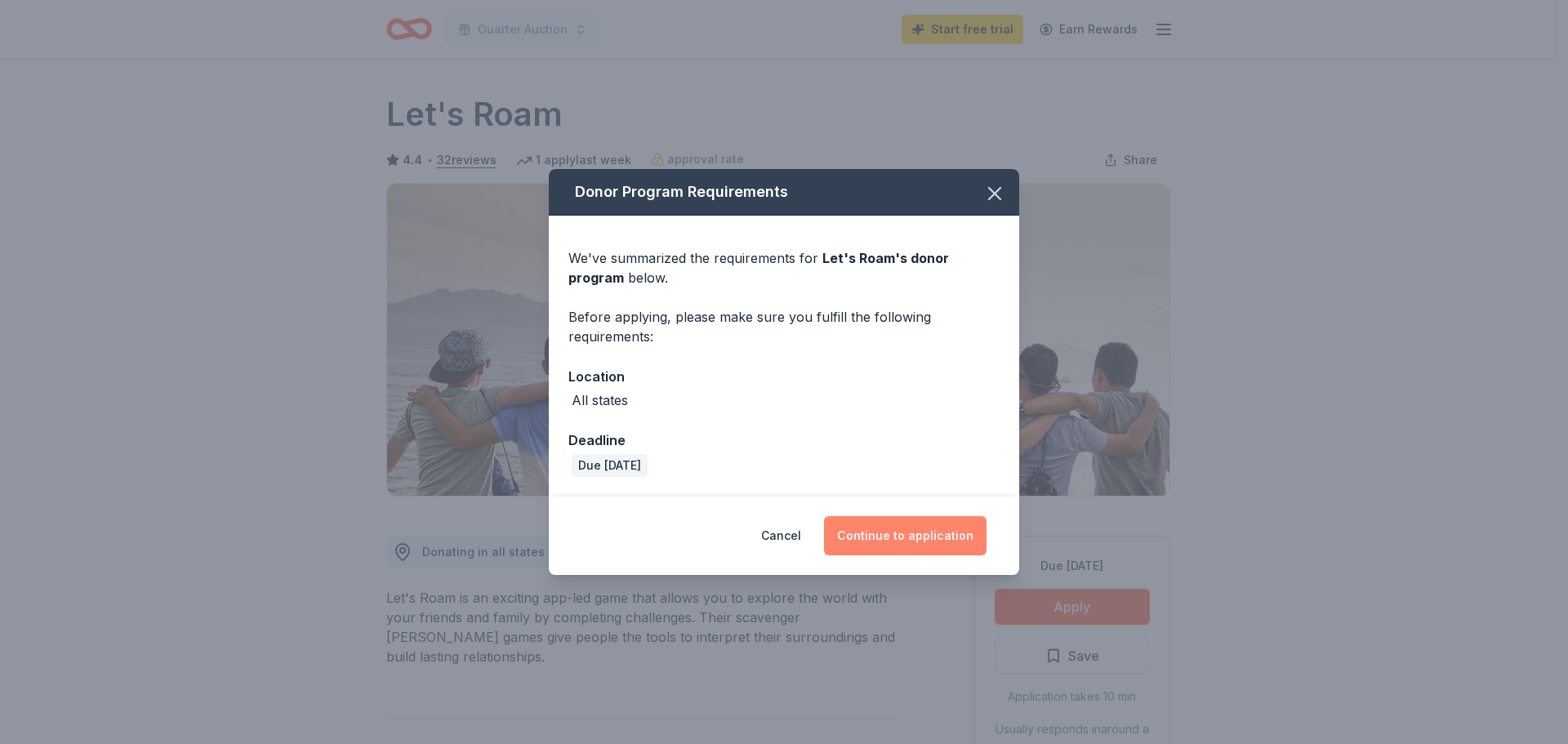
click at [894, 539] on button "Continue to application" at bounding box center [906, 536] width 163 height 39
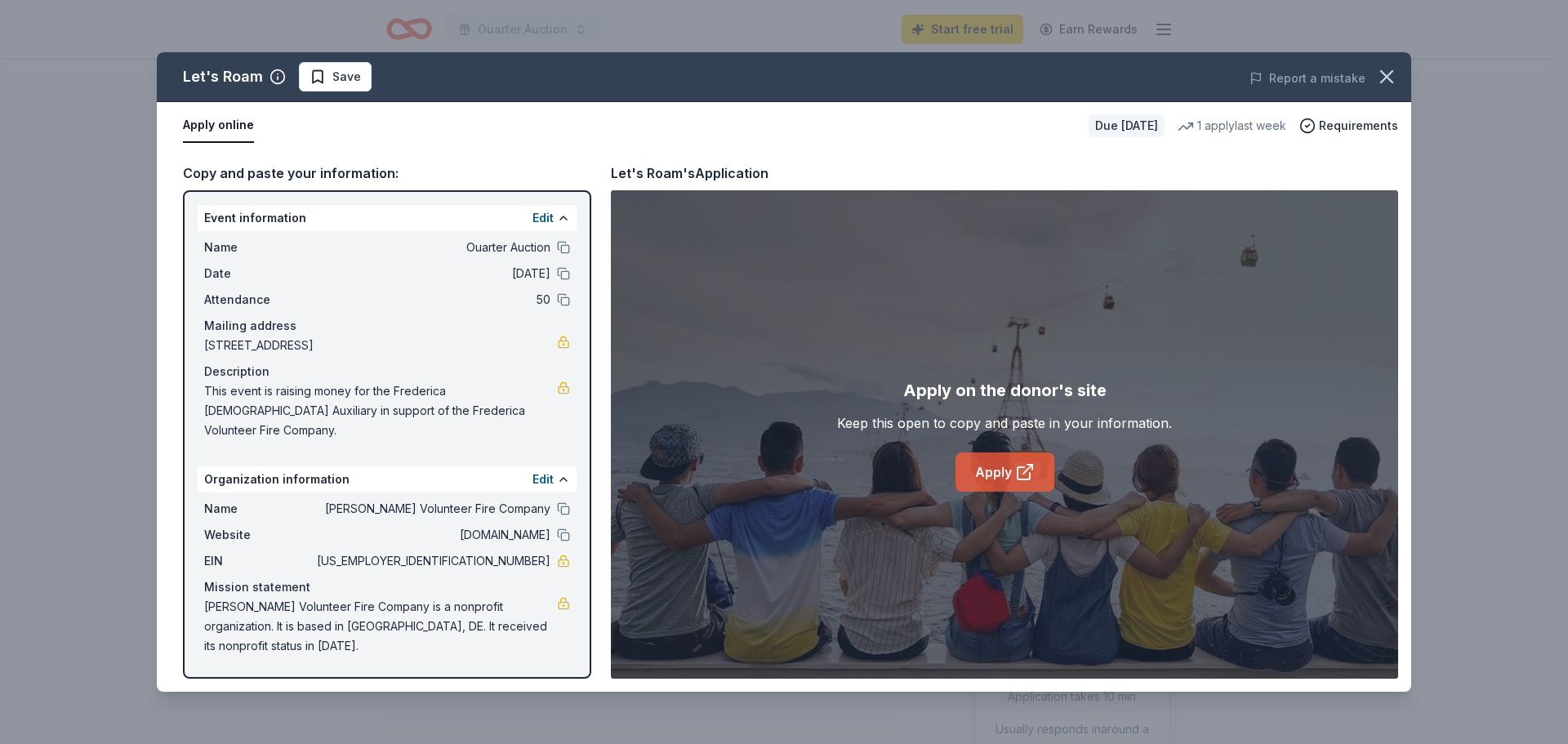
click at [1012, 469] on link "Apply" at bounding box center [1005, 472] width 99 height 39
click at [1387, 75] on icon "button" at bounding box center [1387, 77] width 23 height 23
